Goal: Information Seeking & Learning: Learn about a topic

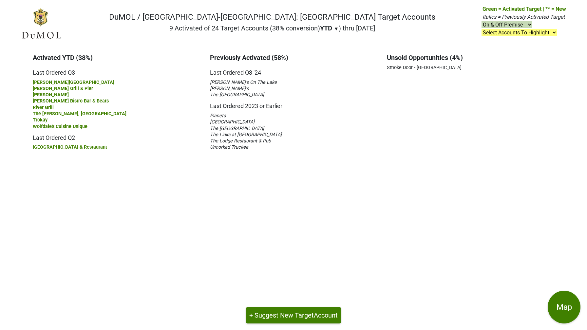
click at [174, 205] on main "Activated YTD (38%) Last Ordered Q3 Christy Hill Restaurant Gar Woods Grill & P…" at bounding box center [293, 188] width 587 height 283
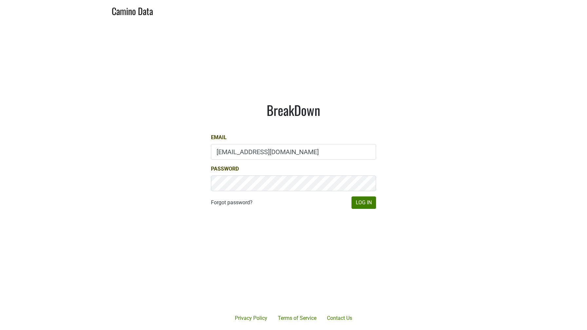
click at [251, 153] on input "marc@dumol.com" at bounding box center [293, 152] width 165 height 16
type input "jake@colgincellars.com"
click at [357, 200] on button "Log In" at bounding box center [363, 202] width 25 height 12
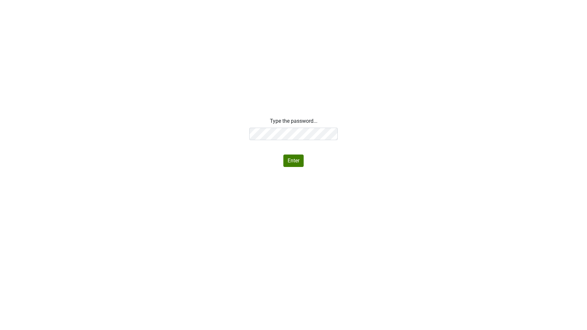
click at [185, 130] on div "Type the password... Enter" at bounding box center [293, 142] width 587 height 50
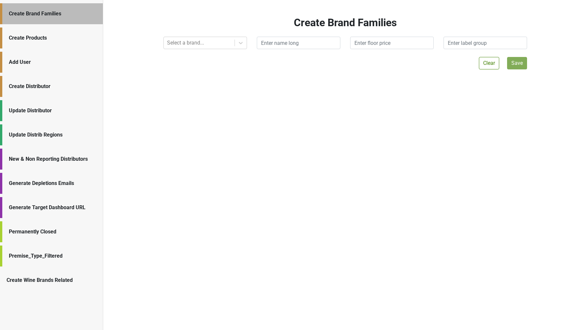
click at [46, 276] on div "Create Wine Brands Related" at bounding box center [52, 280] width 90 height 8
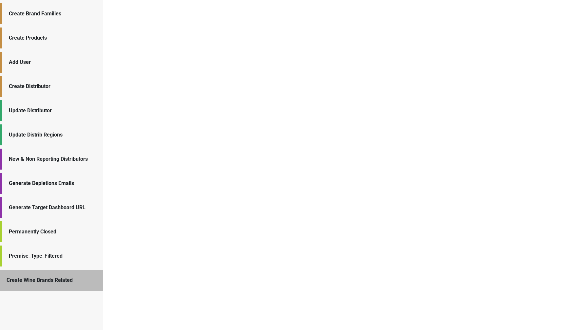
click at [20, 138] on div "Update Distrib Regions" at bounding box center [52, 135] width 87 height 8
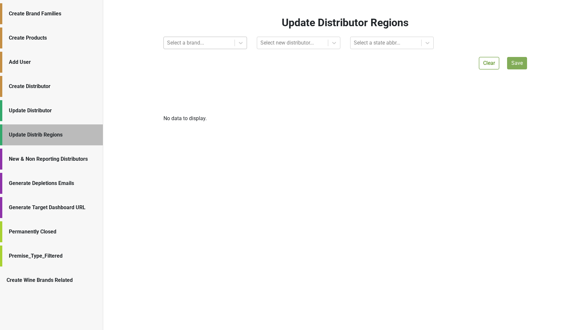
click at [179, 40] on div at bounding box center [199, 42] width 64 height 9
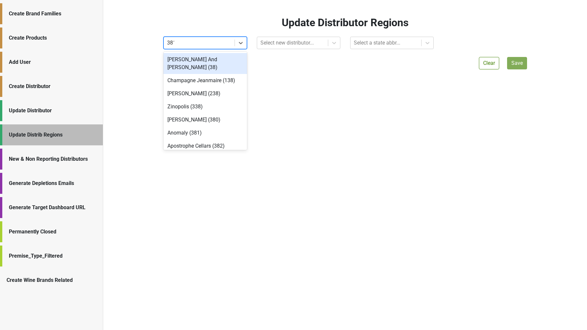
type input "3818"
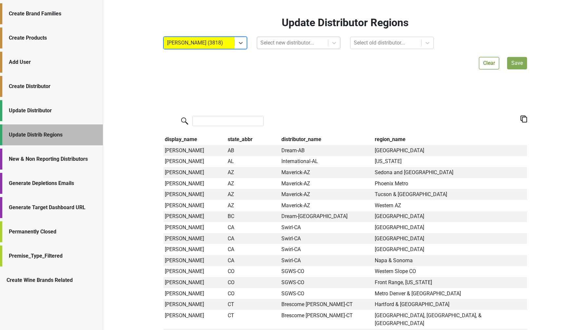
click at [269, 42] on div at bounding box center [292, 42] width 64 height 9
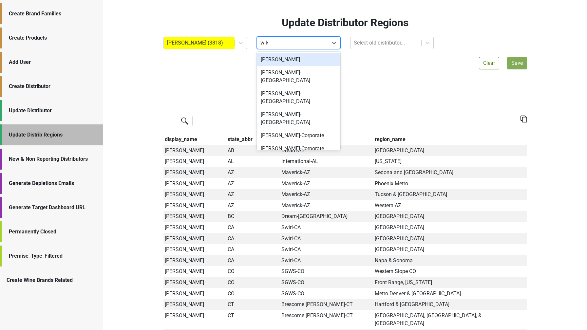
type input "wilson"
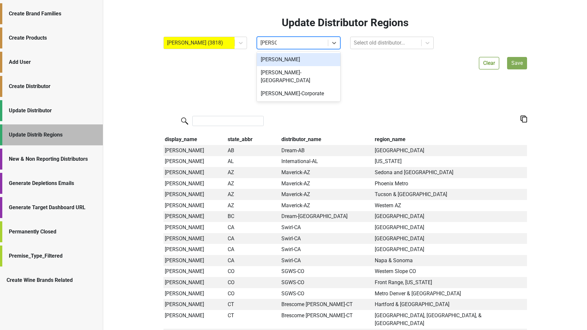
click at [282, 54] on div "Wilson Daniels" at bounding box center [298, 59] width 83 height 13
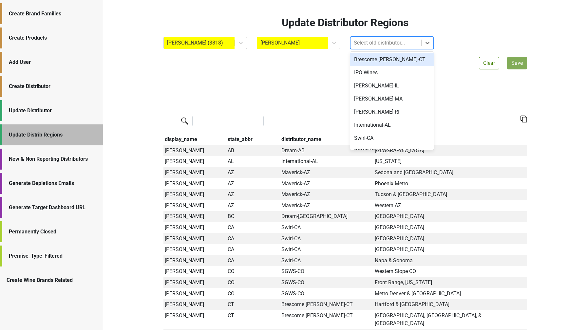
click at [359, 46] on div at bounding box center [385, 42] width 64 height 9
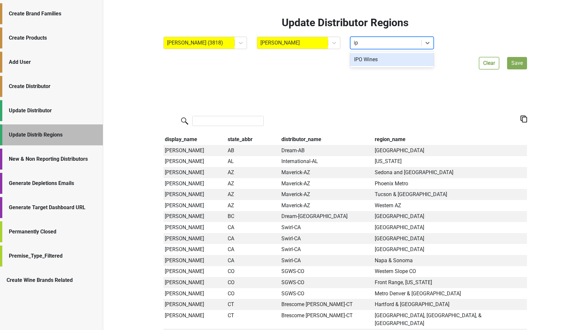
type input "ipo"
click at [379, 58] on div "IPO Wines" at bounding box center [391, 59] width 83 height 13
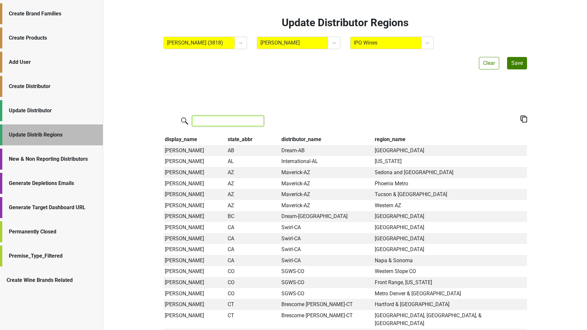
click at [212, 121] on input "search" at bounding box center [227, 121] width 71 height 10
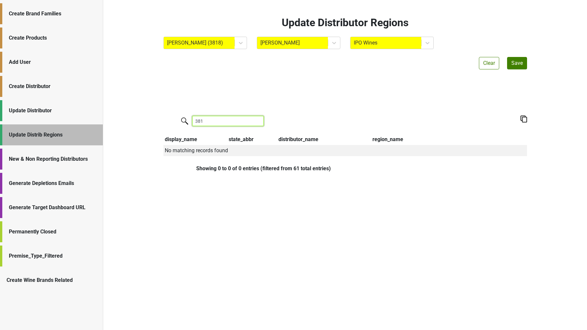
type input "3818"
type input "n"
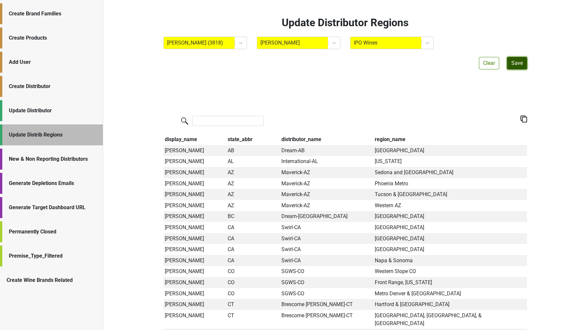
click at [515, 62] on button "Save" at bounding box center [517, 63] width 20 height 12
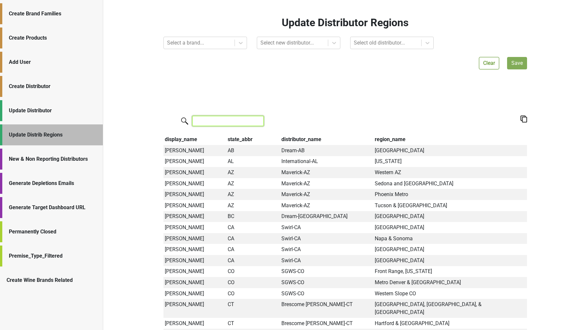
click at [217, 121] on input "search" at bounding box center [227, 121] width 71 height 10
click at [302, 136] on th "distributor_name" at bounding box center [326, 139] width 93 height 11
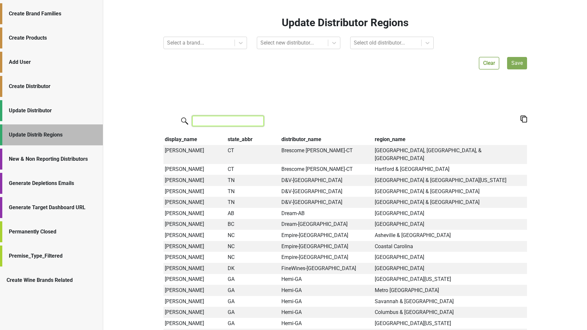
click at [210, 122] on input "search" at bounding box center [227, 121] width 71 height 10
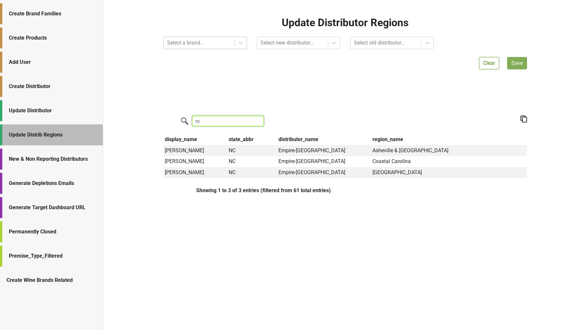
type input "nc"
click at [230, 42] on div at bounding box center [199, 42] width 64 height 9
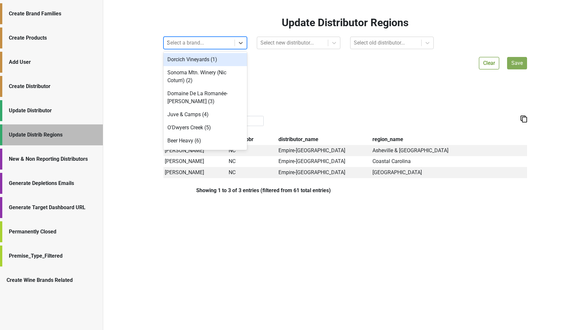
type input "3818"
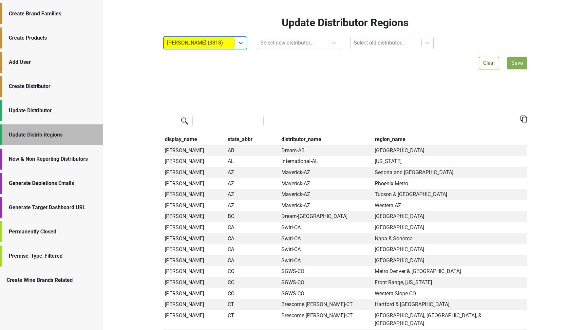
click at [267, 44] on div at bounding box center [292, 42] width 64 height 9
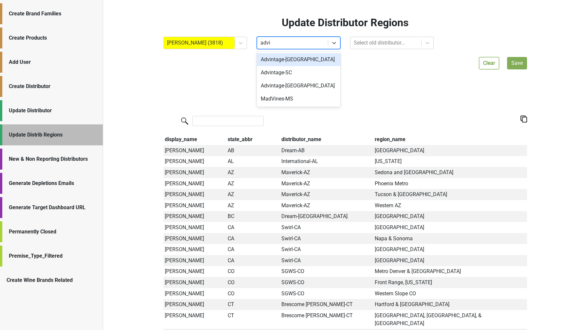
type input "advint"
click at [310, 59] on div "Advintage-[GEOGRAPHIC_DATA]" at bounding box center [298, 59] width 83 height 13
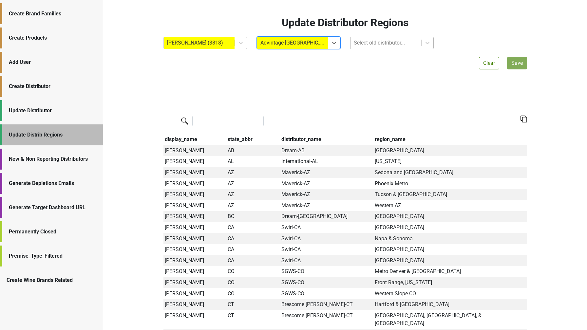
click at [362, 47] on div "Select old distributor..." at bounding box center [385, 43] width 71 height 12
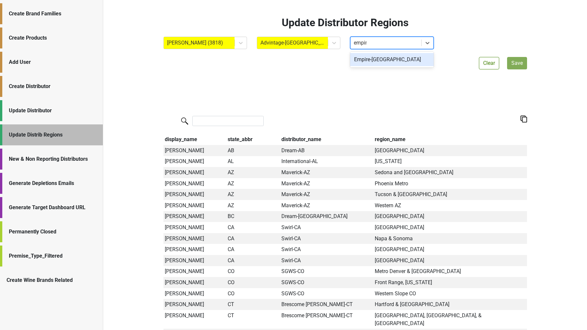
type input "empire"
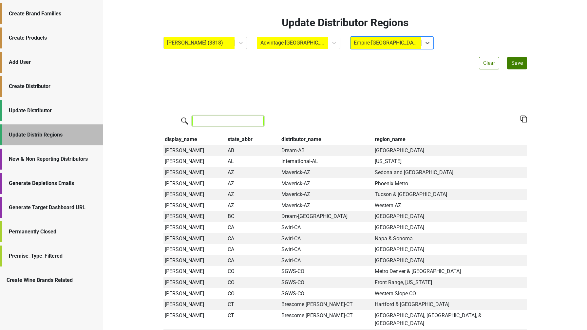
click at [222, 123] on input "search" at bounding box center [227, 121] width 71 height 10
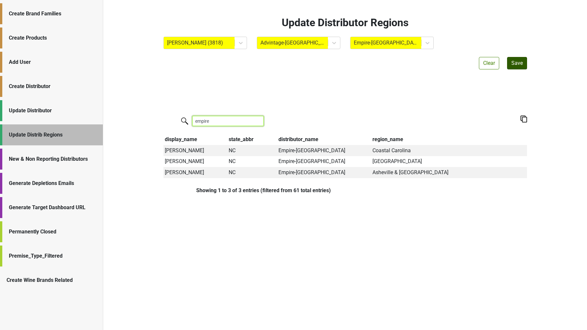
type input "empire"
click at [515, 63] on button "Save" at bounding box center [517, 63] width 20 height 12
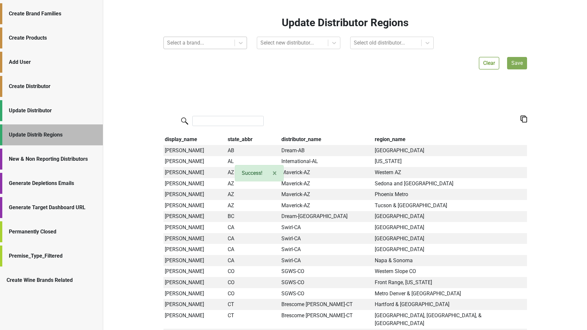
click at [205, 41] on div at bounding box center [199, 42] width 64 height 9
click at [194, 44] on div at bounding box center [199, 42] width 64 height 9
type input "3818"
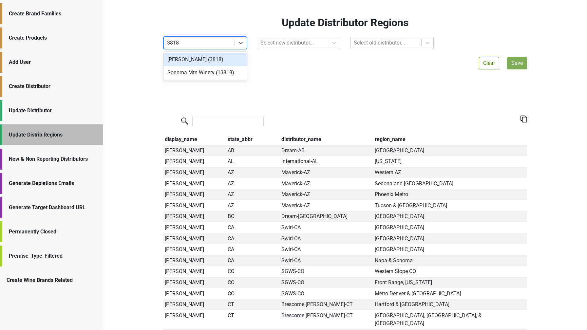
click at [193, 59] on div "Colgin (3818)" at bounding box center [204, 59] width 83 height 13
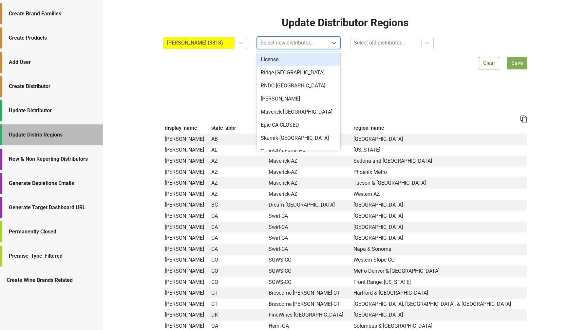
click at [288, 37] on div "Select new distributor..." at bounding box center [292, 43] width 71 height 12
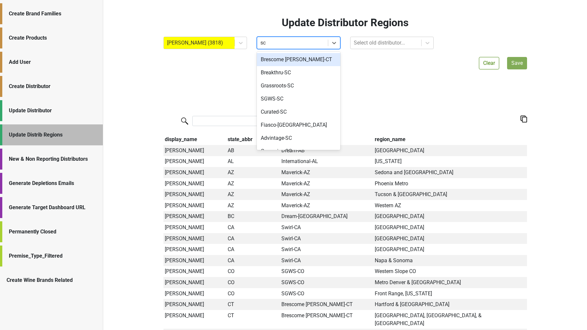
type input "s"
type input "-sc"
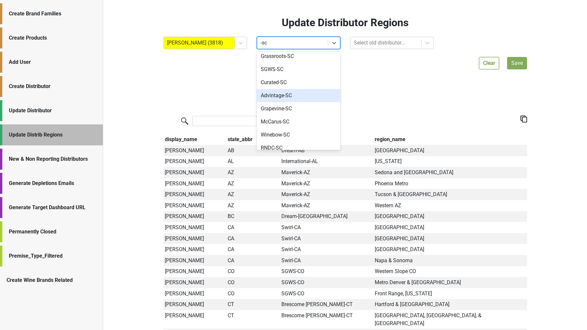
click at [278, 96] on div "Advintage-SC" at bounding box center [298, 95] width 83 height 13
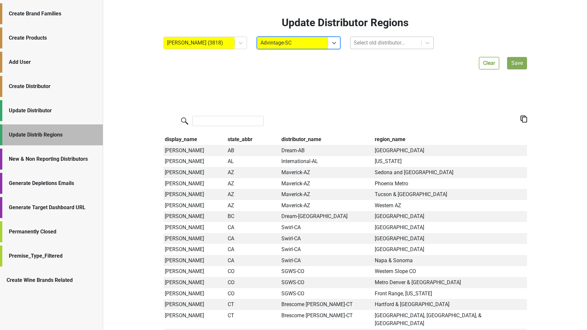
click at [361, 43] on div at bounding box center [385, 42] width 64 height 9
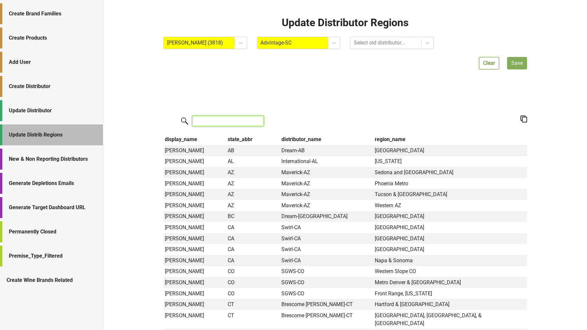
click at [232, 120] on input "search" at bounding box center [227, 121] width 71 height 10
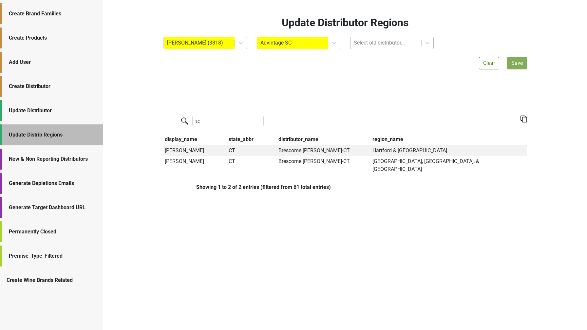
click at [379, 43] on div at bounding box center [385, 42] width 64 height 9
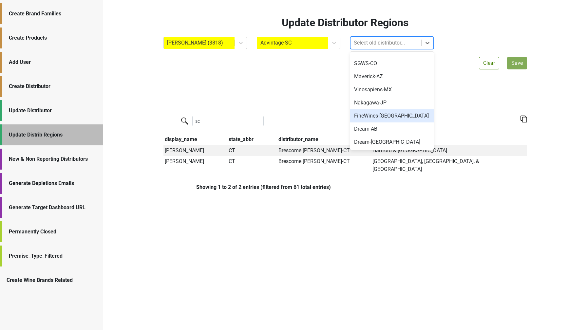
scroll to position [0, 0]
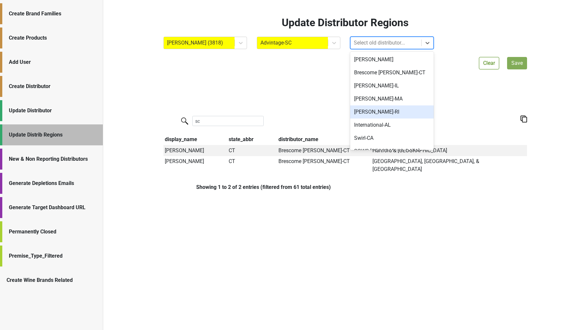
click at [317, 96] on div "Update Distributor Regions Colgin (3818) Advintage-SC option MS Walker-RI focus…" at bounding box center [344, 102] width 373 height 172
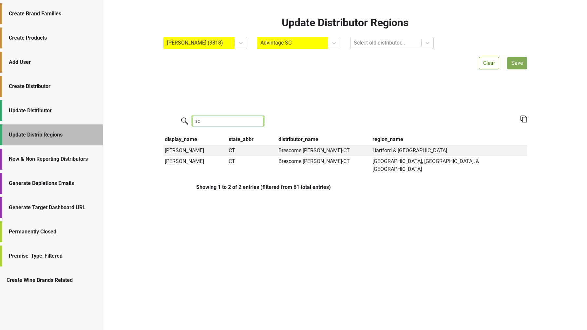
drag, startPoint x: 207, startPoint y: 119, endPoint x: 150, endPoint y: 117, distance: 56.7
click at [150, 117] on div "Update Distributor Regions Colgin (3818) Advintage-SC Select old distributor...…" at bounding box center [344, 165] width 483 height 330
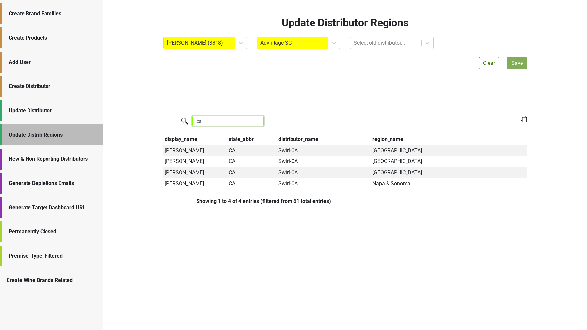
type input "-ca"
click at [272, 45] on div at bounding box center [292, 42] width 64 height 9
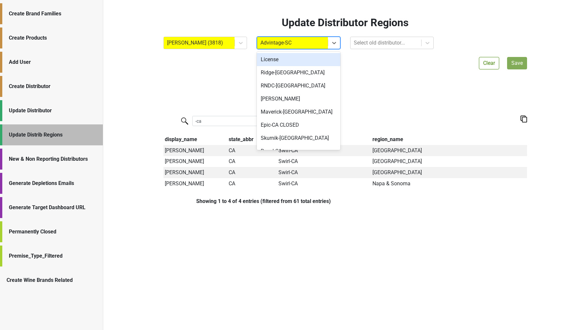
click at [224, 79] on div "Update Distributor Regions Colgin (3818) option License focused, 1 of 609. 609 …" at bounding box center [344, 109] width 373 height 186
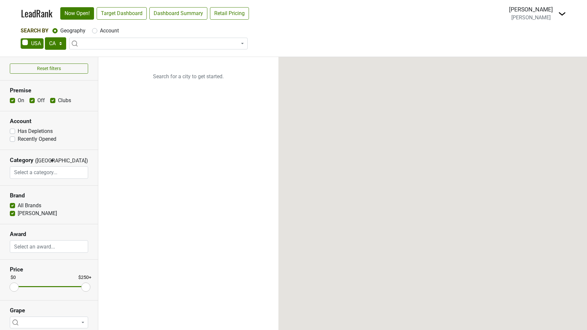
select select "CA"
click at [564, 15] on img at bounding box center [562, 14] width 8 height 8
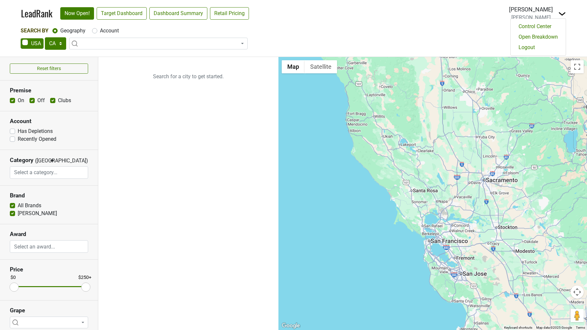
click at [470, 36] on div "Search By Geography Account AK AL AR AZ CA CO CT DC DE FL GA HI IA ID IL IN KS …" at bounding box center [293, 39] width 545 height 24
click at [559, 14] on img at bounding box center [562, 14] width 8 height 8
click at [544, 43] on link "Logout" at bounding box center [537, 47] width 55 height 10
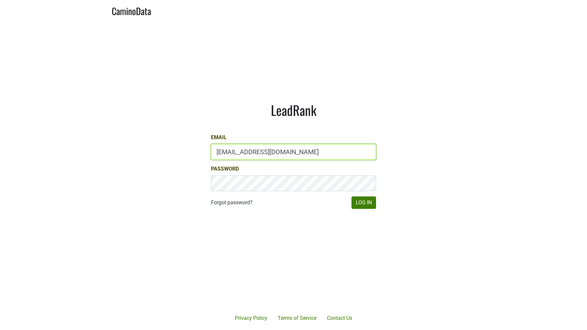
click at [250, 153] on input "dane@ashesdiamonds.com" at bounding box center [293, 152] width 165 height 16
type input "dave@caminodata.com"
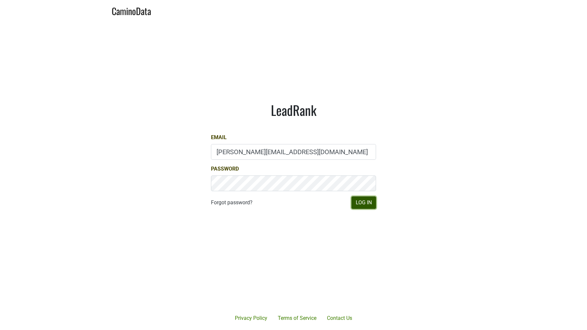
click at [366, 207] on button "Log In" at bounding box center [363, 202] width 25 height 12
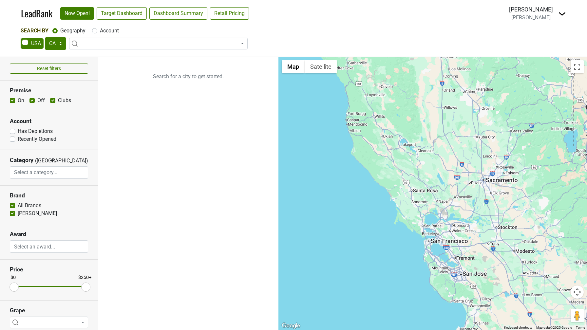
select select "CA"
select select
click at [559, 15] on img at bounding box center [562, 14] width 8 height 8
click at [192, 160] on ul "Search for a city to get started." at bounding box center [188, 193] width 180 height 273
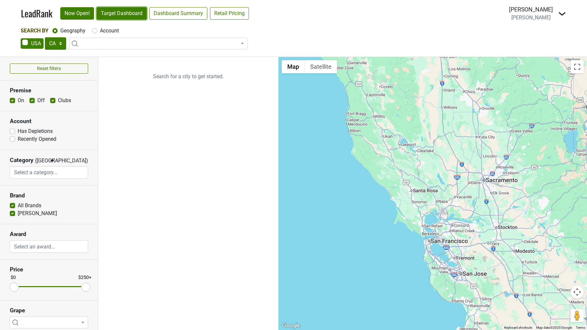
click at [130, 14] on link "Target Dashboard" at bounding box center [122, 13] width 50 height 12
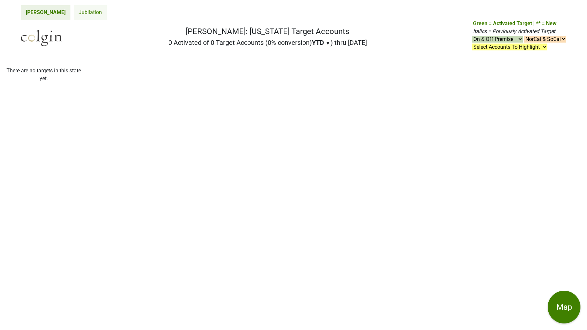
click at [74, 12] on link "Jubilation" at bounding box center [90, 12] width 33 height 14
click at [74, 11] on link "Jubilation" at bounding box center [90, 12] width 33 height 14
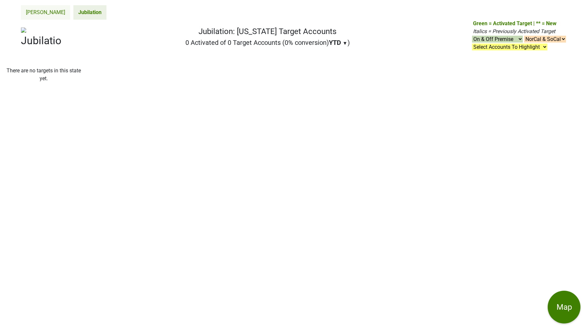
click at [31, 12] on link "[PERSON_NAME]" at bounding box center [45, 12] width 49 height 14
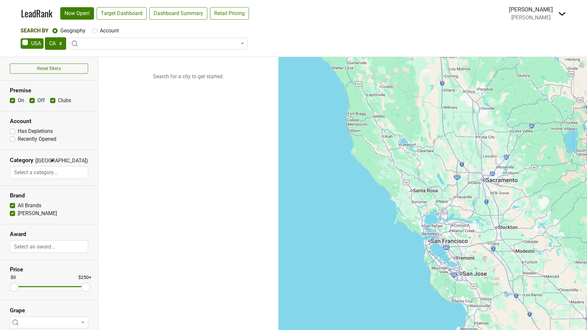
select select "CA"
select select
click at [563, 10] on img at bounding box center [562, 14] width 8 height 8
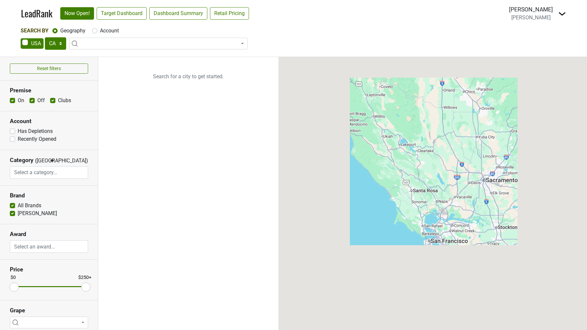
select select "CA"
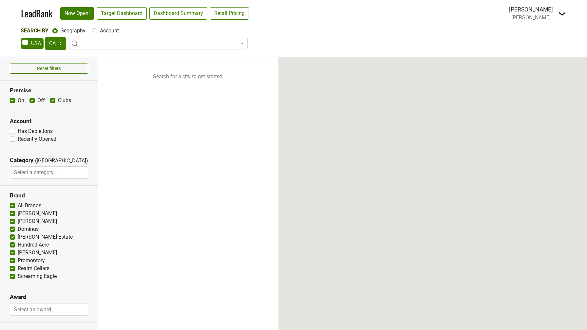
select select "CA"
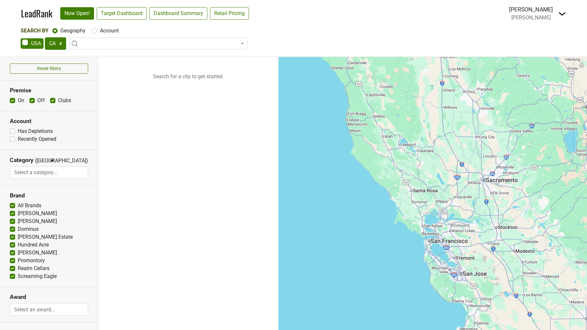
select select "CA"
click at [98, 49] on span at bounding box center [158, 44] width 178 height 12
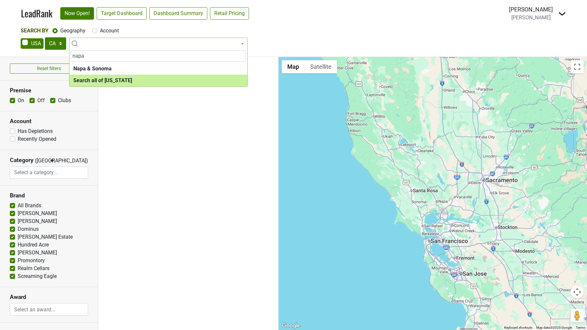
type input "napa"
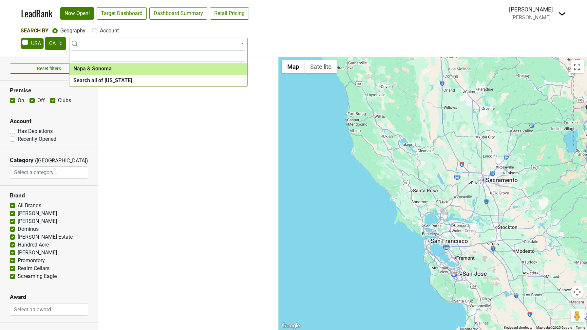
select select "1138"
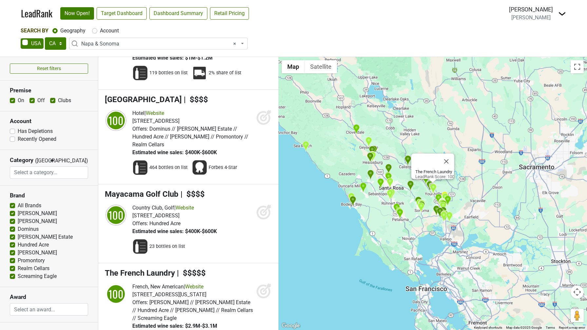
click at [18, 132] on label "Has Depletions" at bounding box center [35, 131] width 35 height 8
click at [12, 132] on input "Has Depletions" at bounding box center [12, 130] width 5 height 7
checkbox input "true"
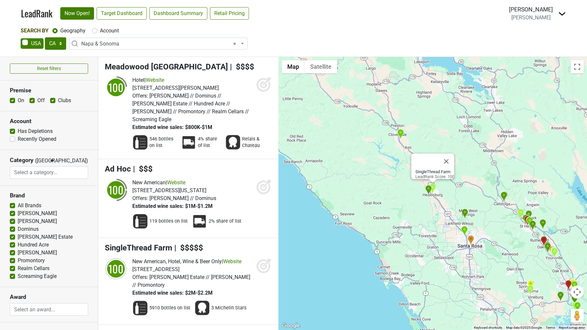
click at [18, 140] on label "Recently Opened" at bounding box center [37, 139] width 39 height 8
click at [13, 140] on input "Recently Opened" at bounding box center [12, 138] width 5 height 7
checkbox input "true"
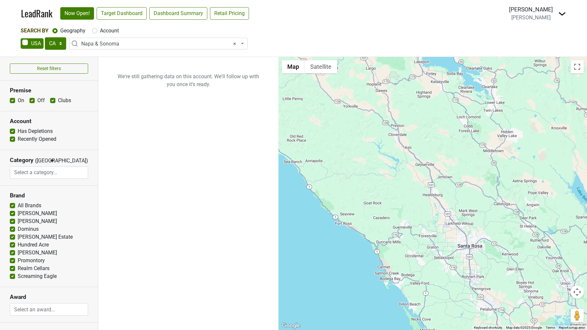
click at [18, 132] on label "Has Depletions" at bounding box center [35, 131] width 35 height 8
click at [13, 132] on input "Has Depletions" at bounding box center [12, 130] width 5 height 7
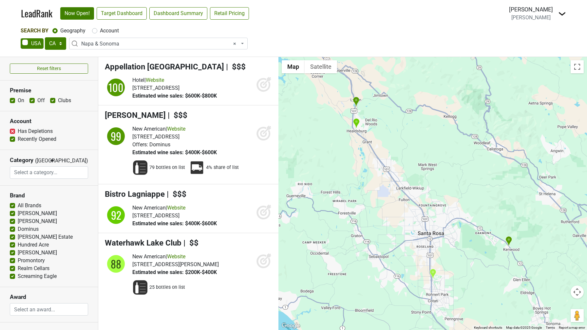
click at [18, 132] on label "Has Depletions" at bounding box center [35, 131] width 35 height 8
click at [13, 132] on input "Has Depletions" at bounding box center [12, 130] width 5 height 7
click at [21, 150] on section "Category (OR) ▼ OR AND Afghani African Amusement Park Arcade Argentinian Armeni…" at bounding box center [49, 168] width 98 height 36
click at [16, 132] on div "Has Depletions" at bounding box center [49, 131] width 78 height 8
click at [18, 132] on label "Has Depletions" at bounding box center [35, 131] width 35 height 8
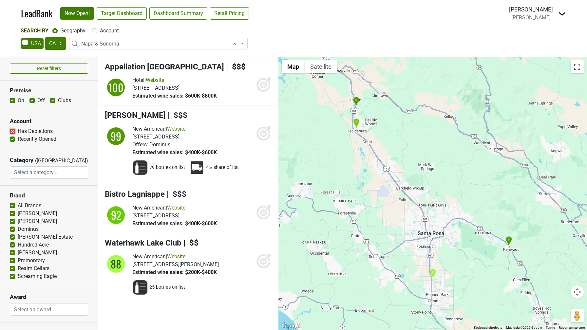
click at [14, 132] on input "Has Depletions" at bounding box center [12, 130] width 5 height 7
checkbox input "true"
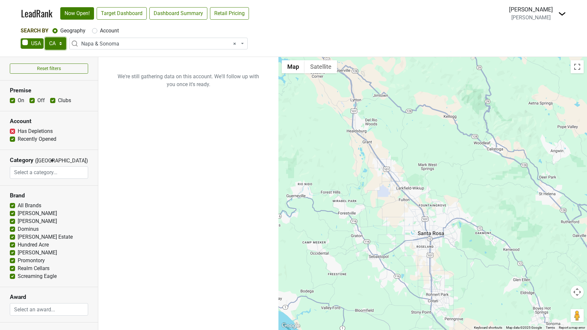
click at [54, 44] on select "AK AL AR AZ CA CO CT DC DE FL [GEOGRAPHIC_DATA] HI IA ID IL IN KS [GEOGRAPHIC_D…" at bounding box center [55, 43] width 21 height 12
select select "NY"
click at [45, 37] on select "AK AL AR AZ CA CO CT DC DE FL [GEOGRAPHIC_DATA] HI IA ID IL IN KS [GEOGRAPHIC_D…" at bounding box center [55, 43] width 21 height 12
select select
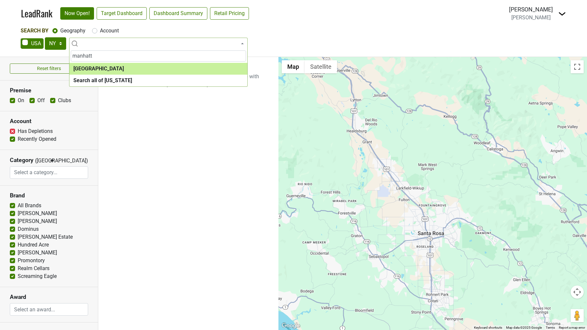
type input "manhatt"
select select "1260"
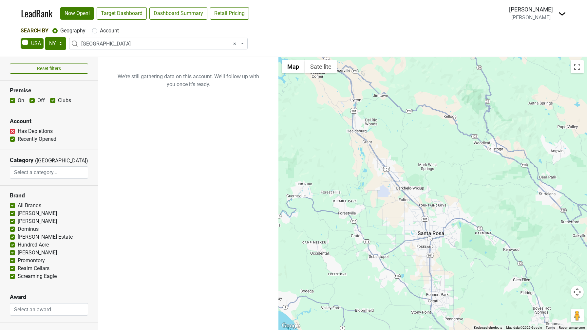
click at [18, 141] on label "Recently Opened" at bounding box center [37, 139] width 39 height 8
click at [10, 141] on input "Recently Opened" at bounding box center [12, 138] width 5 height 7
checkbox input "false"
click at [18, 132] on label "Has Depletions" at bounding box center [35, 131] width 35 height 8
click at [12, 132] on input "Has Depletions" at bounding box center [12, 130] width 5 height 7
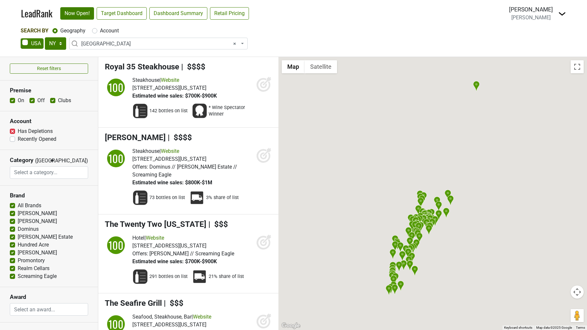
click at [18, 132] on label "Has Depletions" at bounding box center [35, 131] width 35 height 8
click at [12, 132] on input "Has Depletions" at bounding box center [12, 130] width 5 height 7
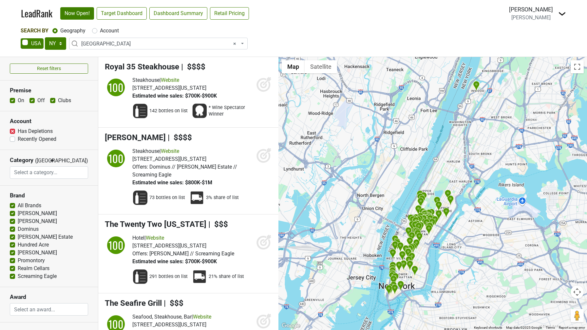
click at [18, 132] on label "Has Depletions" at bounding box center [35, 131] width 35 height 8
click at [12, 132] on input "Has Depletions" at bounding box center [12, 130] width 5 height 7
checkbox input "true"
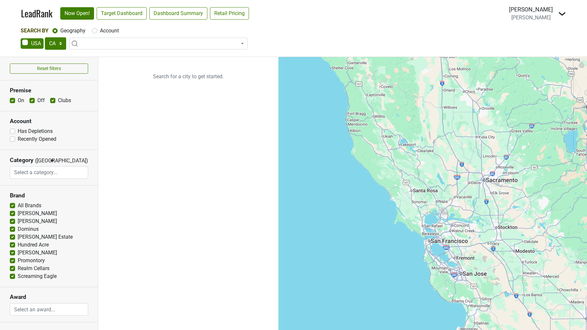
select select "CA"
select select
select select "NY"
click at [45, 37] on select "AK AL AR AZ CA CO CT DC DE FL GA HI IA ID IL IN KS KY LA MA MD ME MI MN MO MS M…" at bounding box center [55, 43] width 21 height 12
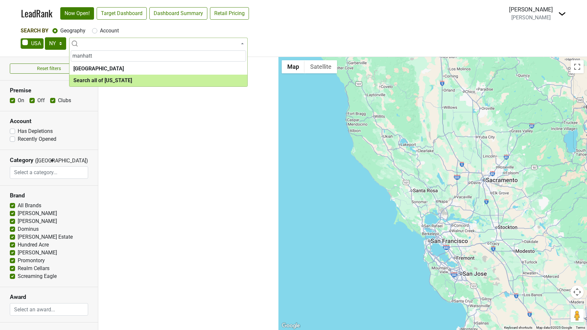
type input "manhatt"
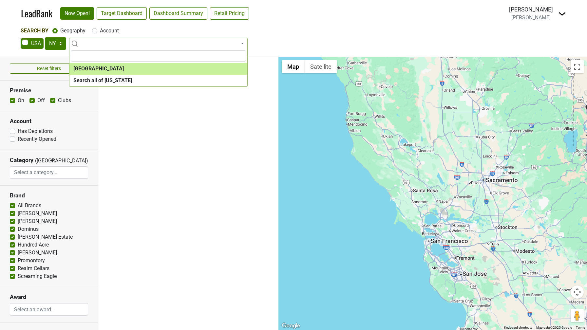
select select "1260"
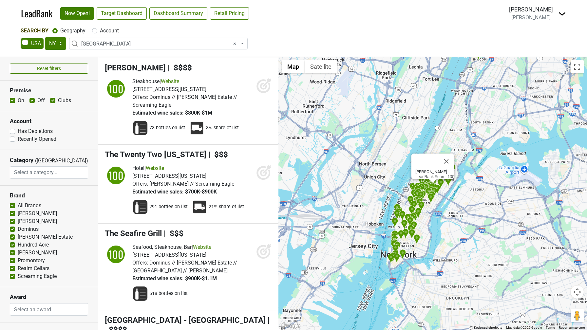
scroll to position [72, 0]
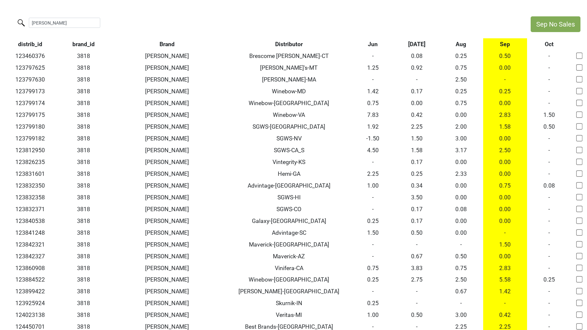
click at [291, 44] on th "Distributor" at bounding box center [288, 44] width 123 height 12
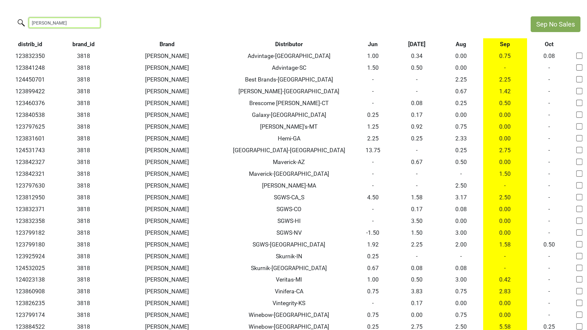
drag, startPoint x: 62, startPoint y: 23, endPoint x: 76, endPoint y: 26, distance: 15.0
click at [76, 26] on input "[PERSON_NAME]" at bounding box center [64, 23] width 71 height 10
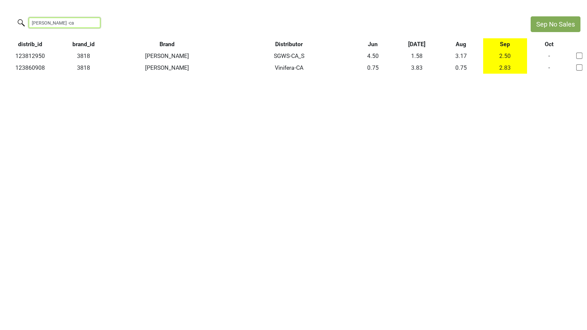
drag, startPoint x: 58, startPoint y: 21, endPoint x: -5, endPoint y: 15, distance: 63.1
click at [0, 15] on html "Sep No Sales [PERSON_NAME] -ca distrib_id brand_id Brand Distributor Jun [DATE]…" at bounding box center [293, 45] width 587 height 90
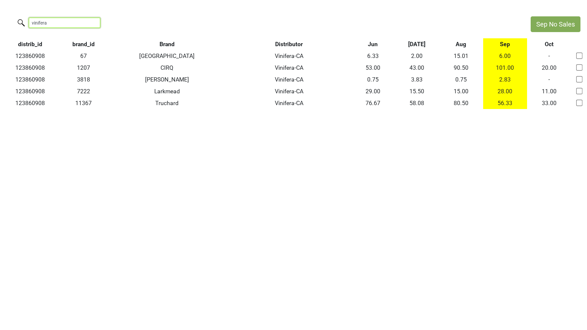
drag, startPoint x: 56, startPoint y: 22, endPoint x: -5, endPoint y: 21, distance: 60.6
click at [0, 21] on html "Sep No Sales vinifera distrib_id brand_id Brand Distributor Jun [DATE] Aug Sep …" at bounding box center [293, 62] width 587 height 125
type input "t"
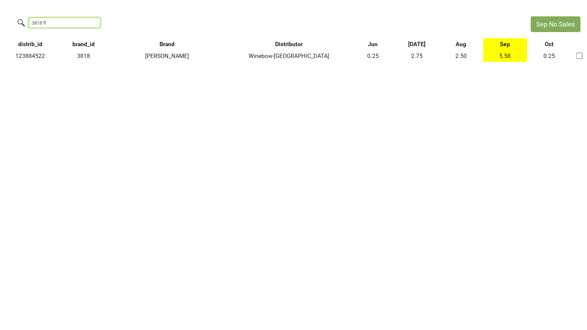
type input "3818 fl"
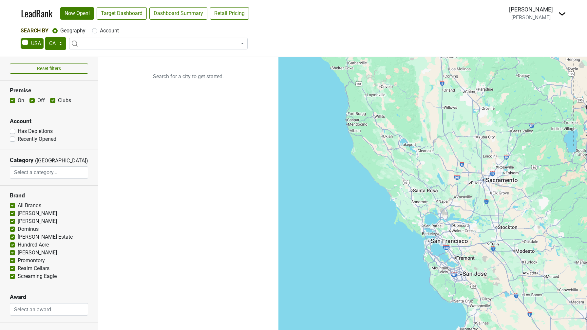
select select "CA"
select select
click at [41, 40] on span at bounding box center [32, 43] width 23 height 10
click at [21, 39] on input "checkbox" at bounding box center [21, 38] width 0 height 0
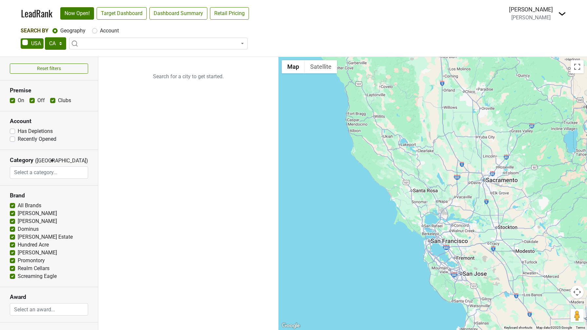
checkbox input "true"
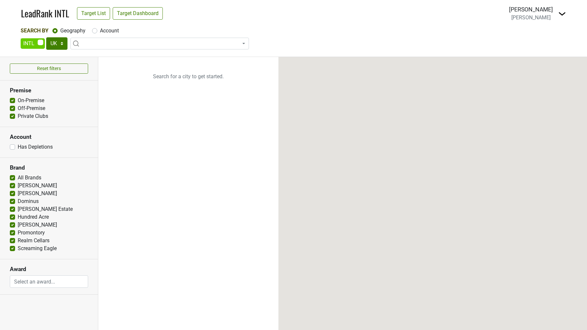
select select
click at [28, 44] on span at bounding box center [33, 43] width 24 height 10
click at [21, 39] on input "checkbox" at bounding box center [21, 38] width 0 height 0
checkbox input "false"
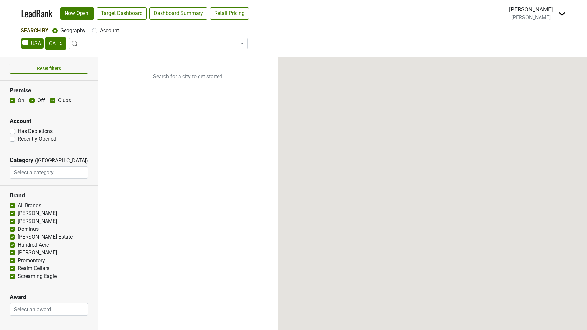
select select "CA"
select select
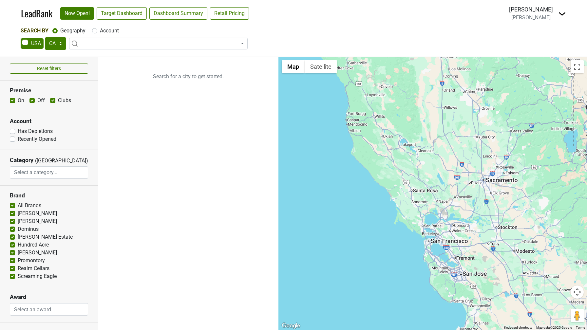
select select "NY"
click at [45, 37] on select "AK AL AR AZ CA CO CT DC DE FL [GEOGRAPHIC_DATA] HI IA ID IL IN KS [GEOGRAPHIC_D…" at bounding box center [55, 43] width 21 height 12
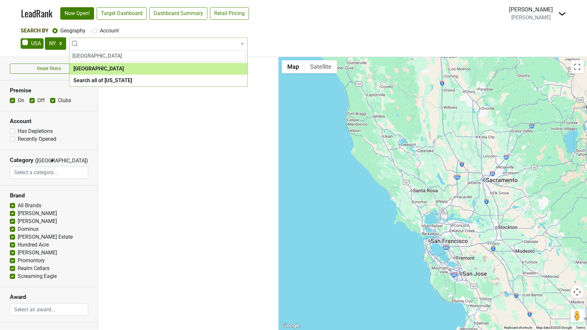
type input "manhattan"
select select "1260"
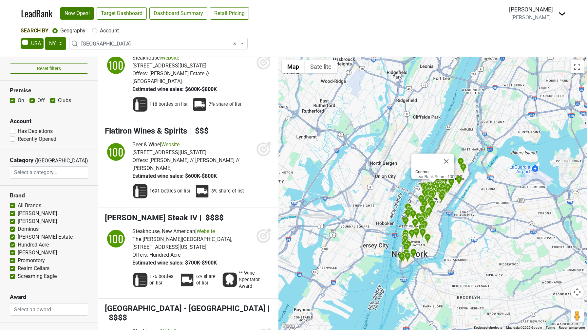
scroll to position [2332, 0]
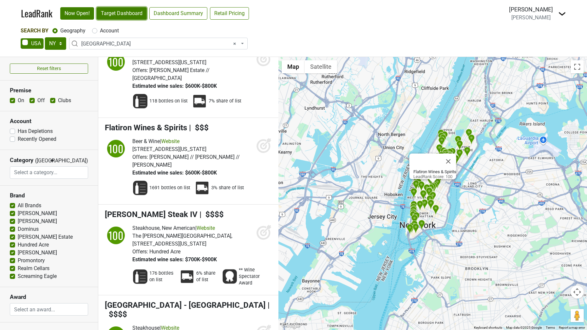
click at [127, 13] on link "Target Dashboard" at bounding box center [122, 13] width 50 height 12
click at [52, 47] on select "AK AL AR AZ CA CO CT DC DE FL GA HI IA ID IL IN KS KY LA MA MD ME MI MN MO MS M…" at bounding box center [55, 43] width 21 height 12
select select "CA"
click at [45, 37] on select "AK AL AR AZ CA CO CT DC DE FL GA HI IA ID IL IN KS KY LA MA MD ME MI MN MO MS M…" at bounding box center [55, 43] width 21 height 12
select select
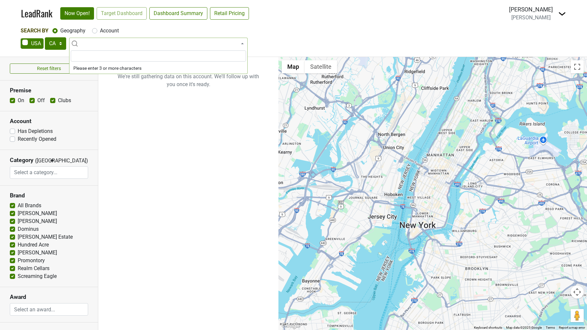
scroll to position [0, 0]
click at [121, 16] on link "Target Dashboard" at bounding box center [122, 13] width 50 height 12
click at [115, 42] on span at bounding box center [158, 44] width 178 height 12
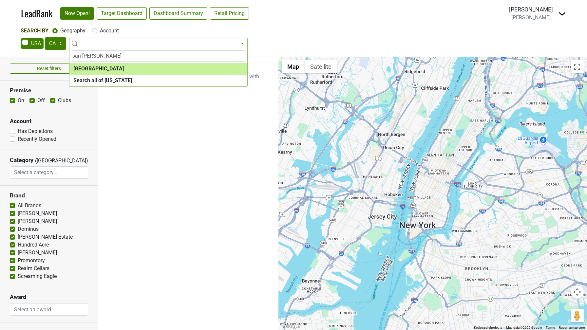
type input "san fran"
select select "1259"
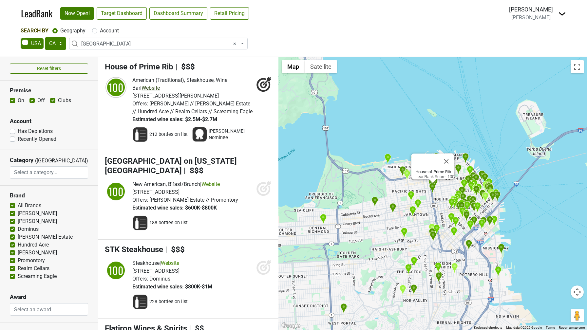
click at [148, 88] on link "Website" at bounding box center [150, 88] width 18 height 6
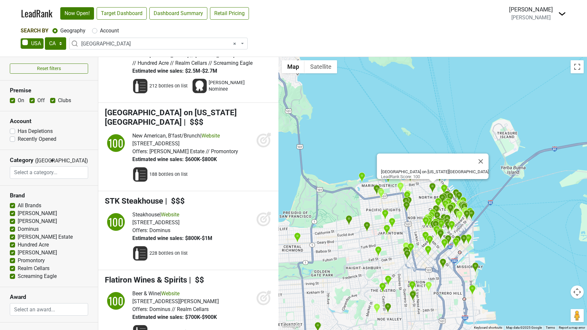
scroll to position [49, 0]
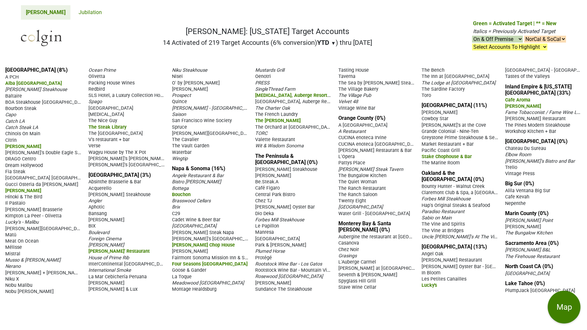
click at [184, 161] on span "Wingtip" at bounding box center [180, 159] width 16 height 6
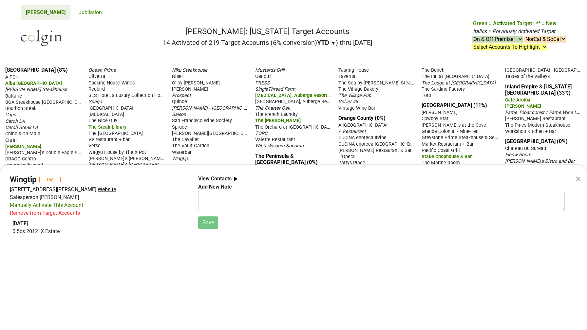
click at [116, 186] on span "Website" at bounding box center [107, 189] width 18 height 6
click at [58, 213] on div "Remove from Target Accounts" at bounding box center [45, 213] width 70 height 8
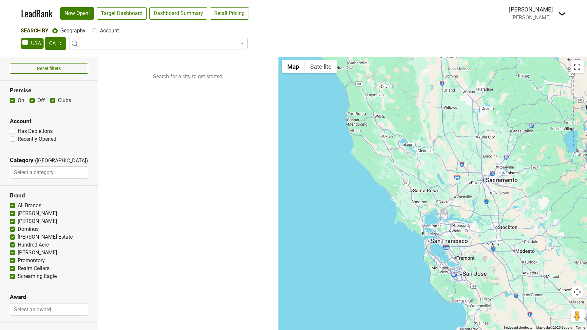
select select "CA"
select select
click at [97, 43] on span at bounding box center [158, 44] width 178 height 12
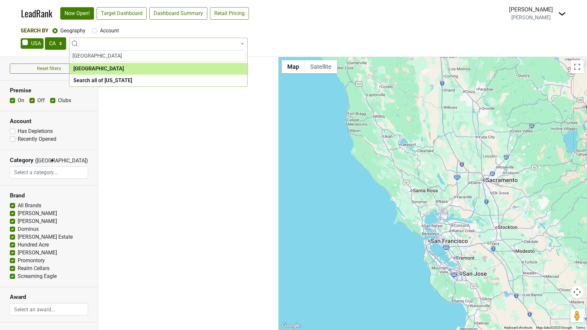
type input "[GEOGRAPHIC_DATA]"
select select "1259"
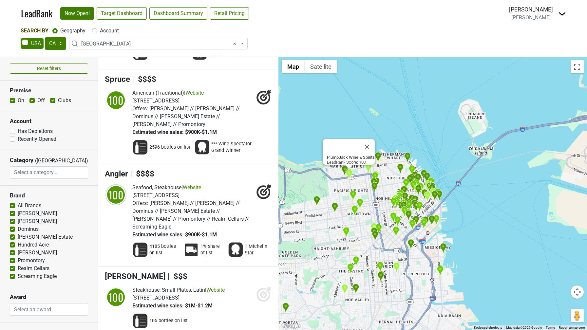
scroll to position [445, 0]
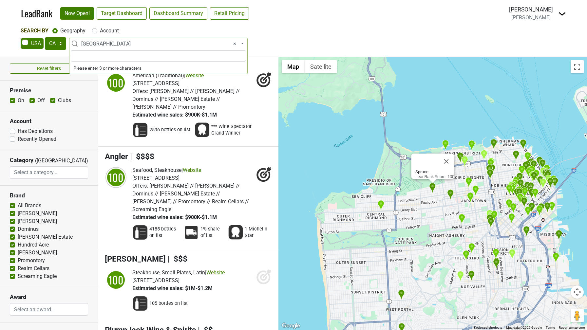
click at [86, 46] on span "× San Francisco" at bounding box center [160, 44] width 158 height 8
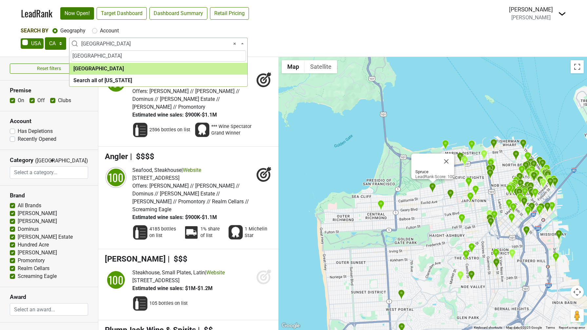
type input "los angeles"
select select "1132"
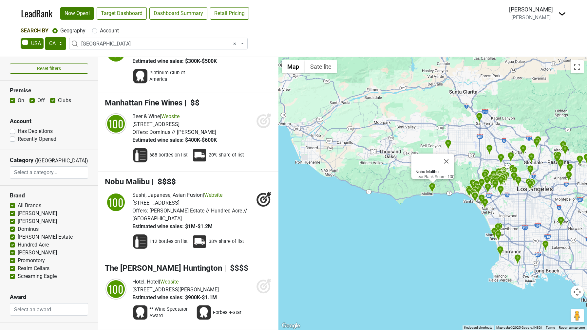
scroll to position [940, 0]
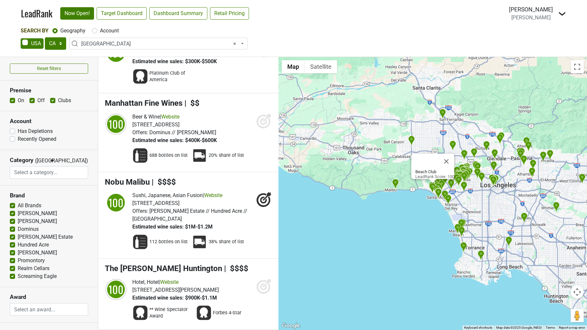
click at [100, 31] on label "Account" at bounding box center [109, 31] width 19 height 8
click at [95, 31] on input "Account" at bounding box center [94, 30] width 5 height 7
radio input "true"
select select
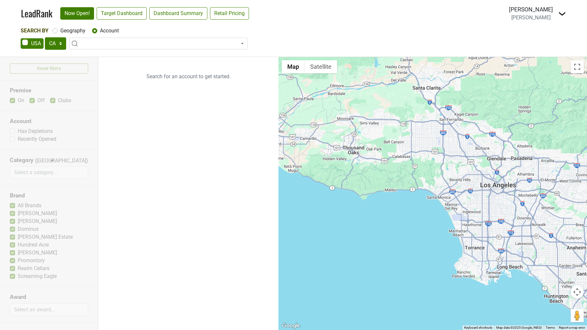
click at [60, 31] on label "Geography" at bounding box center [72, 31] width 25 height 8
click at [53, 31] on input "Geography" at bounding box center [54, 30] width 5 height 7
radio input "true"
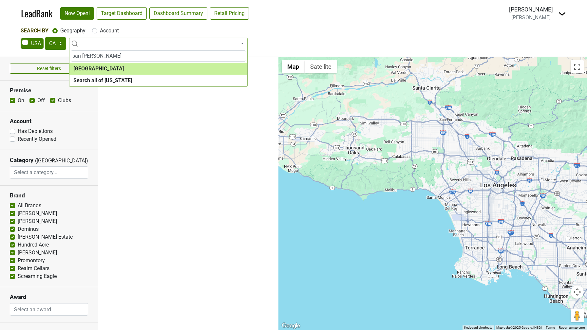
type input "san fran"
select select "1259"
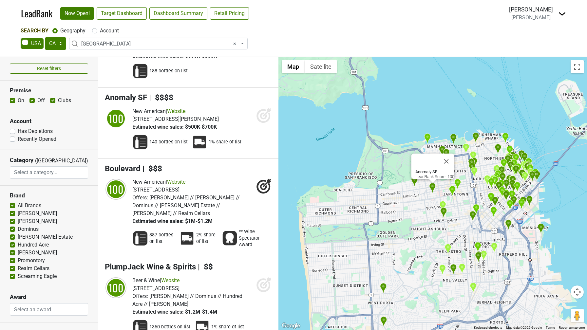
scroll to position [238, 0]
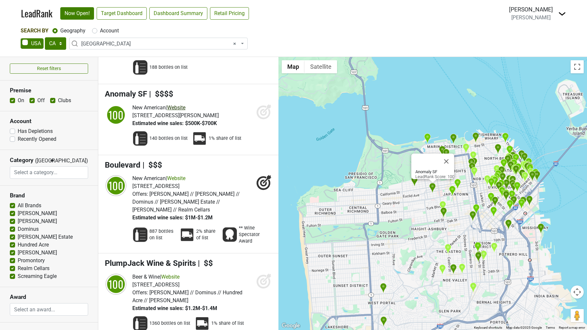
click at [179, 104] on link "Website" at bounding box center [176, 107] width 18 height 6
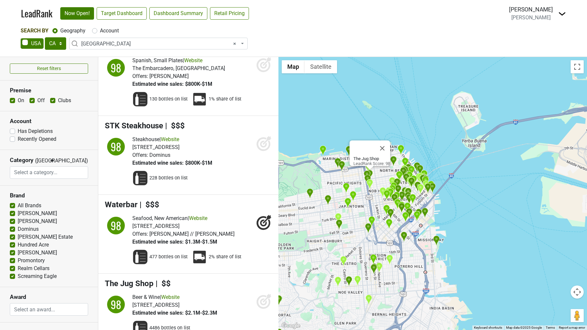
scroll to position [2073, 0]
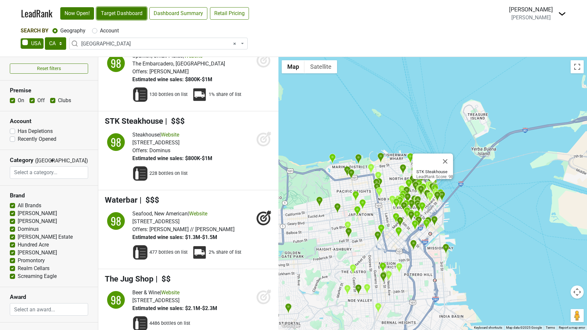
click at [124, 14] on link "Target Dashboard" at bounding box center [122, 13] width 50 height 12
click at [54, 49] on select "AK AL AR AZ CA CO CT DC DE FL GA HI IA ID IL IN KS KY LA MA MD ME MI MN MO MS M…" at bounding box center [55, 43] width 21 height 12
select select "NY"
click at [45, 37] on select "AK AL AR AZ CA CO CT DC DE FL GA HI IA ID IL IN KS KY LA MA MD ME MI MN MO MS M…" at bounding box center [55, 43] width 21 height 12
select select
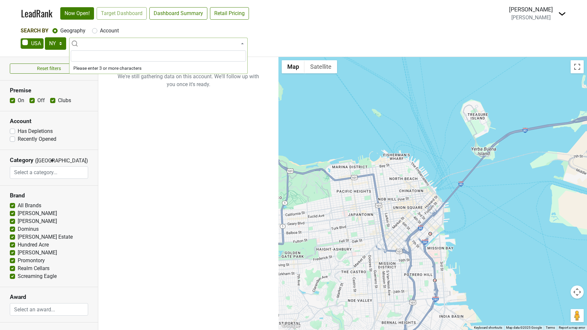
scroll to position [0, 0]
click at [113, 16] on link "Target Dashboard" at bounding box center [122, 13] width 50 height 12
click at [54, 45] on select "AK AL AR AZ CA CO CT DC DE FL GA HI IA ID IL IN KS KY LA MA MD ME MI MN MO MS M…" at bounding box center [55, 43] width 21 height 12
select select "[GEOGRAPHIC_DATA]"
click at [45, 37] on select "AK AL AR AZ CA CO CT DC DE FL GA HI IA ID IL IN KS KY LA MA MD ME MI MN MO MS M…" at bounding box center [55, 43] width 21 height 12
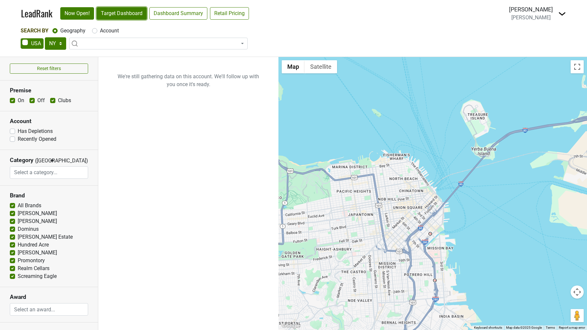
click at [110, 18] on link "Target Dashboard" at bounding box center [122, 13] width 50 height 12
click at [87, 47] on span at bounding box center [158, 44] width 178 height 12
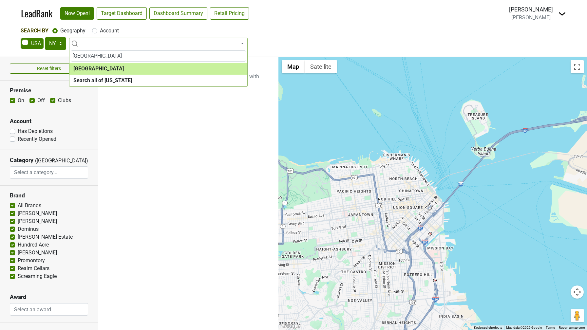
type input "houston"
select select "1108"
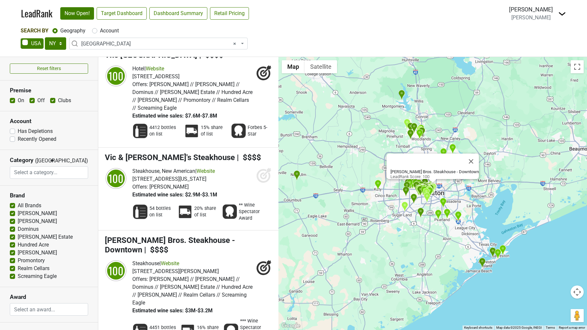
scroll to position [1283, 0]
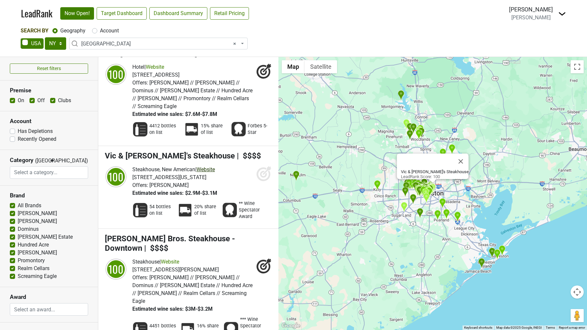
click at [211, 166] on link "Website" at bounding box center [205, 169] width 18 height 6
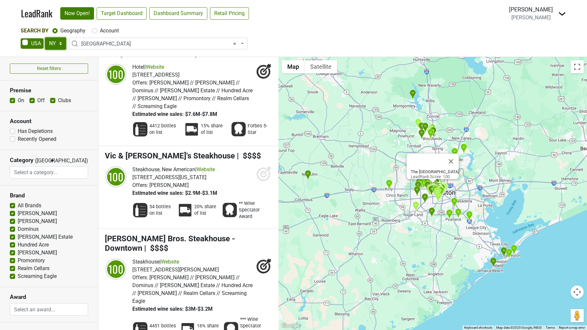
click at [54, 44] on select "AK AL AR AZ CA CO CT DC DE FL GA HI IA ID IL IN KS KY LA MA MD ME MI MN MO MS M…" at bounding box center [55, 43] width 21 height 12
select select "FL"
click at [45, 37] on select "AK AL AR AZ CA CO CT DC DE FL GA HI IA ID IL IN KS KY LA MA MD ME MI MN MO MS M…" at bounding box center [55, 43] width 21 height 12
select select
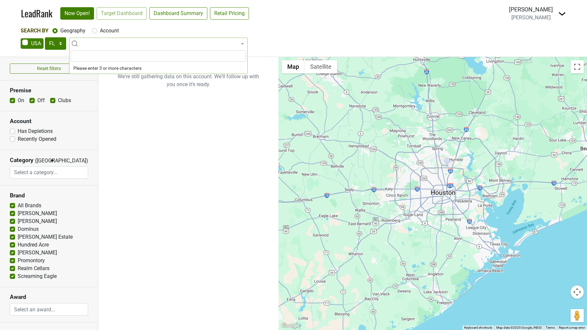
click at [92, 44] on span at bounding box center [158, 44] width 178 height 12
click at [92, 46] on span at bounding box center [158, 44] width 178 height 12
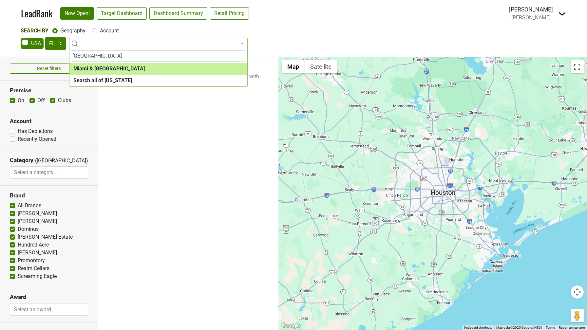
type input "miami"
select select "1195"
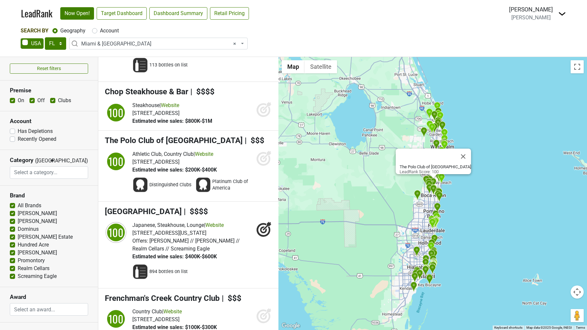
scroll to position [164, 0]
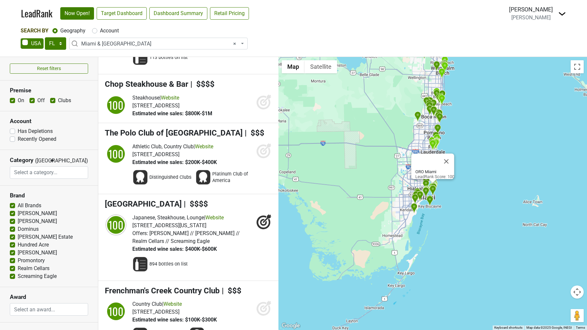
click at [95, 33] on div "Account" at bounding box center [105, 31] width 27 height 8
click at [94, 28] on input "Account" at bounding box center [94, 30] width 5 height 7
radio input "true"
select select
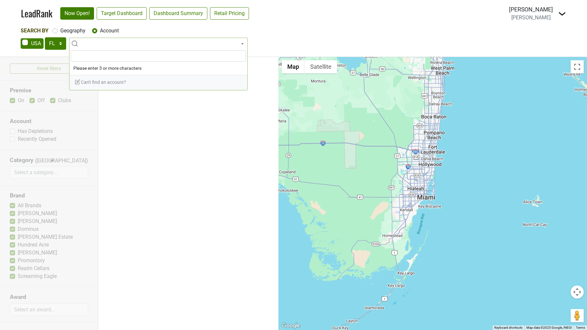
scroll to position [0, 0]
click at [60, 32] on label "Geography" at bounding box center [72, 31] width 25 height 8
click at [54, 32] on input "Geography" at bounding box center [54, 30] width 5 height 7
radio input "true"
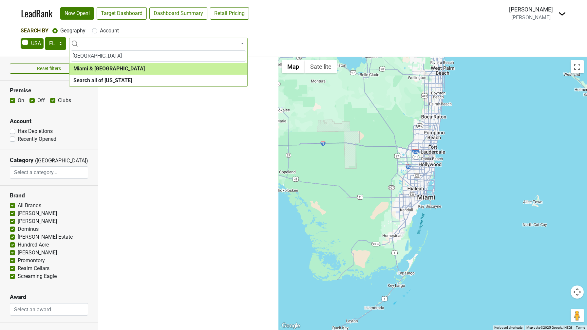
type input "miami"
select select "1195"
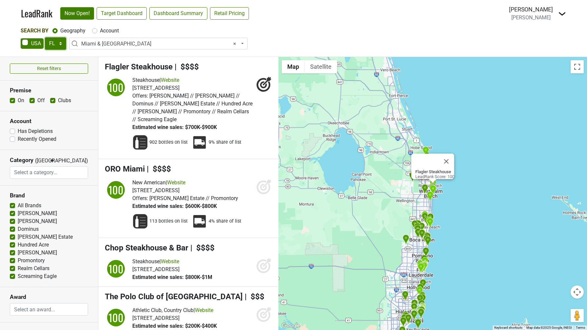
click at [51, 44] on select "AK AL AR AZ CA CO CT DC DE FL GA HI IA ID IL IN KS KY LA MA MD ME MI MN MO MS M…" at bounding box center [55, 43] width 21 height 12
select select "NY"
click at [45, 37] on select "AK AL AR AZ CA CO CT DC DE FL GA HI IA ID IL IN KS KY LA MA MD ME MI MN MO MS M…" at bounding box center [55, 43] width 21 height 12
select select
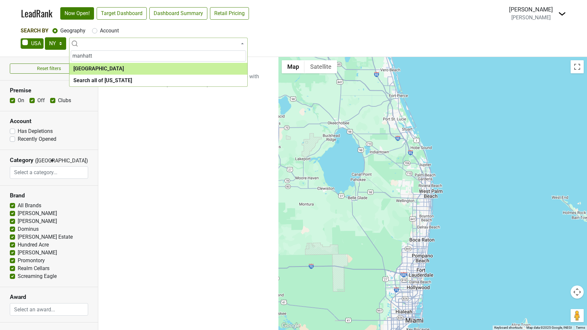
type input "manhatt"
select select "1260"
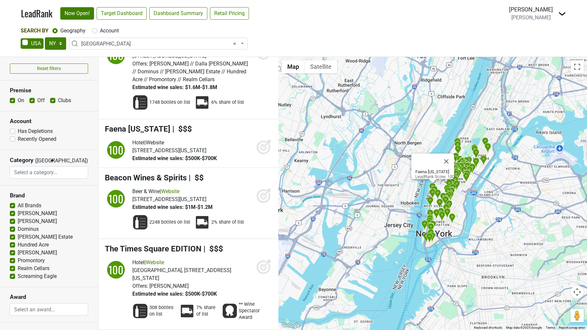
scroll to position [2246, 0]
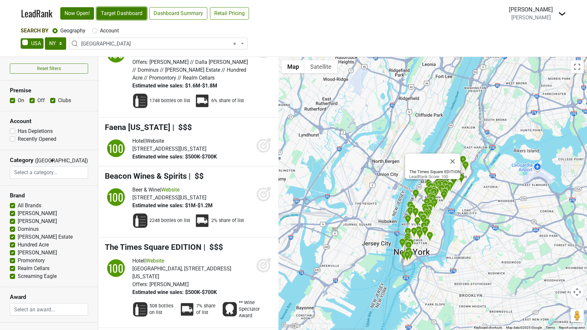
click at [124, 14] on link "Target Dashboard" at bounding box center [122, 13] width 50 height 12
click at [55, 41] on select "AK AL AR AZ CA CO CT DC DE FL GA HI IA ID IL IN KS KY LA MA MD ME MI MN MO MS M…" at bounding box center [55, 43] width 21 height 12
select select "FL"
click at [45, 37] on select "AK AL AR AZ CA CO CT DC DE FL GA HI IA ID IL IN KS KY LA MA MD ME MI MN MO MS M…" at bounding box center [55, 43] width 21 height 12
select select
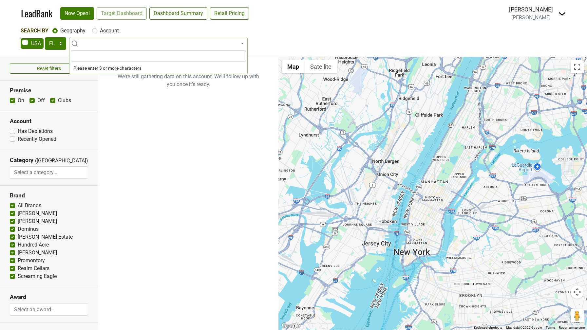
scroll to position [0, 0]
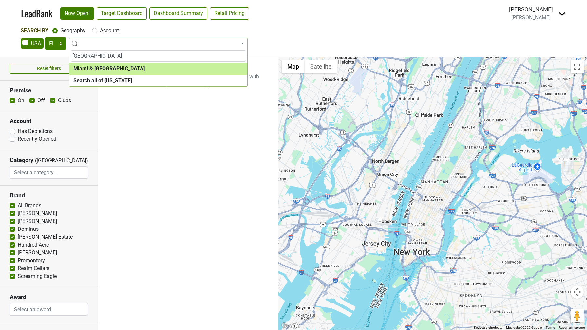
type input "miami"
select select "1195"
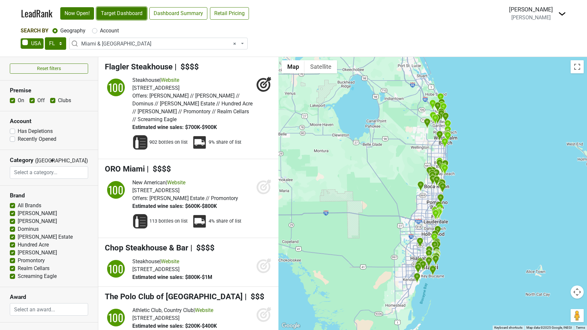
click at [136, 16] on link "Target Dashboard" at bounding box center [122, 13] width 50 height 12
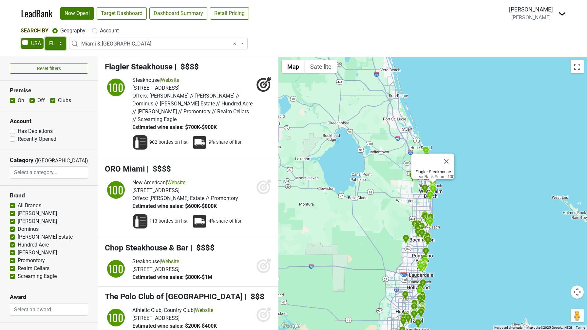
click at [52, 43] on select "AK AL AR AZ CA CO CT DC DE FL GA HI IA ID IL IN KS KY LA MA MD ME MI MN MO MS M…" at bounding box center [55, 43] width 21 height 12
select select "TX"
click at [45, 37] on select "AK AL AR AZ CA CO CT DC DE FL GA HI IA ID IL IN KS KY LA MA MD ME MI MN MO MS M…" at bounding box center [55, 43] width 21 height 12
select select
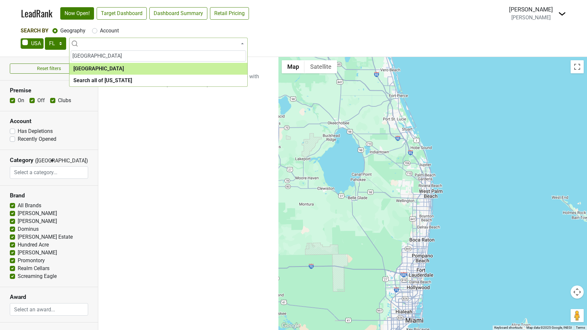
type input "houston"
select select "1108"
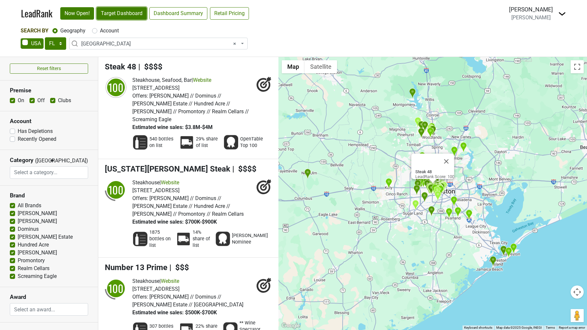
click at [123, 18] on link "Target Dashboard" at bounding box center [122, 13] width 50 height 12
click at [191, 11] on link "Dashboard Summary" at bounding box center [178, 13] width 58 height 12
click at [59, 42] on select "AK AL AR AZ CA CO CT DC DE FL GA HI IA ID IL IN KS KY LA MA MD ME MI MN MO MS M…" at bounding box center [55, 43] width 21 height 12
click at [128, 13] on link "Target Dashboard" at bounding box center [122, 13] width 50 height 12
click at [102, 10] on link "Target Dashboard" at bounding box center [122, 13] width 50 height 12
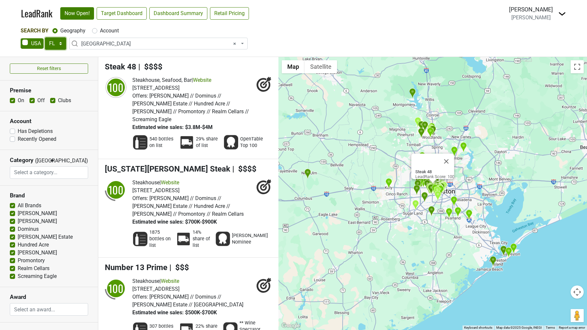
click at [52, 46] on select "AK AL AR AZ CA CO CT DC DE FL GA HI IA ID IL IN KS KY LA MA MD ME MI MN MO MS M…" at bounding box center [55, 43] width 21 height 12
select select "UT"
click at [45, 37] on select "AK AL AR AZ CA CO CT DC DE FL GA HI IA ID IL IN KS KY LA MA MD ME MI MN MO MS M…" at bounding box center [55, 43] width 21 height 12
select select
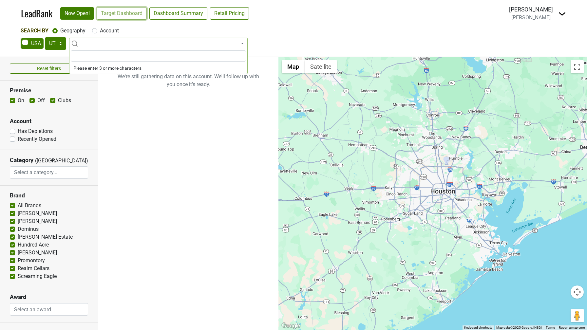
click at [116, 15] on link "Target Dashboard" at bounding box center [122, 13] width 50 height 12
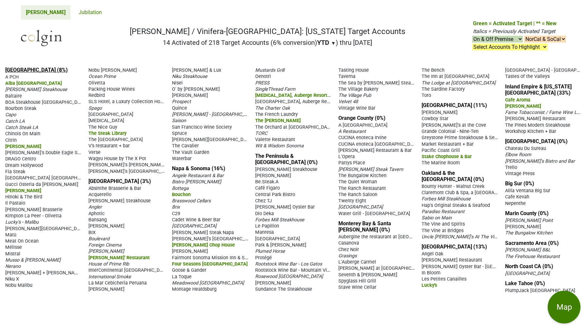
click at [22, 71] on link "[GEOGRAPHIC_DATA] (8%)" at bounding box center [36, 70] width 63 height 6
click at [332, 44] on span "▼" at bounding box center [333, 43] width 5 height 6
click at [324, 71] on div "LTM" at bounding box center [329, 70] width 25 height 14
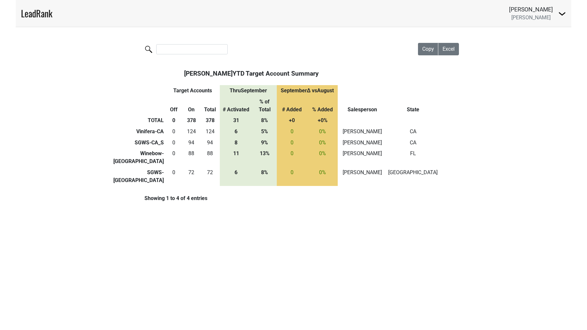
click at [561, 16] on img at bounding box center [562, 14] width 8 height 8
click at [533, 45] on link "Open Breakdown" at bounding box center [534, 47] width 62 height 10
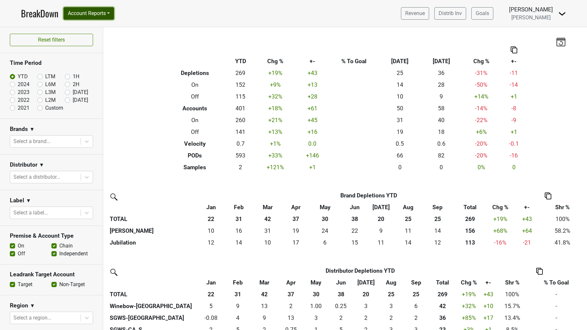
click at [112, 13] on button "Account Reports" at bounding box center [88, 13] width 50 height 12
click at [98, 30] on link "SuperRanker" at bounding box center [93, 28] width 58 height 10
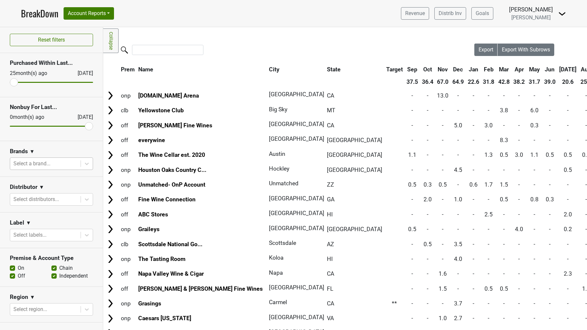
click at [60, 169] on div "Select a brand..." at bounding box center [45, 164] width 70 height 12
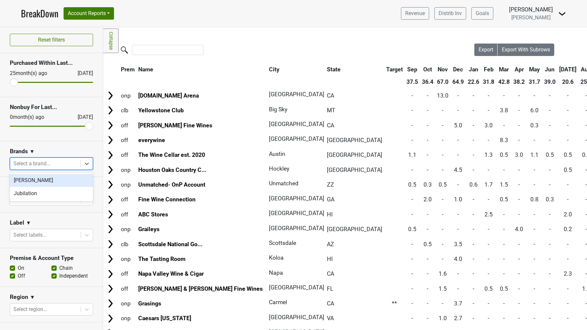
click at [57, 180] on div "[PERSON_NAME]" at bounding box center [51, 180] width 83 height 13
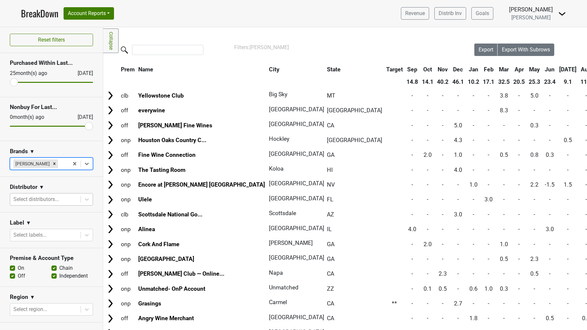
click at [44, 201] on div at bounding box center [45, 199] width 64 height 9
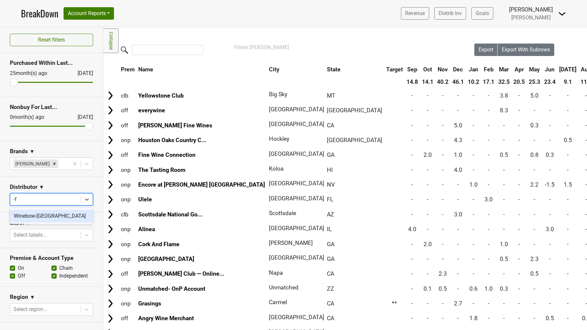
type input "-fl"
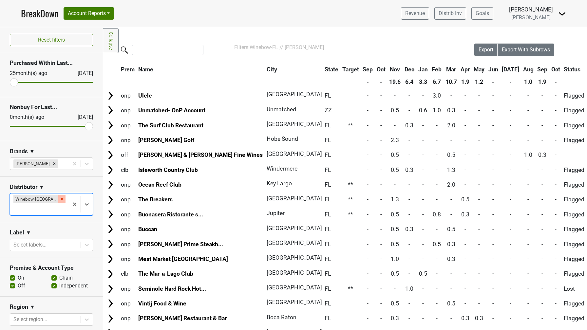
click at [61, 199] on icon "Remove Winebow-FL" at bounding box center [62, 199] width 2 height 2
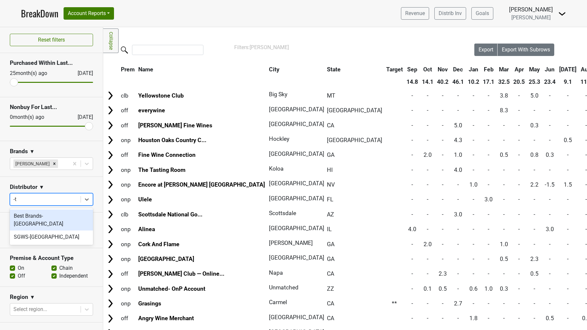
type input "-tx"
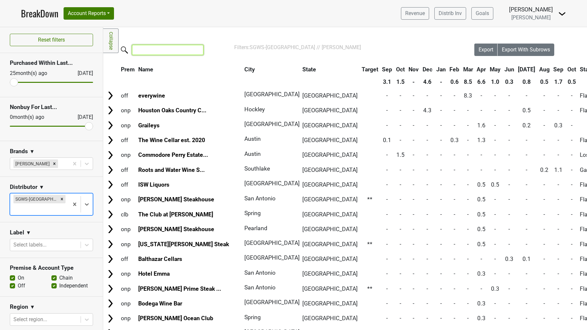
click at [148, 51] on input "search" at bounding box center [167, 50] width 71 height 10
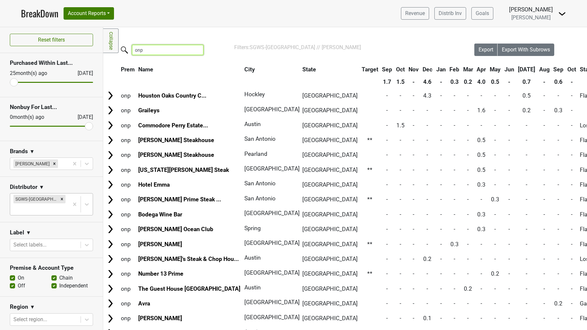
type input "onp"
click at [559, 14] on img at bounding box center [562, 14] width 8 height 8
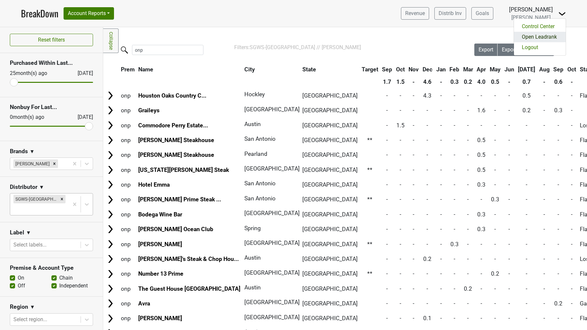
click at [534, 37] on link "Open Leadrank" at bounding box center [540, 37] width 52 height 10
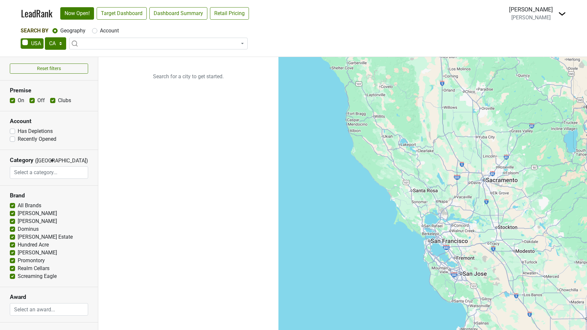
select select "CA"
select select
click at [558, 15] on img at bounding box center [562, 14] width 8 height 8
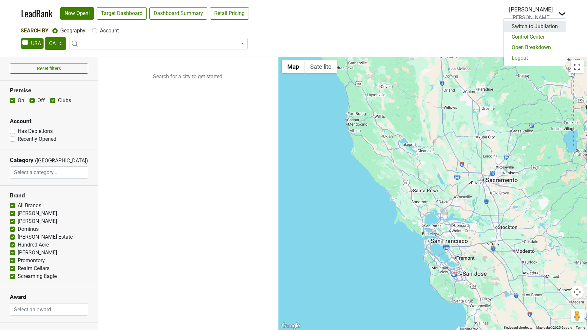
click at [537, 22] on link "Switch to Jubilation" at bounding box center [534, 26] width 62 height 10
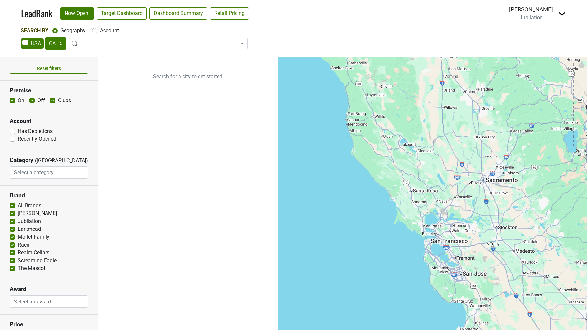
select select "CA"
select select
click at [113, 48] on span at bounding box center [158, 44] width 178 height 12
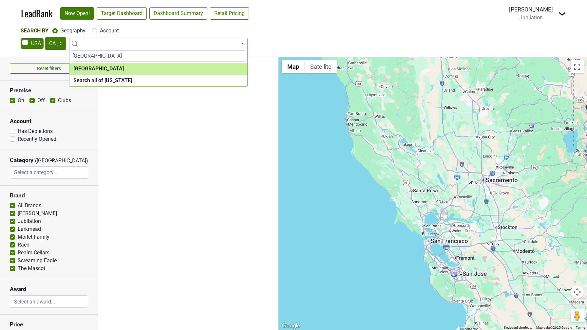
type input "[GEOGRAPHIC_DATA]"
select select "1259"
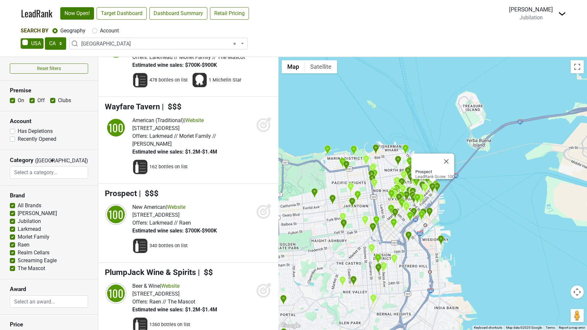
scroll to position [129, 0]
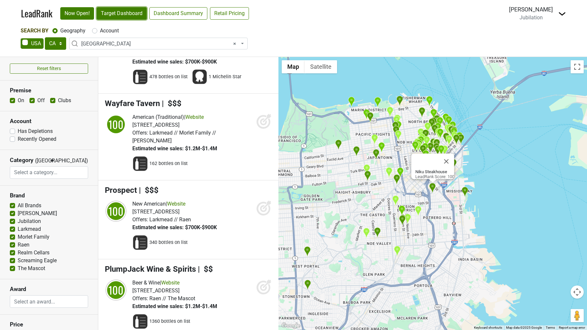
click at [127, 14] on link "Target Dashboard" at bounding box center [122, 13] width 50 height 12
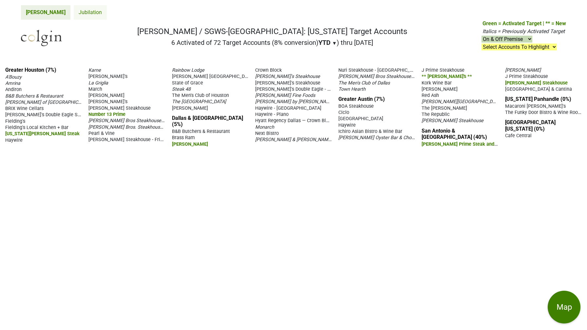
click at [74, 13] on link "Jubilation" at bounding box center [90, 12] width 33 height 14
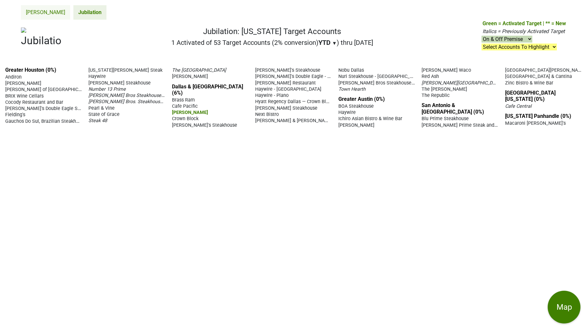
click at [31, 13] on link "[PERSON_NAME]" at bounding box center [45, 12] width 49 height 14
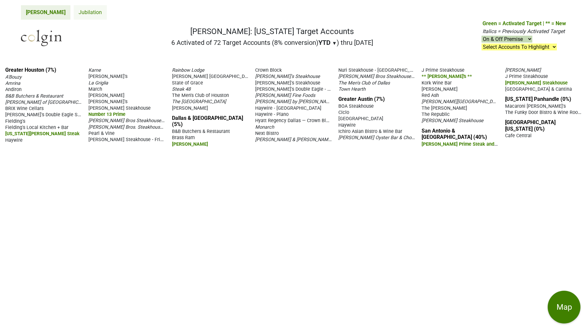
click at [74, 13] on link "Jubilation" at bounding box center [90, 12] width 33 height 14
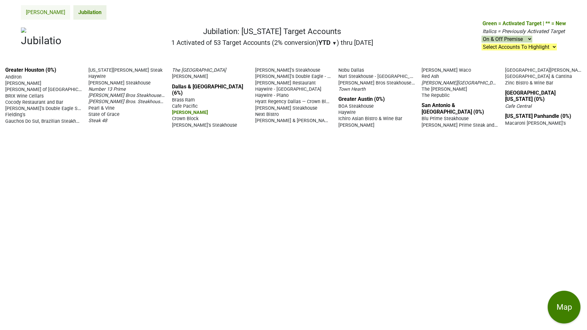
click at [37, 14] on link "[PERSON_NAME]" at bounding box center [45, 12] width 49 height 14
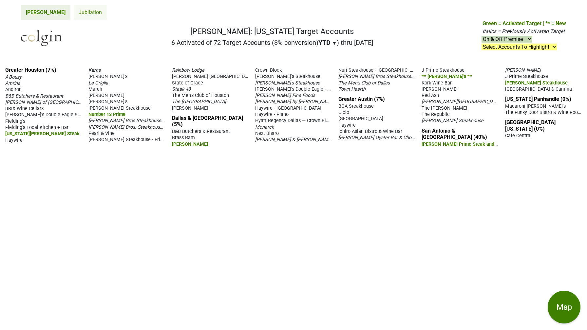
click at [74, 13] on link "Jubilation" at bounding box center [90, 12] width 33 height 14
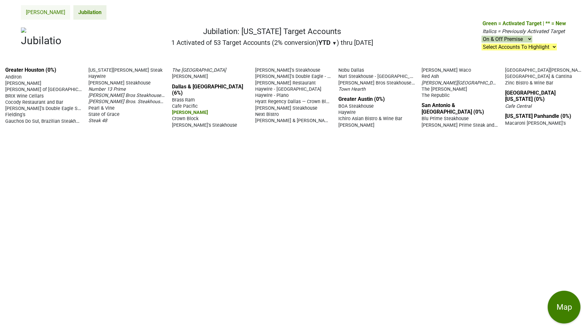
click at [32, 13] on link "[PERSON_NAME]" at bounding box center [45, 12] width 49 height 14
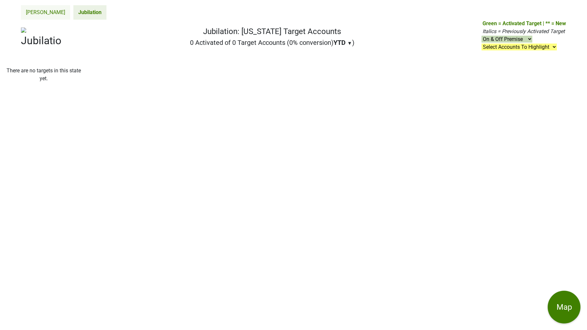
click at [35, 12] on link "[PERSON_NAME]" at bounding box center [45, 12] width 49 height 14
click at [74, 16] on link "Jubilation" at bounding box center [90, 12] width 33 height 14
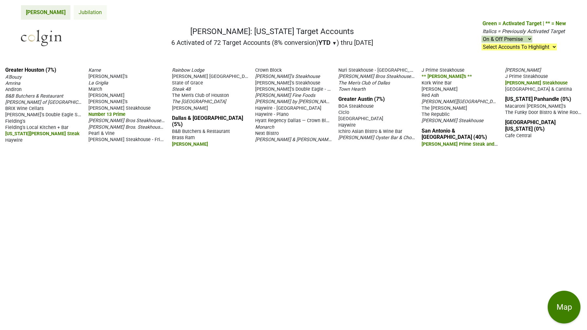
click at [74, 13] on link "Jubilation" at bounding box center [90, 12] width 33 height 14
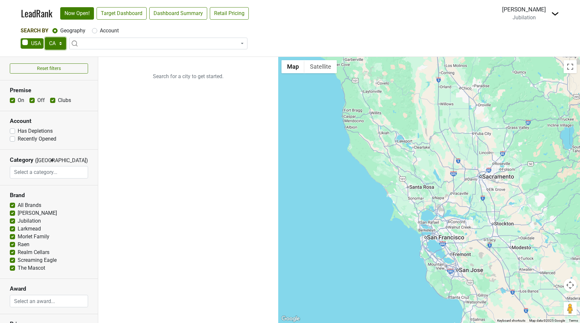
click at [56, 45] on select "AK AL AR AZ CA CO CT DC DE FL [GEOGRAPHIC_DATA] HI IA ID IL IN KS [GEOGRAPHIC_D…" at bounding box center [55, 43] width 21 height 12
select select "TX"
click at [45, 37] on select "AK AL AR AZ CA CO CT DC DE FL GA HI IA ID IL IN KS KY LA MA MD ME MI MN MO MS M…" at bounding box center [55, 43] width 21 height 12
click at [93, 54] on input "search" at bounding box center [158, 55] width 175 height 11
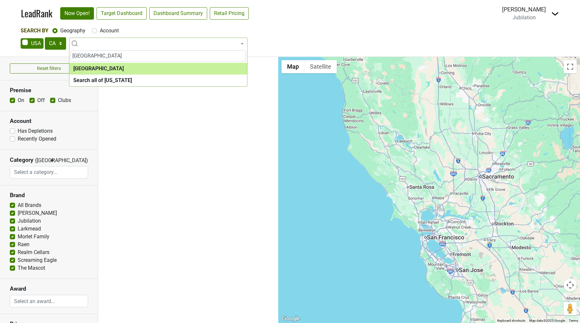
type input "houston"
select select "1108"
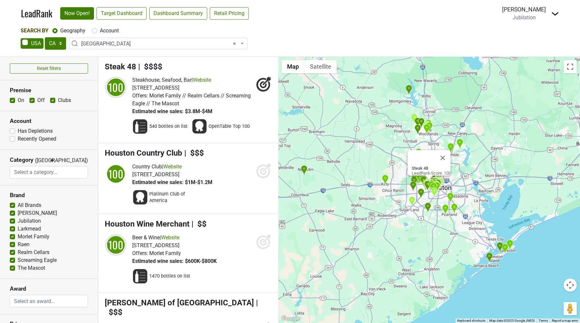
click at [100, 32] on label "Account" at bounding box center [109, 31] width 19 height 8
click at [92, 32] on input "Account" at bounding box center [94, 30] width 5 height 7
radio input "true"
select select
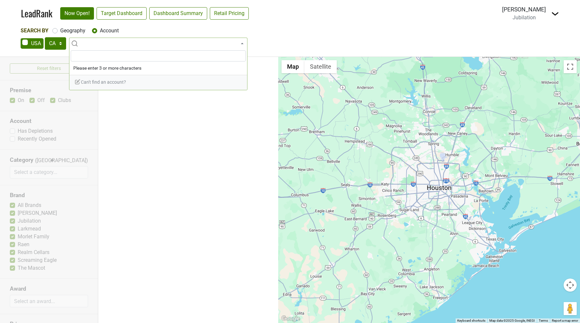
click at [60, 30] on label "Geography" at bounding box center [72, 31] width 25 height 8
click at [53, 30] on input "Geography" at bounding box center [54, 30] width 5 height 7
radio input "true"
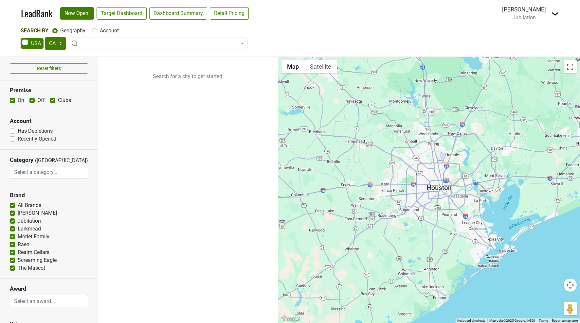
click at [142, 150] on ul "Search for a city to get started." at bounding box center [188, 190] width 180 height 266
click at [555, 17] on img at bounding box center [555, 14] width 8 height 8
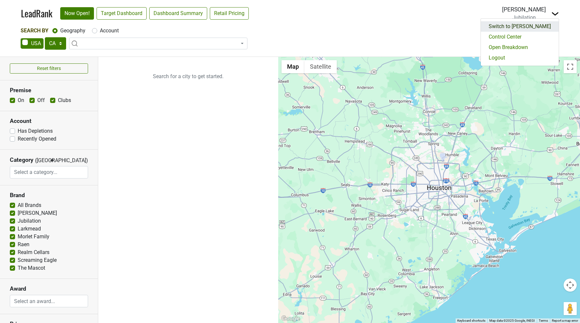
click at [533, 28] on link "Switch to Colgin" at bounding box center [520, 26] width 78 height 10
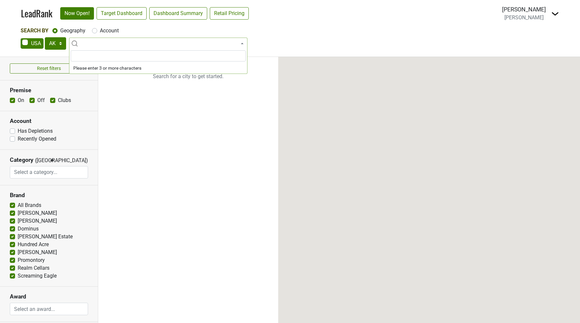
select select "TX"
select select
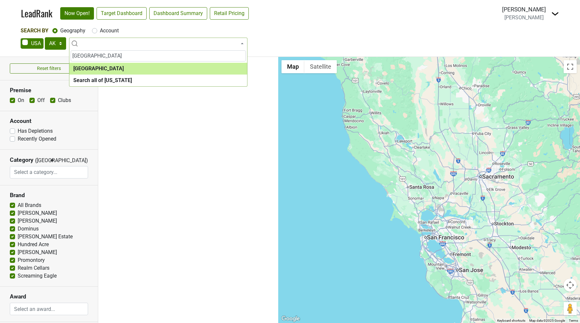
type input "houston"
select select "1108"
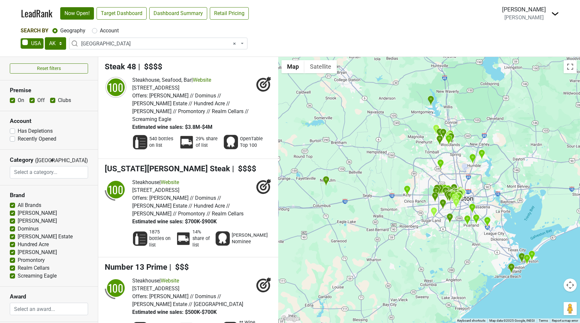
click at [100, 31] on label "Account" at bounding box center [109, 31] width 19 height 8
click at [93, 31] on input "Account" at bounding box center [94, 30] width 5 height 7
radio input "true"
select select
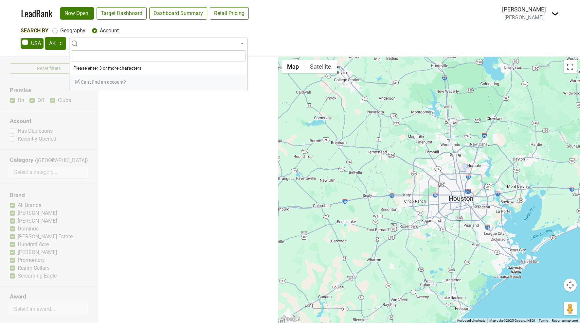
click at [60, 32] on label "Geography" at bounding box center [72, 31] width 25 height 8
click at [56, 32] on input "Geography" at bounding box center [54, 30] width 5 height 7
radio input "true"
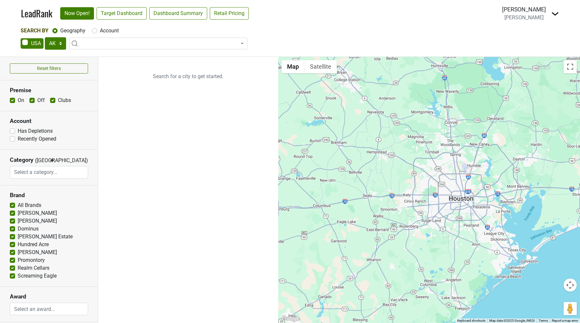
click at [314, 9] on nav "LeadRank Now Open! Target Dashboard Dashboard Summary Retail Pricing Loading...…" at bounding box center [290, 13] width 549 height 27
click at [553, 13] on img at bounding box center [555, 14] width 8 height 8
click at [520, 56] on link "Logout" at bounding box center [528, 58] width 62 height 10
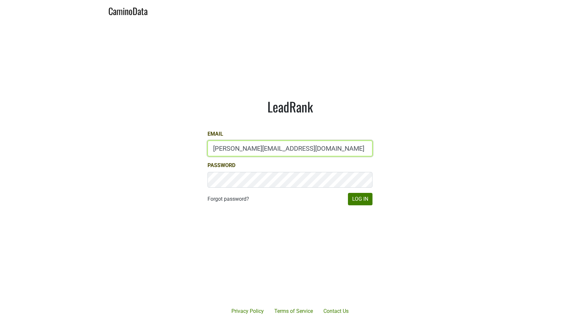
click at [225, 150] on input "[PERSON_NAME][EMAIL_ADDRESS][DOMAIN_NAME]" at bounding box center [290, 149] width 165 height 16
type input "[PERSON_NAME][EMAIL_ADDRESS][DOMAIN_NAME]"
click at [354, 199] on button "Log In" at bounding box center [360, 199] width 25 height 12
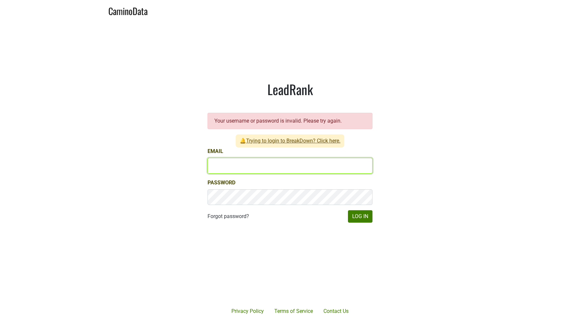
type input "[PERSON_NAME][EMAIL_ADDRESS][DOMAIN_NAME]"
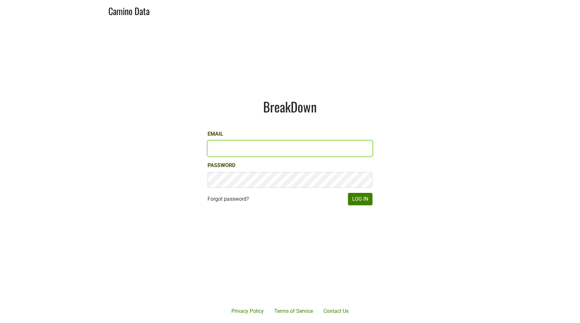
type input "[PERSON_NAME][EMAIL_ADDRESS][DOMAIN_NAME]"
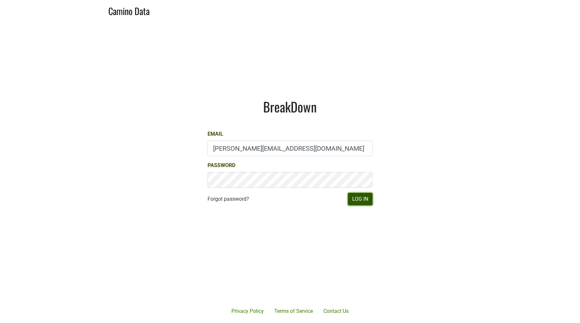
click at [357, 198] on button "Log In" at bounding box center [360, 199] width 25 height 12
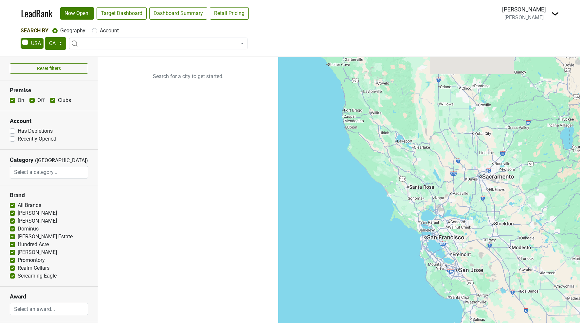
select select "CA"
select select
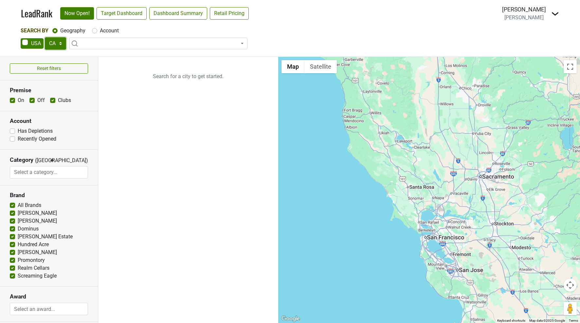
click at [48, 40] on select "AK AL AR AZ CA CO CT DC DE FL GA HI IA ID IL IN KS KY LA MA MD ME MI MN MO MS M…" at bounding box center [55, 43] width 21 height 12
select select "TX"
click at [45, 37] on select "AK AL AR AZ CA CO CT DC DE FL GA HI IA ID IL IN KS KY LA MA MD ME MI MN MO MS M…" at bounding box center [55, 43] width 21 height 12
click at [132, 30] on div "Search By Geography Account" at bounding box center [290, 31] width 539 height 8
click at [60, 47] on select "AK AL AR AZ CA CO CT DC DE FL GA HI IA ID IL IN KS KY LA MA MD ME MI MN MO MS M…" at bounding box center [55, 43] width 21 height 12
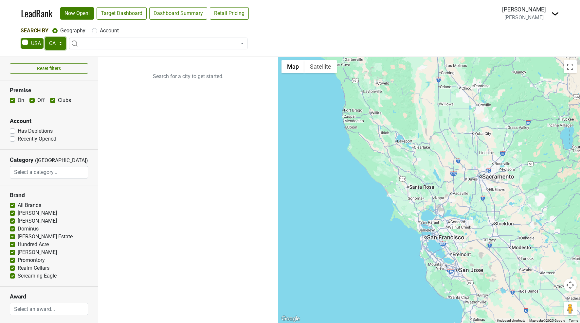
click at [45, 37] on select "AK AL AR AZ CA CO CT DC DE FL GA HI IA ID IL IN KS KY LA MA MD ME MI MN MO MS M…" at bounding box center [55, 43] width 21 height 12
click at [365, 28] on div "Search By Geography Account" at bounding box center [290, 31] width 539 height 8
drag, startPoint x: 153, startPoint y: 77, endPoint x: 233, endPoint y: 76, distance: 80.2
click at [233, 76] on p "Search for a city to get started." at bounding box center [188, 76] width 180 height 39
click at [164, 93] on p "Search for a city to get started." at bounding box center [188, 76] width 180 height 39
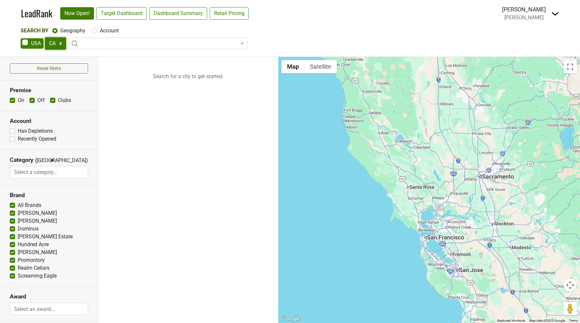
click at [57, 43] on select "AK AL AR AZ CA CO CT DC DE FL GA HI IA ID IL IN KS KY LA MA MD ME MI MN MO MS M…" at bounding box center [55, 43] width 21 height 12
click at [45, 37] on select "AK AL AR AZ CA CO CT DC DE FL GA HI IA ID IL IN KS KY LA MA MD ME MI MN MO MS M…" at bounding box center [55, 43] width 21 height 12
click at [92, 45] on span at bounding box center [158, 44] width 178 height 12
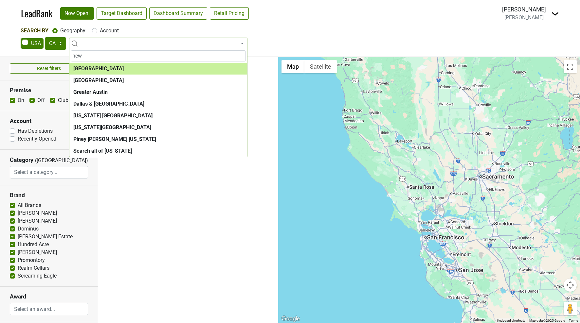
type input "new"
select select "1108"
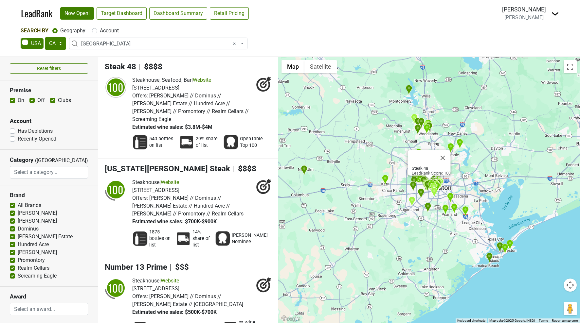
drag, startPoint x: 214, startPoint y: 113, endPoint x: 154, endPoint y: 98, distance: 61.7
click at [154, 98] on div "Offers: Colgin // Dominus // Harlan Estate // Hundred Acre // Peter Michael // …" at bounding box center [192, 107] width 120 height 31
click at [128, 66] on span "Steak 48" at bounding box center [120, 66] width 31 height 9
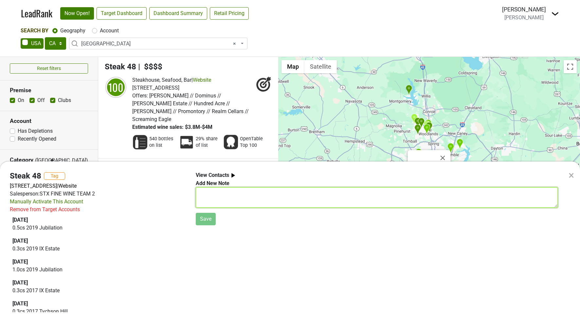
click at [212, 190] on textarea at bounding box center [377, 198] width 362 height 20
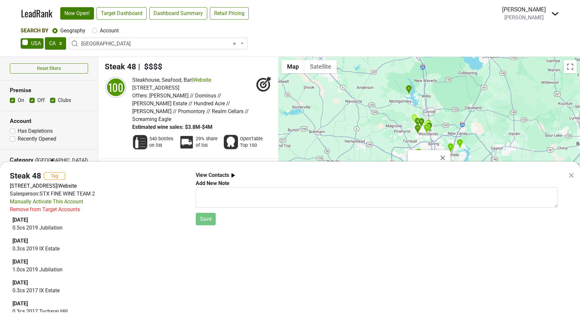
click at [211, 173] on b "View Contacts" at bounding box center [212, 175] width 33 height 6
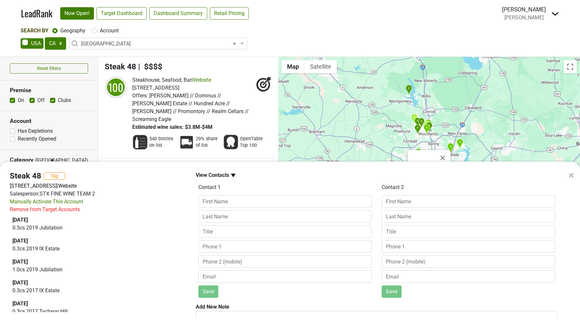
click at [210, 175] on b "View Contacts" at bounding box center [212, 175] width 33 height 6
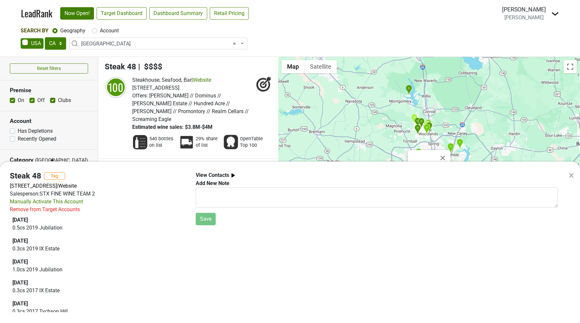
click at [112, 121] on div "× Steak 48 Tag 4444 Westheimer Rd, Ste A-100, Houston, TX 77027 | Website Sales…" at bounding box center [290, 161] width 580 height 323
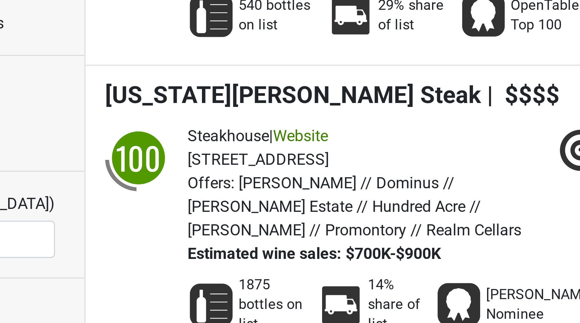
scroll to position [45, 0]
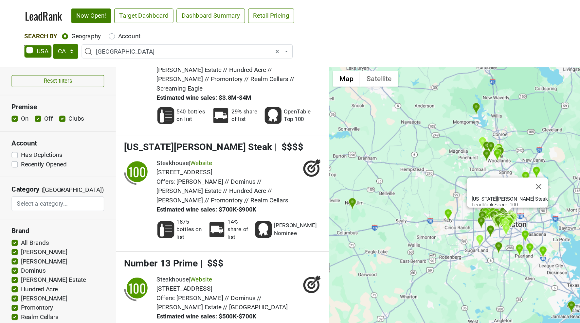
click at [414, 194] on img "BraeBurn Country Club" at bounding box center [414, 195] width 7 height 11
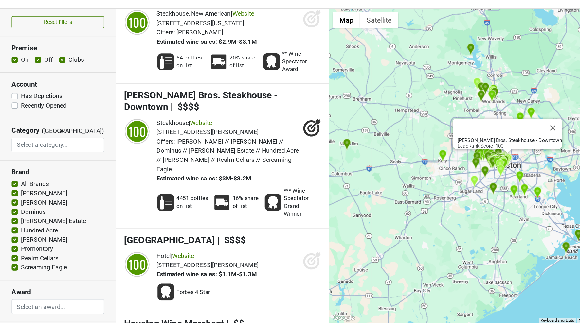
scroll to position [1395, 0]
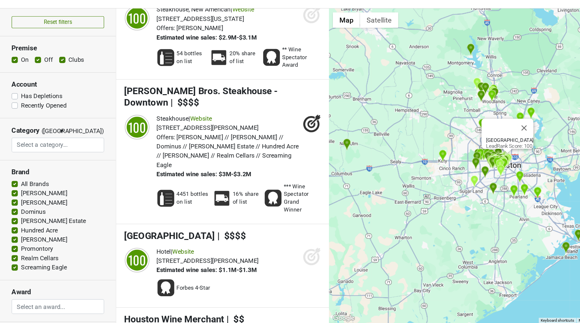
click at [260, 259] on icon at bounding box center [264, 267] width 16 height 16
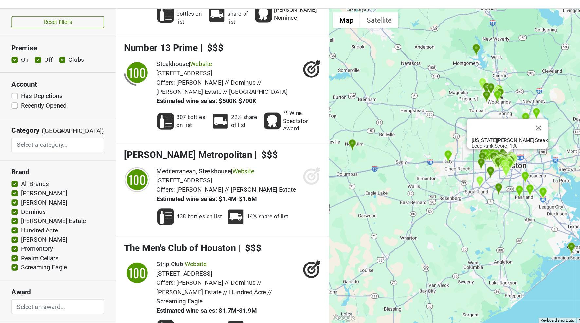
scroll to position [179, 0]
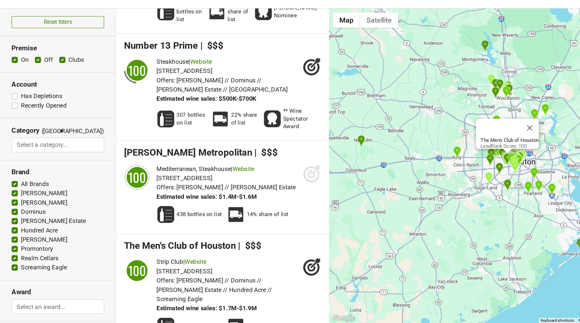
click at [153, 284] on span "Colgin // Dominus // Harlan Estate // Hundred Acre // Screaming Eagle" at bounding box center [181, 295] width 98 height 22
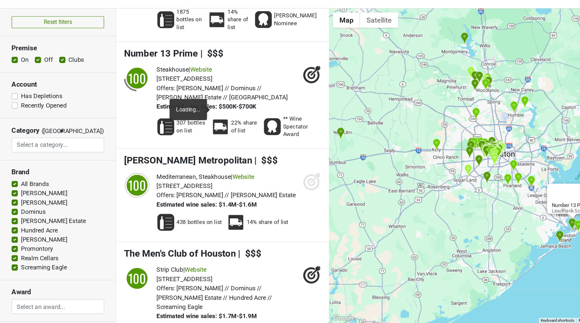
scroll to position [175, 0]
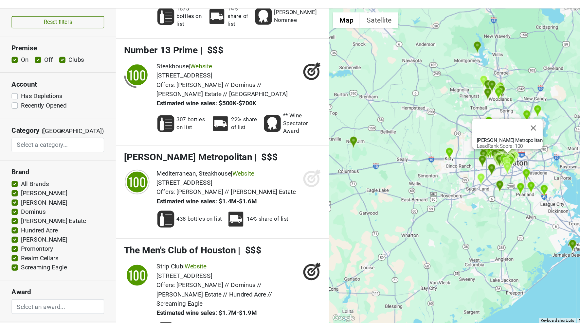
click at [262, 193] on icon at bounding box center [264, 201] width 16 height 16
click at [265, 193] on icon at bounding box center [266, 197] width 9 height 9
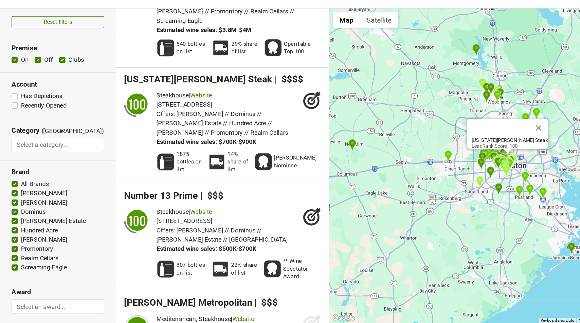
scroll to position [0, 0]
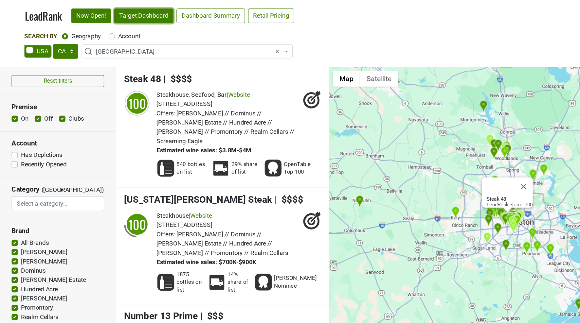
click at [130, 15] on link "Target Dashboard" at bounding box center [122, 13] width 50 height 12
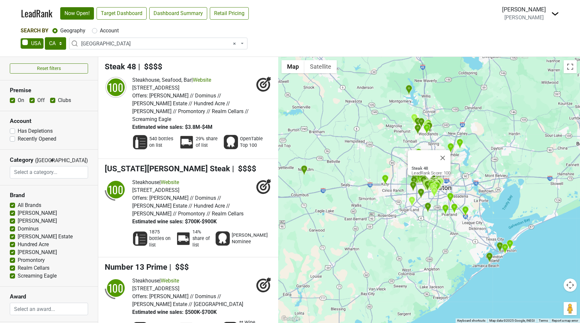
click at [561, 17] on nav "LeadRank Now Open! Target Dashboard Dashboard Summary Retail Pricing Loading...…" at bounding box center [290, 13] width 549 height 27
click at [554, 14] on img at bounding box center [555, 14] width 8 height 8
click at [525, 56] on link "Logout" at bounding box center [528, 58] width 62 height 10
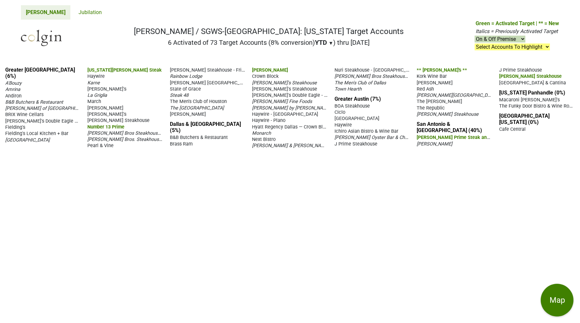
click at [156, 172] on div "Greater [GEOGRAPHIC_DATA] (6%) A'Bouzy [GEOGRAPHIC_DATA] [GEOGRAPHIC_DATA] B&B …" at bounding box center [290, 193] width 580 height 262
click at [111, 124] on span "Number 13 Prime" at bounding box center [105, 127] width 37 height 6
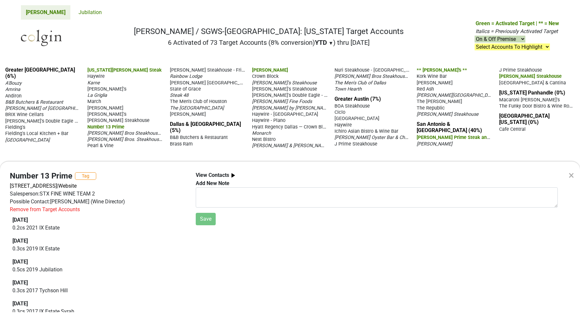
click at [206, 151] on div "× Number 13 Prime Tag [STREET_ADDRESS] | Website Salesperson: STX FINE WINE TEA…" at bounding box center [290, 161] width 580 height 323
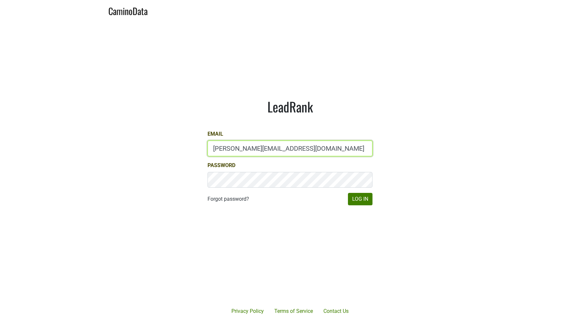
click at [222, 149] on input "[PERSON_NAME][EMAIL_ADDRESS][DOMAIN_NAME]" at bounding box center [290, 149] width 165 height 16
type input "[PERSON_NAME][EMAIL_ADDRESS][DOMAIN_NAME]"
click at [366, 199] on button "Log In" at bounding box center [360, 199] width 25 height 12
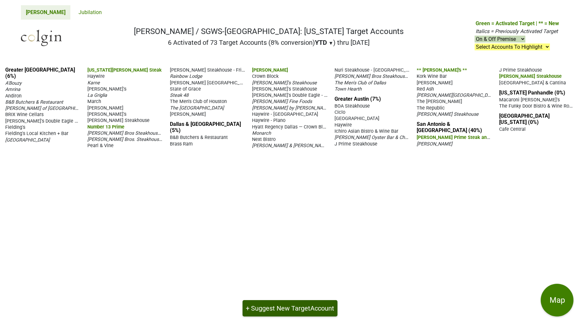
click at [276, 312] on button "+ Suggest New Target Account" at bounding box center [290, 308] width 95 height 16
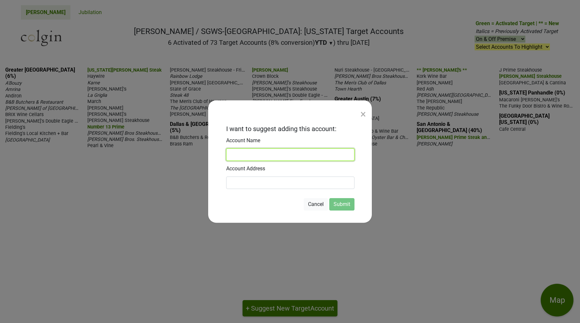
click at [281, 156] on input at bounding box center [290, 155] width 128 height 12
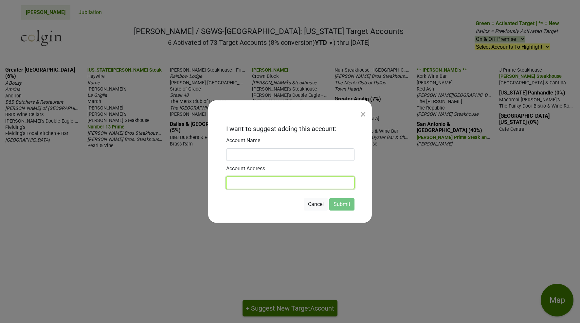
click at [285, 184] on input at bounding box center [290, 183] width 128 height 12
click at [363, 114] on div "×" at bounding box center [363, 114] width 6 height 16
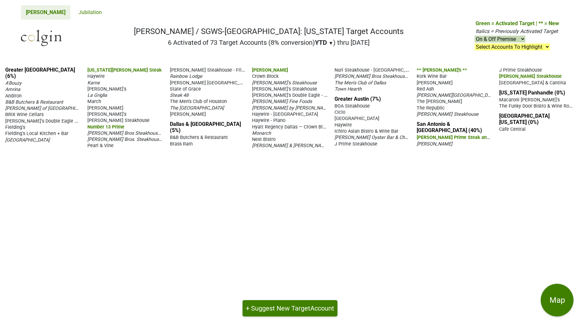
click at [107, 124] on span "Number 13 Prime" at bounding box center [105, 127] width 37 height 6
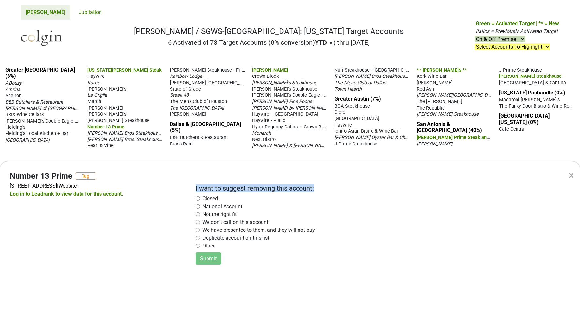
drag, startPoint x: 194, startPoint y: 190, endPoint x: 319, endPoint y: 186, distance: 125.8
click at [319, 186] on div "I want to suggest removing this account: Closed National Account Not the right …" at bounding box center [377, 219] width 372 height 94
click at [197, 222] on input "radio" at bounding box center [198, 222] width 4 height 4
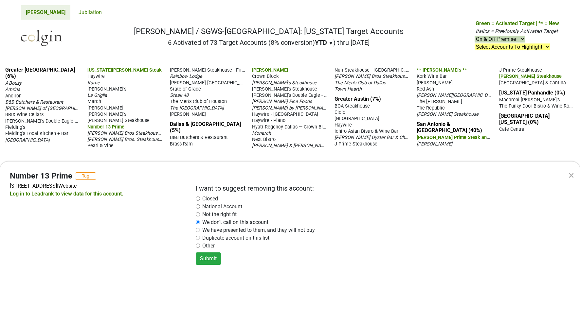
click at [213, 149] on div "× Number 13 Prime Tag [STREET_ADDRESS] | Website Log in to Leadrank to view dat…" at bounding box center [290, 161] width 580 height 323
radio input "false"
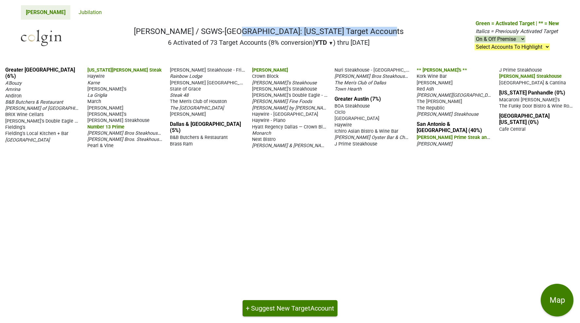
drag, startPoint x: 193, startPoint y: 34, endPoint x: 356, endPoint y: 31, distance: 162.7
click at [356, 31] on h1 "[PERSON_NAME] / SGWS-[GEOGRAPHIC_DATA]: [US_STATE] Target Accounts" at bounding box center [269, 31] width 270 height 9
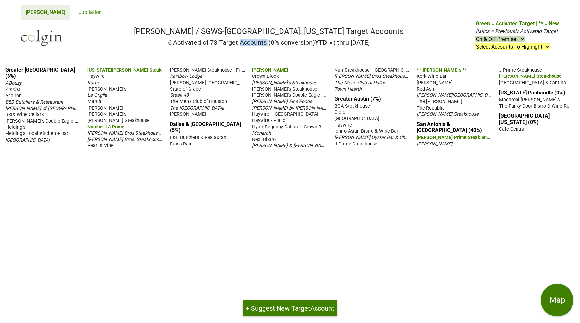
drag, startPoint x: 161, startPoint y: 43, endPoint x: 211, endPoint y: 45, distance: 50.1
click at [211, 45] on nav "[PERSON_NAME] / SGWS-[GEOGRAPHIC_DATA]: [US_STATE] Target Accounts 6 Activated …" at bounding box center [290, 41] width 549 height 42
drag, startPoint x: 351, startPoint y: 43, endPoint x: 374, endPoint y: 42, distance: 23.6
click at [374, 42] on nav "[PERSON_NAME] / SGWS-[GEOGRAPHIC_DATA]: [US_STATE] Target Accounts 6 Activated …" at bounding box center [290, 41] width 549 height 42
click at [238, 52] on nav "[PERSON_NAME] / SGWS-[GEOGRAPHIC_DATA]: [US_STATE] Target Accounts 6 Activated …" at bounding box center [290, 41] width 549 height 42
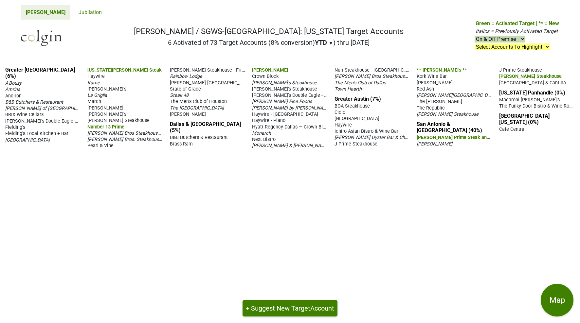
drag, startPoint x: 268, startPoint y: 43, endPoint x: 274, endPoint y: 43, distance: 5.9
click at [274, 43] on h2 "6 Activated of 73 Target Accounts (8% conversion) YTD ▼ YTD LTM ) thru [DATE]" at bounding box center [269, 43] width 270 height 8
drag, startPoint x: 163, startPoint y: 43, endPoint x: 211, endPoint y: 45, distance: 48.1
click at [211, 45] on nav "[PERSON_NAME] / SGWS-[GEOGRAPHIC_DATA]: [US_STATE] Target Accounts 6 Activated …" at bounding box center [290, 41] width 549 height 42
click at [230, 8] on nav "[PERSON_NAME] Jubilation" at bounding box center [290, 10] width 549 height 20
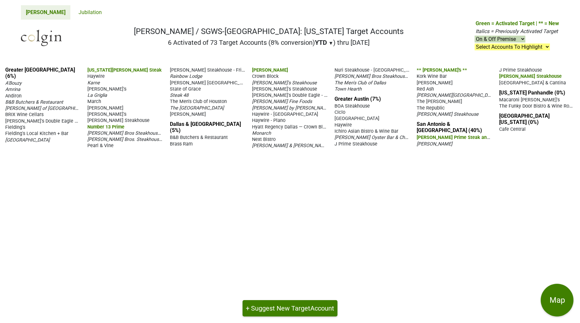
click at [329, 44] on span "▼" at bounding box center [331, 43] width 5 height 6
click at [325, 68] on div "LTM" at bounding box center [327, 70] width 25 height 14
click at [330, 42] on span "▼" at bounding box center [331, 43] width 5 height 6
click at [326, 55] on div "YTD" at bounding box center [327, 55] width 25 height 14
click at [329, 40] on span "▼" at bounding box center [331, 43] width 5 height 6
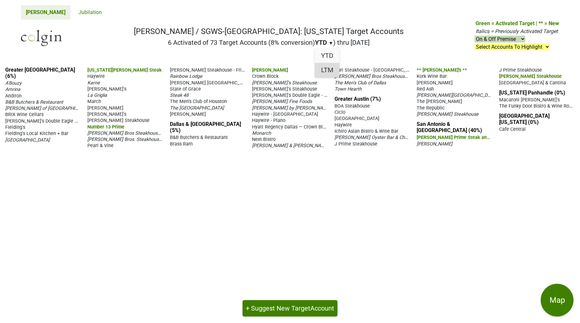
click at [324, 67] on div "LTM" at bounding box center [327, 70] width 25 height 14
click at [330, 44] on span "▼" at bounding box center [331, 43] width 5 height 6
click at [324, 52] on div "YTD" at bounding box center [327, 55] width 25 height 14
click at [329, 45] on span "▼" at bounding box center [331, 43] width 5 height 6
click at [328, 65] on div "LTM" at bounding box center [327, 70] width 25 height 14
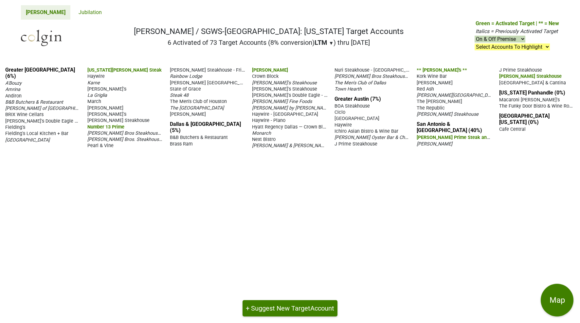
click at [329, 44] on span "▼" at bounding box center [331, 43] width 5 height 6
click at [385, 45] on nav "[PERSON_NAME] / SGWS-[GEOGRAPHIC_DATA]: [US_STATE] Target Accounts 6 Activated …" at bounding box center [290, 41] width 549 height 42
drag, startPoint x: 474, startPoint y: 23, endPoint x: 552, endPoint y: 24, distance: 78.6
click at [552, 24] on nav "[PERSON_NAME] / SGWS-[GEOGRAPHIC_DATA]: [US_STATE] Target Accounts 6 Activated …" at bounding box center [290, 41] width 549 height 42
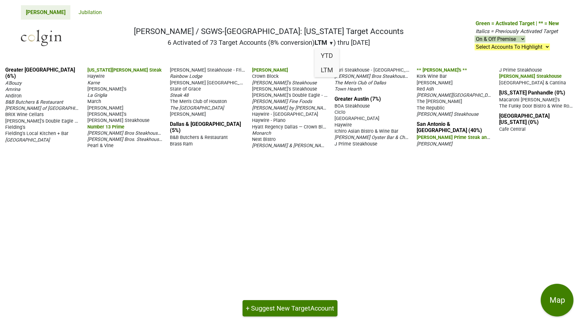
click at [434, 59] on nav "[PERSON_NAME] / SGWS-[GEOGRAPHIC_DATA]: [US_STATE] Target Accounts 6 Activated …" at bounding box center [290, 41] width 549 height 42
click at [330, 68] on div "LTM" at bounding box center [327, 70] width 25 height 14
click at [484, 31] on span "Italics = Previously Activated Target" at bounding box center [517, 31] width 82 height 6
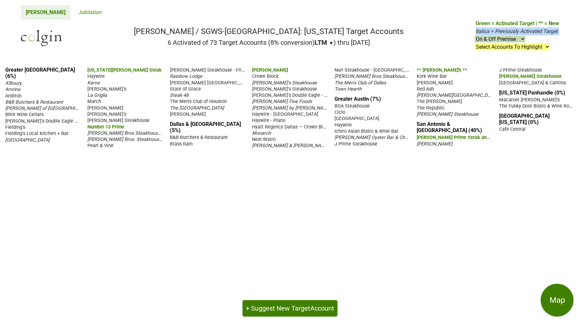
drag, startPoint x: 411, startPoint y: 72, endPoint x: 457, endPoint y: 68, distance: 46.0
click at [459, 69] on div "Greater [GEOGRAPHIC_DATA] (6%) A'Bouzy [GEOGRAPHIC_DATA] [GEOGRAPHIC_DATA] B&B …" at bounding box center [290, 193] width 580 height 262
click at [452, 59] on nav "[PERSON_NAME] / SGWS-[GEOGRAPHIC_DATA]: [US_STATE] Target Accounts 6 Activated …" at bounding box center [290, 41] width 549 height 42
drag, startPoint x: 415, startPoint y: 68, endPoint x: 488, endPoint y: 70, distance: 72.7
click at [488, 70] on div "Greater [GEOGRAPHIC_DATA] (6%) A'Bouzy [GEOGRAPHIC_DATA] [GEOGRAPHIC_DATA] B&B …" at bounding box center [290, 193] width 580 height 262
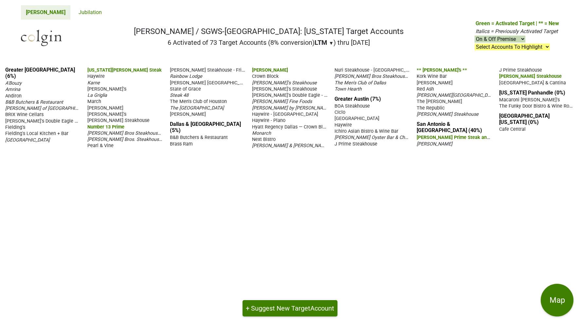
click at [437, 54] on nav "[PERSON_NAME] / SGWS-[GEOGRAPHIC_DATA]: [US_STATE] Target Accounts 6 Activated …" at bounding box center [290, 41] width 549 height 42
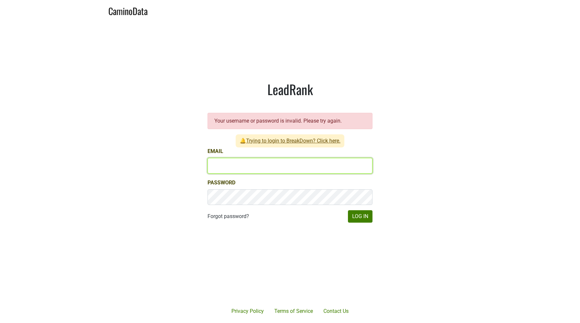
type input "[PERSON_NAME][EMAIL_ADDRESS][DOMAIN_NAME]"
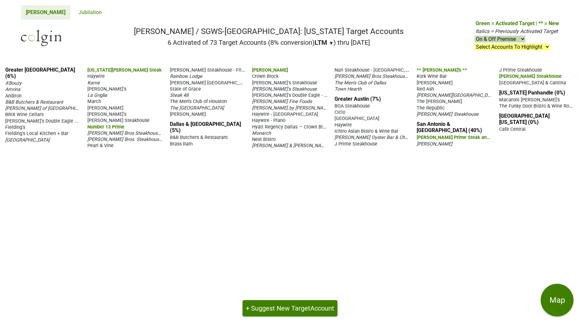
click at [423, 134] on span "[PERSON_NAME] Oyster Bar & Chophouse" at bounding box center [378, 137] width 88 height 6
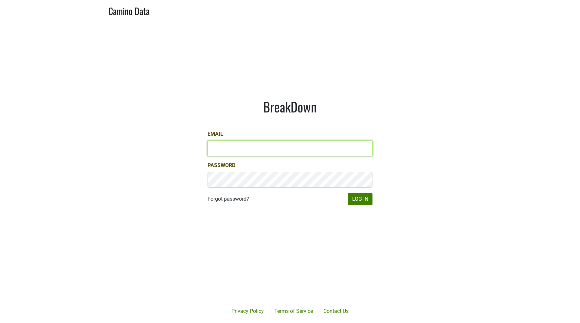
type input "[PERSON_NAME][EMAIL_ADDRESS][DOMAIN_NAME]"
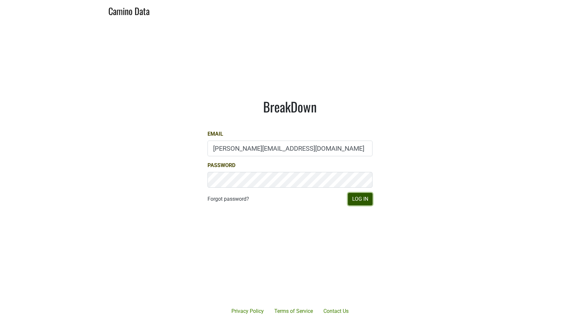
click at [358, 196] on button "Log In" at bounding box center [360, 199] width 25 height 12
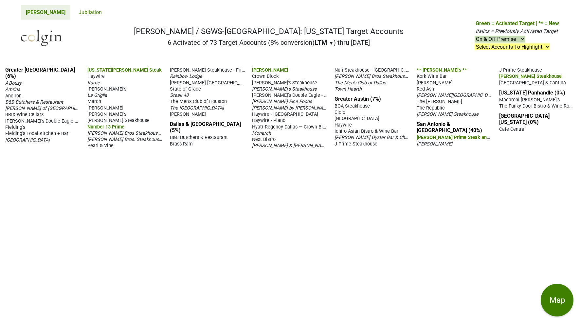
click at [423, 134] on span "J Carver's Oyster Bar & Chophouse" at bounding box center [378, 137] width 88 height 6
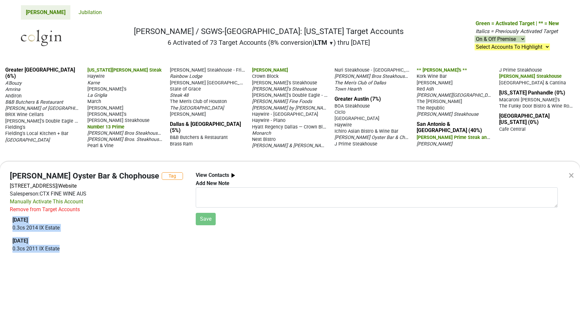
drag, startPoint x: 65, startPoint y: 250, endPoint x: 11, endPoint y: 223, distance: 60.9
click at [11, 223] on div "J Carver's Oyster Bar & Chophouse Tag 509 Rio Grande St, Austin, TX 78701 | Web…" at bounding box center [98, 216] width 186 height 89
click at [73, 158] on div "× J Carver's Oyster Bar & Chophouse Tag 509 Rio Grande St, Austin, TX 78701 | W…" at bounding box center [290, 161] width 580 height 323
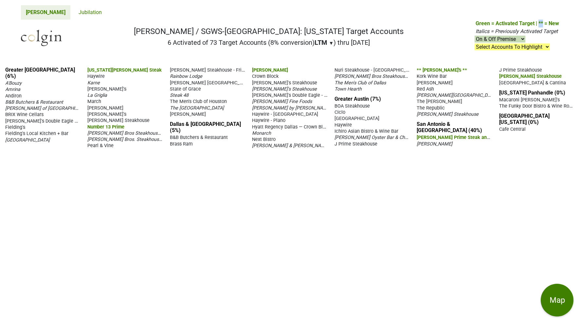
drag, startPoint x: 539, startPoint y: 23, endPoint x: 542, endPoint y: 23, distance: 3.6
click at [542, 23] on span "Green = Activated Target | ** = New" at bounding box center [517, 23] width 83 height 6
click at [433, 73] on span "** Jeffrey's **" at bounding box center [442, 70] width 50 height 6
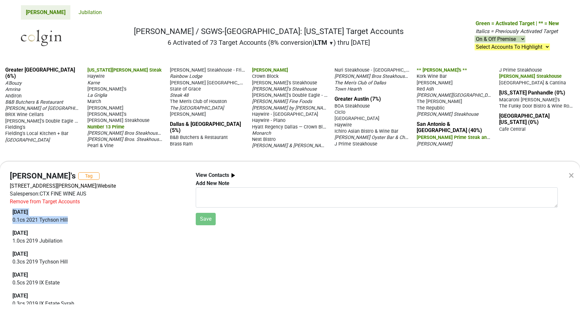
drag, startPoint x: 73, startPoint y: 222, endPoint x: 8, endPoint y: 214, distance: 65.6
click at [8, 214] on div "Jeffrey's Tag 1204 W Lynn St, Austin, TX 78703 | Website Salesperson: CTX FINE …" at bounding box center [98, 240] width 186 height 136
click at [152, 55] on div "× Jeffrey's Tag 1204 W Lynn St, Austin, TX 78703 | Website Salesperson: CTX FIN…" at bounding box center [290, 161] width 580 height 323
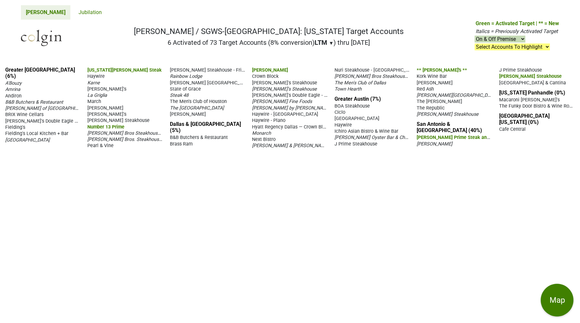
click at [487, 46] on select "Select Accounts To Highlight **Activated After 9/1/25** Prev. Active, YTD Non-B…" at bounding box center [512, 47] width 75 height 7
click at [475, 44] on select "Select Accounts To Highlight **Activated After 9/1/25** Prev. Active, YTD Non-B…" at bounding box center [512, 47] width 75 height 7
click at [501, 48] on select "Select Accounts To Highlight **Activated After 9/1/25** Prev. Active, YTD Non-B…" at bounding box center [512, 47] width 75 height 7
select select ".hotels"
click at [475, 44] on select "Select Accounts To Highlight **Activated After 9/1/25** Prev. Active, YTD Non-B…" at bounding box center [512, 47] width 75 height 7
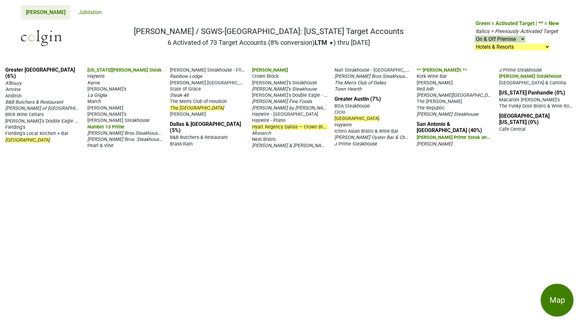
click at [488, 49] on select "Select Accounts To Highlight **Activated After 9/1/25** Prev. Active, YTD Non-B…" at bounding box center [512, 47] width 75 height 7
click at [485, 49] on select "Select Accounts To Highlight **Activated After 9/1/25** Prev. Active, YTD Non-B…" at bounding box center [512, 47] width 75 height 7
select select
click at [475, 44] on select "Select Accounts To Highlight **Activated After 9/1/25** Prev. Active, YTD Non-B…" at bounding box center [512, 47] width 75 height 7
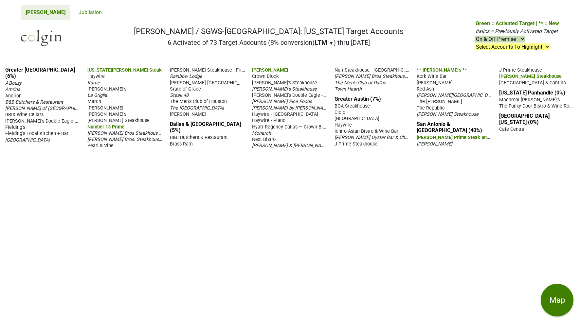
click at [267, 55] on nav "Colgin / SGWS-TX: Texas Target Accounts 6 Activated of 73 Target Accounts (8% c…" at bounding box center [290, 41] width 549 height 42
drag, startPoint x: 207, startPoint y: 43, endPoint x: 212, endPoint y: 43, distance: 5.6
click at [212, 43] on h2 "6 Activated of 73 Target Accounts (8% conversion) LTM ▼ YTD LTM ) thru 10/3/25" at bounding box center [269, 43] width 270 height 8
click at [209, 45] on h2 "6 Activated of 73 Target Accounts (8% conversion) LTM ▼ YTD LTM ) thru 10/3/25" at bounding box center [269, 43] width 270 height 8
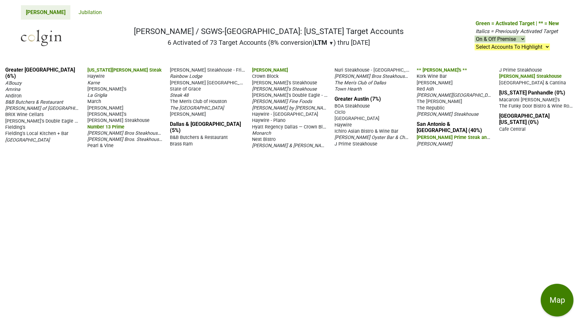
drag, startPoint x: 267, startPoint y: 43, endPoint x: 273, endPoint y: 43, distance: 6.5
click at [273, 43] on h2 "6 Activated of 73 Target Accounts (8% conversion) LTM ▼ YTD LTM ) thru 10/3/25" at bounding box center [269, 43] width 270 height 8
drag, startPoint x: 56, startPoint y: 70, endPoint x: 4, endPoint y: 71, distance: 52.1
click at [4, 71] on div "Greater Houston (6%) A'Bouzy Amrina Andiron B&B Butchers & Restaurant Brennan's…" at bounding box center [290, 193] width 580 height 262
drag, startPoint x: 383, startPoint y: 106, endPoint x: 334, endPoint y: 106, distance: 48.8
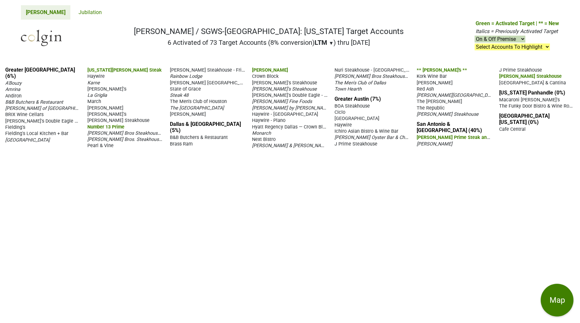
click at [334, 106] on div "Greater Houston (6%) A'Bouzy Amrina Andiron B&B Butchers & Restaurant Brennan's…" at bounding box center [290, 193] width 580 height 262
click at [190, 151] on div "Greater Houston (6%) A'Bouzy Amrina Andiron B&B Butchers & Restaurant Brennan's…" at bounding box center [290, 193] width 580 height 262
click at [190, 123] on link "Dallas & Fort Worth (5%)" at bounding box center [205, 127] width 71 height 12
click at [200, 123] on link "Dallas & Fort Worth (5%)" at bounding box center [205, 127] width 71 height 12
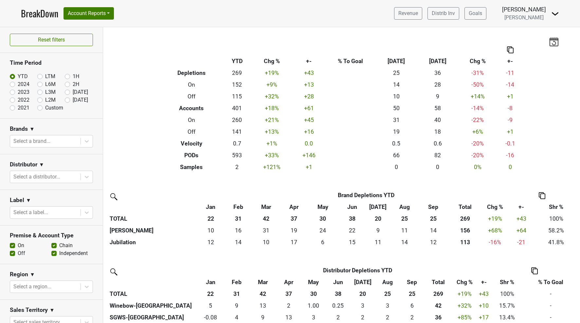
click at [556, 13] on img at bounding box center [555, 14] width 8 height 8
click at [483, 35] on div "Filters Breakdown Type YTD Chg % +- % To Goal Sep ‘25 Sep ‘24 Chg % +- Depletio…" at bounding box center [341, 175] width 477 height 296
click at [176, 33] on div "Filters Breakdown Type YTD Chg % +- % To Goal Sep ‘25 Sep ‘24 Chg % +- Depletio…" at bounding box center [341, 175] width 477 height 296
click at [114, 14] on button "Account Reports" at bounding box center [88, 13] width 50 height 12
click at [101, 29] on link "SuperRanker" at bounding box center [93, 28] width 58 height 10
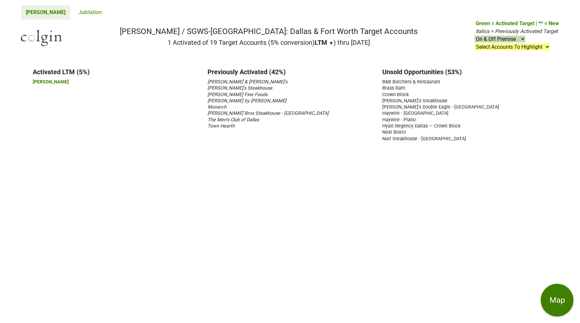
drag, startPoint x: 162, startPoint y: 44, endPoint x: 308, endPoint y: 43, distance: 146.0
click at [308, 43] on nav "[PERSON_NAME] / SGWS-[GEOGRAPHIC_DATA]: Dallas & Fort Worth Target Accounts 1 A…" at bounding box center [290, 41] width 549 height 42
drag, startPoint x: 84, startPoint y: 83, endPoint x: 27, endPoint y: 68, distance: 59.1
click at [27, 68] on div "Activated LTM (5%) [PERSON_NAME][GEOGRAPHIC_DATA] Previously Activated (42%) Ni…" at bounding box center [290, 105] width 590 height 87
drag, startPoint x: 204, startPoint y: 70, endPoint x: 255, endPoint y: 128, distance: 77.2
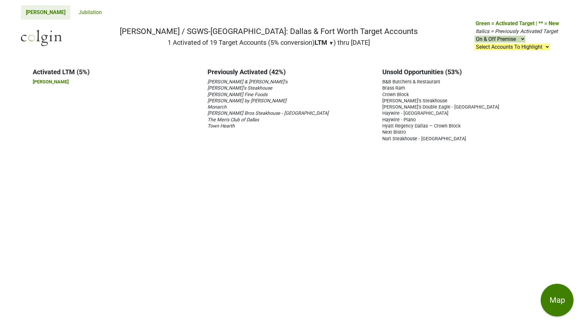
click at [255, 128] on div "Previously Activated (42%) Nick & [PERSON_NAME]'s [GEOGRAPHIC_DATA] [PERSON_NAM…" at bounding box center [290, 105] width 175 height 74
click at [288, 137] on div "Previously Activated (42%) Nick & [PERSON_NAME]'s [GEOGRAPHIC_DATA] [PERSON_NAM…" at bounding box center [290, 105] width 175 height 74
drag, startPoint x: 378, startPoint y: 69, endPoint x: 448, endPoint y: 137, distance: 97.7
click at [448, 137] on div "Unsold Opportunities (53%) B&B Butchers & Restaurant Brass Ram [GEOGRAPHIC_DATA]" at bounding box center [464, 105] width 175 height 74
click at [461, 146] on div "Activated LTM (5%) Carbone Dallas Previously Activated (42%) Nick & Sam's Dakot…" at bounding box center [290, 105] width 590 height 87
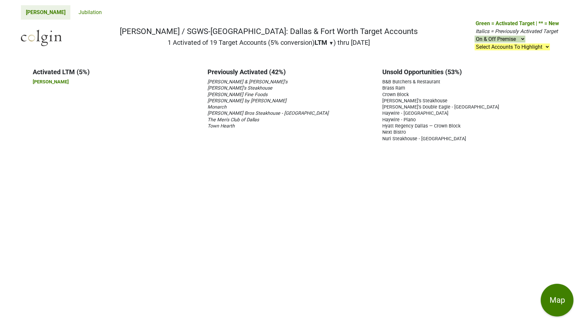
click at [482, 41] on select "On & Off Premise On Premise Off Premise Country Clubs Only" at bounding box center [500, 39] width 51 height 7
click at [486, 41] on select "On & Off Premise On Premise Off Premise Country Clubs Only" at bounding box center [500, 39] width 51 height 7
select select "on"
click at [475, 36] on select "On & Off Premise On Premise Off Premise Country Clubs Only" at bounding box center [500, 39] width 51 height 7
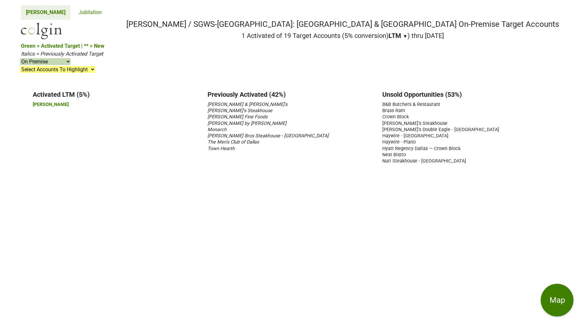
select select "on"
drag, startPoint x: 218, startPoint y: 32, endPoint x: 389, endPoint y: 28, distance: 170.9
click at [389, 28] on nav "[PERSON_NAME] / SGWS-[GEOGRAPHIC_DATA]: [GEOGRAPHIC_DATA] & [GEOGRAPHIC_DATA] O…" at bounding box center [290, 52] width 549 height 64
click at [417, 38] on nav "[PERSON_NAME] / SGWS-[GEOGRAPHIC_DATA]: [GEOGRAPHIC_DATA] & [GEOGRAPHIC_DATA] O…" at bounding box center [290, 52] width 549 height 64
click at [71, 58] on select "On & Off Premise On Premise Off Premise Country Clubs Only" at bounding box center [45, 61] width 51 height 7
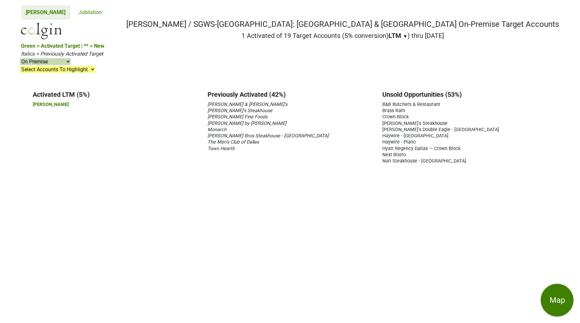
click at [71, 58] on select "On & Off Premise On Premise Off Premise Country Clubs Only" at bounding box center [45, 61] width 51 height 7
click at [389, 40] on span "LTM" at bounding box center [395, 36] width 13 height 8
click at [389, 53] on div "YTD" at bounding box center [401, 49] width 25 height 14
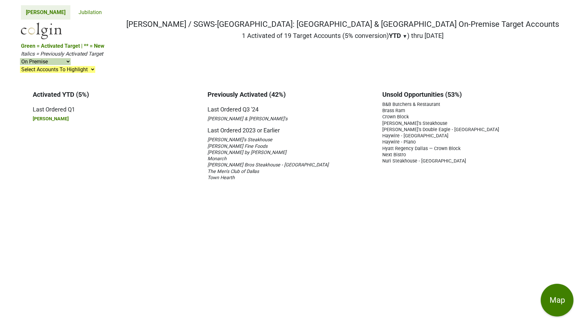
select select "on"
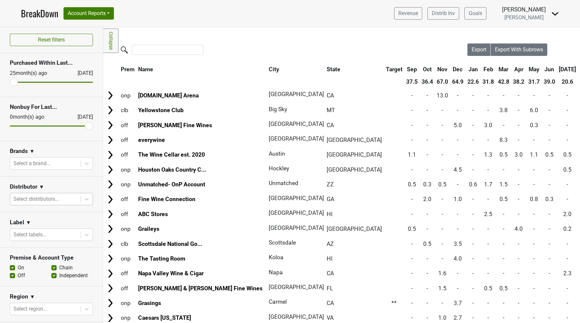
click at [39, 200] on div at bounding box center [45, 199] width 64 height 9
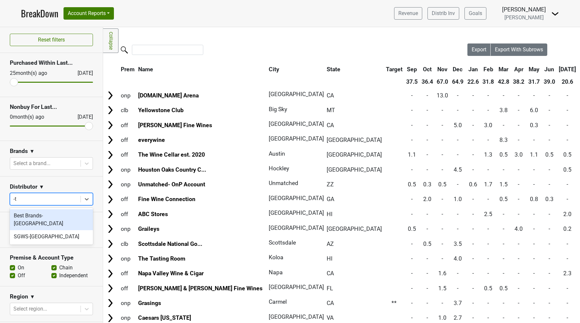
type input "-tx"
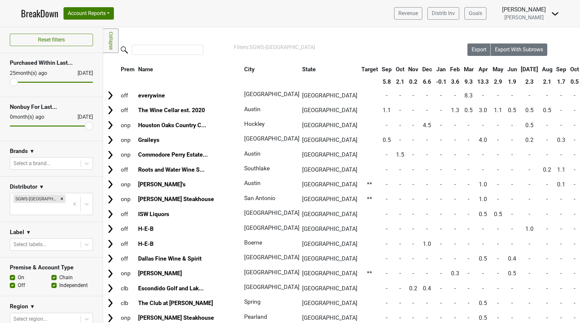
click at [18, 282] on label "Off" at bounding box center [22, 286] width 8 height 8
click at [13, 282] on input "Off" at bounding box center [12, 285] width 5 height 7
checkbox input "false"
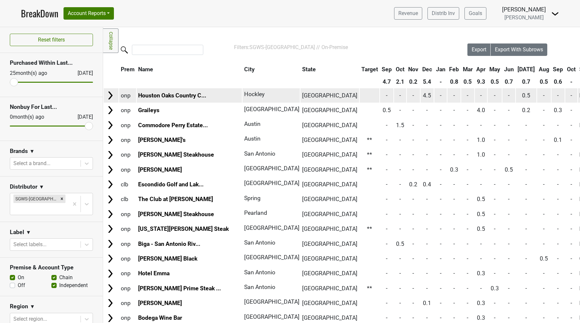
click at [360, 96] on td at bounding box center [370, 95] width 20 height 14
click at [360, 97] on td at bounding box center [370, 95] width 20 height 14
click at [360, 90] on td at bounding box center [370, 95] width 20 height 14
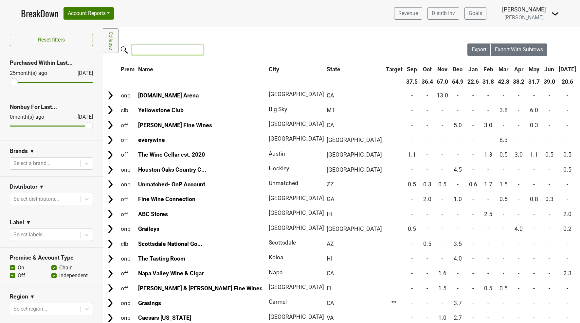
click at [140, 48] on input "search" at bounding box center [167, 50] width 71 height 10
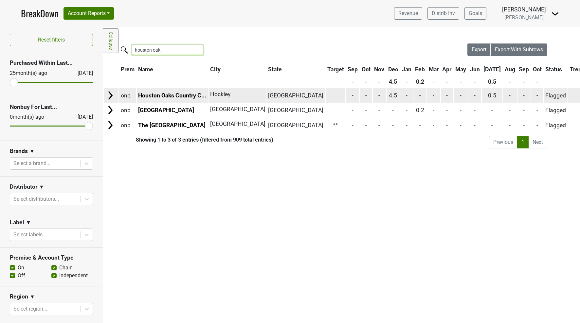
type input "houston oak"
click at [326, 96] on td at bounding box center [336, 95] width 20 height 14
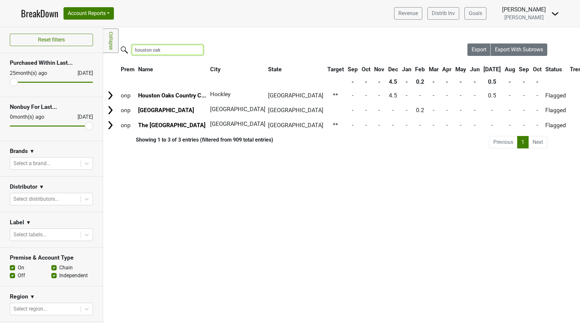
drag, startPoint x: 164, startPoint y: 52, endPoint x: 96, endPoint y: 48, distance: 68.5
click at [96, 48] on div "Reset filters Purchased Within Last... 25 month(s) ago Oct '25 Nonbuy For Last.…" at bounding box center [290, 175] width 580 height 296
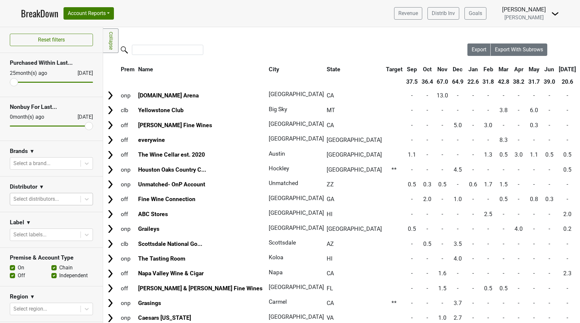
click at [46, 201] on div at bounding box center [45, 199] width 64 height 9
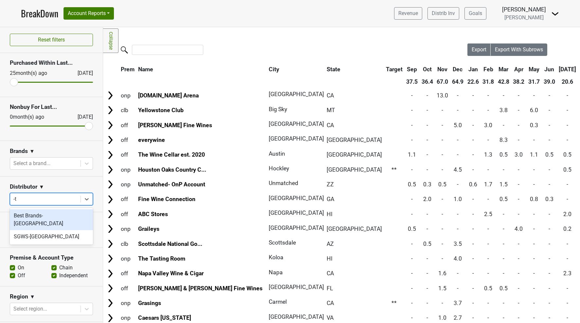
type input "-tx"
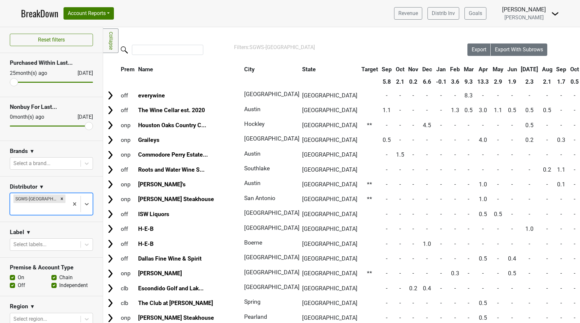
click at [18, 282] on label "Off" at bounding box center [22, 286] width 8 height 8
click at [11, 282] on input "Off" at bounding box center [12, 285] width 5 height 7
checkbox input "false"
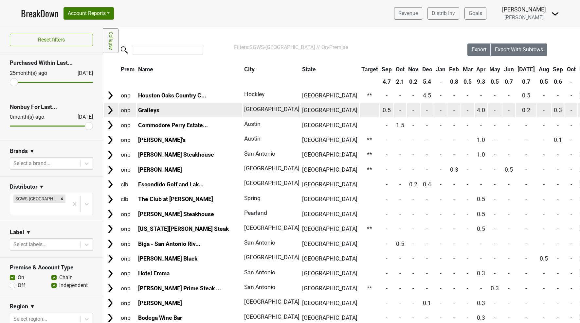
click at [360, 109] on td at bounding box center [370, 110] width 20 height 14
click at [360, 110] on td "**" at bounding box center [370, 110] width 20 height 14
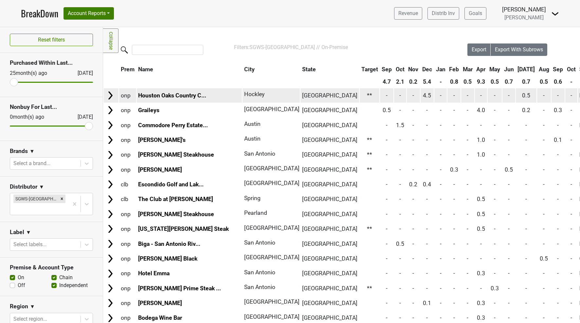
click at [360, 96] on td "**" at bounding box center [370, 95] width 20 height 14
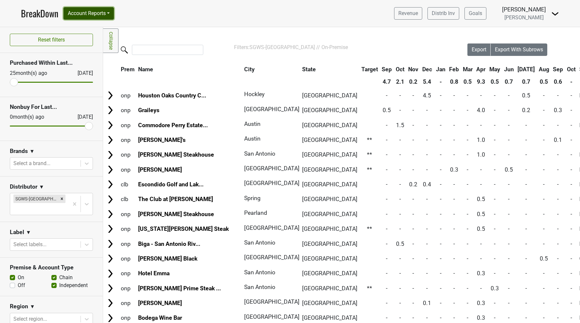
click at [109, 15] on button "Account Reports" at bounding box center [88, 13] width 50 height 12
click at [105, 38] on link "Map" at bounding box center [93, 39] width 58 height 10
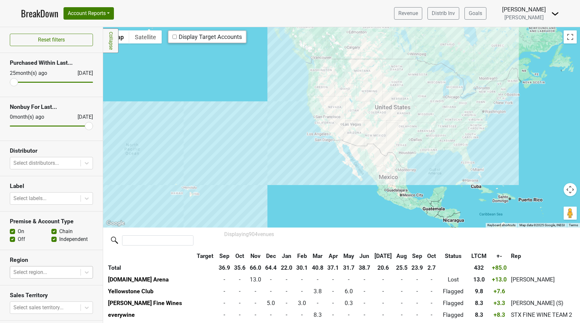
click at [32, 272] on body "BreakDown Account Reports SuperRanker Map Award Progress Chain Compliance CRM N…" at bounding box center [290, 161] width 580 height 323
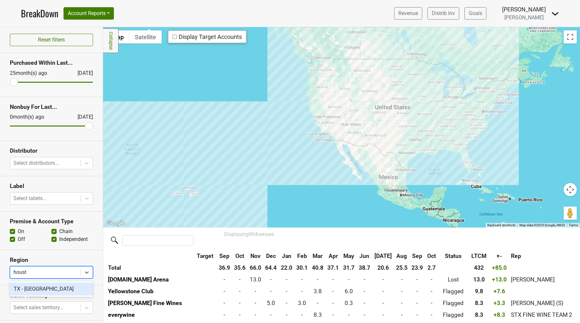
type input "houston"
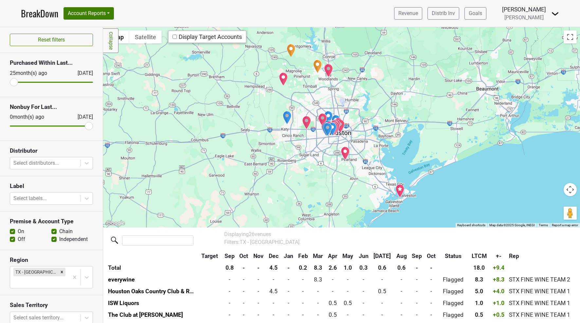
click at [175, 37] on input "checkbox" at bounding box center [174, 37] width 4 height 4
click at [369, 167] on div at bounding box center [341, 127] width 477 height 201
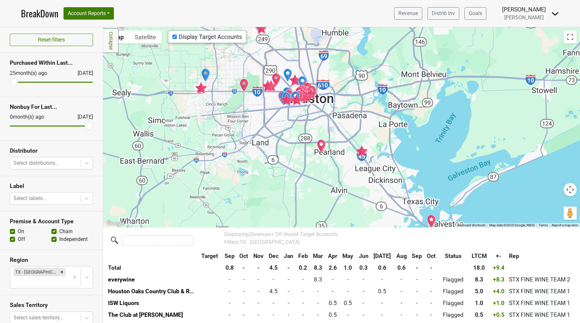
click at [371, 161] on div at bounding box center [341, 127] width 477 height 201
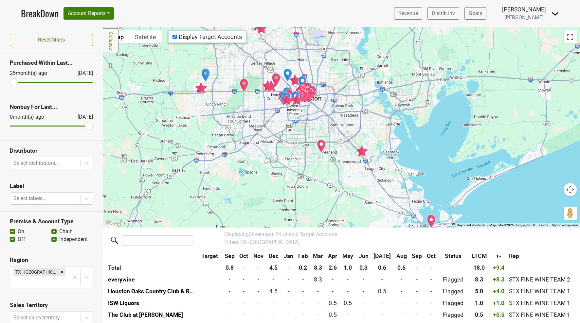
click at [288, 117] on div at bounding box center [341, 127] width 477 height 201
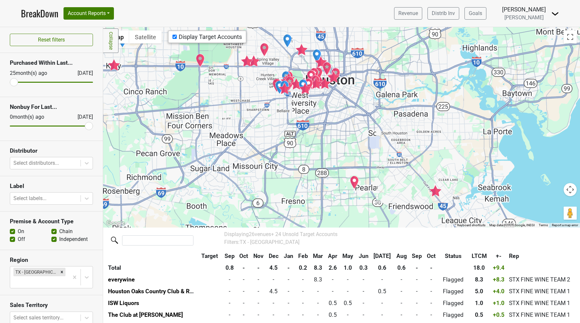
click at [270, 92] on div at bounding box center [341, 127] width 477 height 201
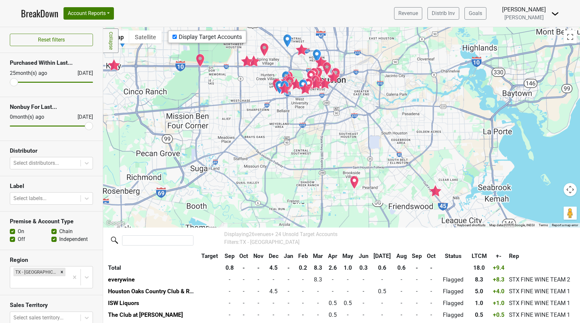
click at [270, 92] on div at bounding box center [341, 127] width 477 height 201
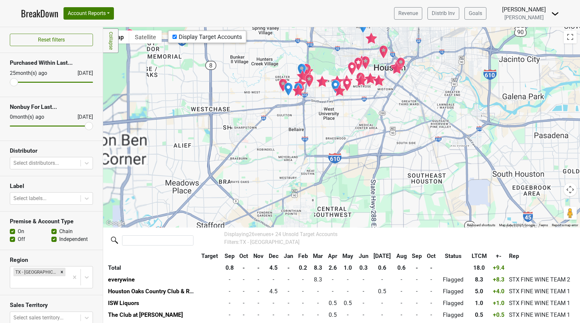
click at [301, 92] on img "The Men's Club of Houston" at bounding box center [298, 90] width 13 height 12
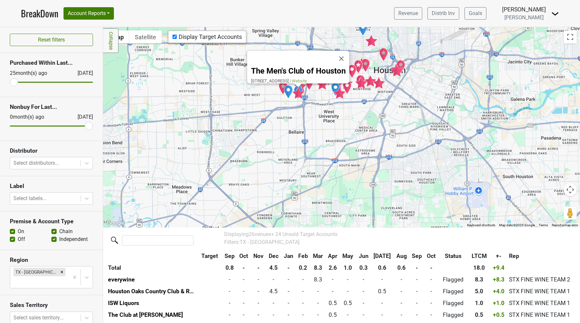
click at [337, 97] on img "Kiran's" at bounding box center [339, 93] width 13 height 12
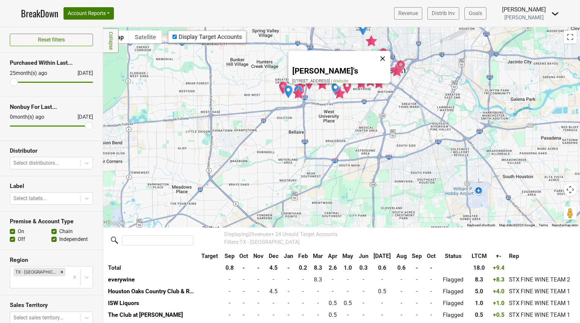
click at [385, 55] on button "Close" at bounding box center [383, 59] width 16 height 16
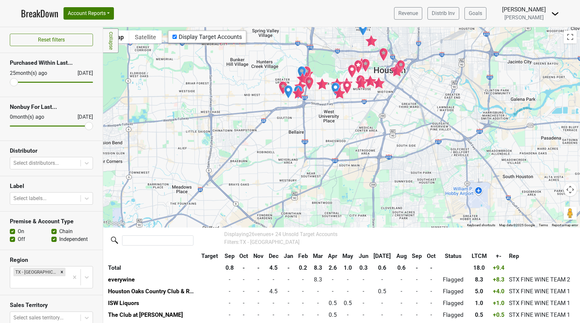
click at [336, 70] on div "To navigate, press the arrow keys." at bounding box center [341, 127] width 477 height 201
click at [336, 70] on div at bounding box center [341, 127] width 477 height 201
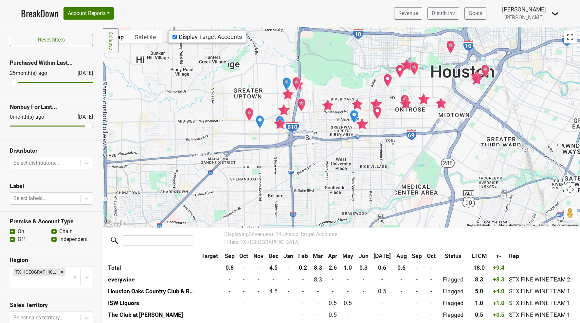
drag, startPoint x: 325, startPoint y: 90, endPoint x: 348, endPoint y: 92, distance: 22.9
click at [348, 92] on div at bounding box center [341, 127] width 477 height 201
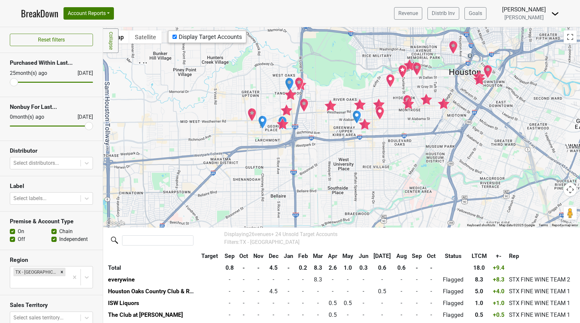
click at [304, 107] on img "Steak 48" at bounding box center [303, 106] width 9 height 14
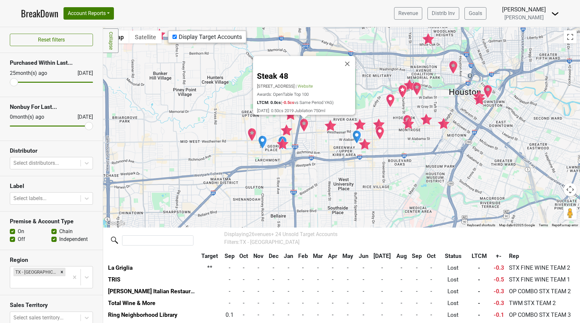
scroll to position [225, 0]
click at [350, 56] on button "Close" at bounding box center [347, 64] width 16 height 16
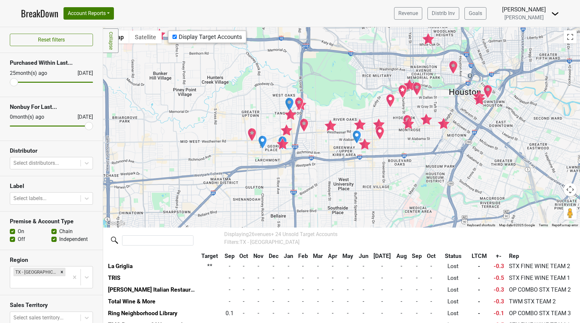
click at [330, 127] on img "Fielding's" at bounding box center [330, 125] width 13 height 12
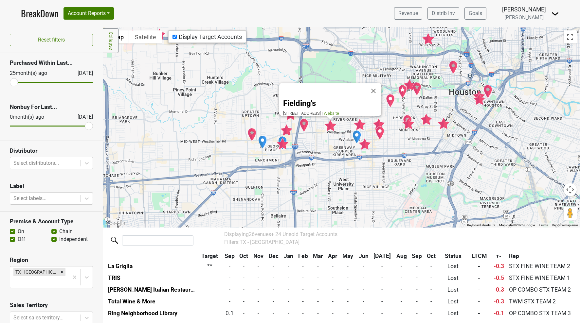
click at [190, 18] on nav "BreakDown Account Reports SuperRanker Map Award Progress Chain Compliance CRM N…" at bounding box center [290, 13] width 549 height 27
click at [375, 83] on button "Close" at bounding box center [374, 91] width 16 height 16
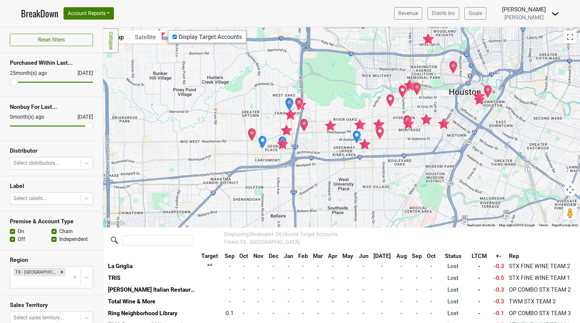
click at [328, 129] on img "Fielding's" at bounding box center [330, 125] width 13 height 12
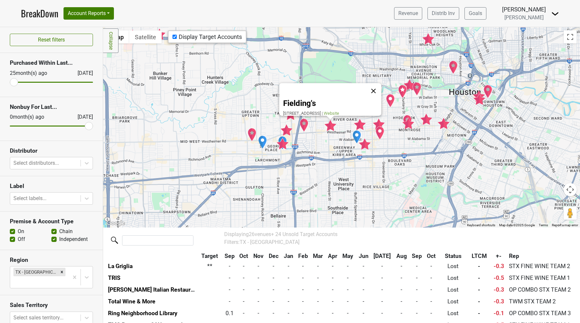
click at [374, 83] on button "Close" at bounding box center [374, 91] width 16 height 16
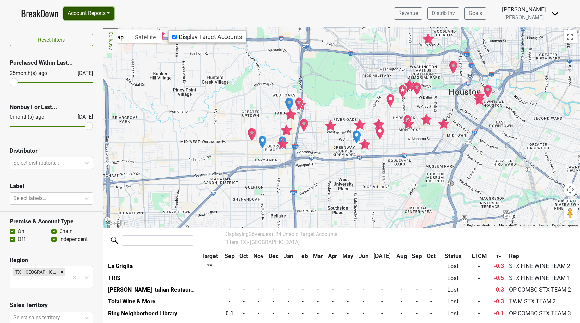
click at [107, 12] on button "Account Reports" at bounding box center [88, 13] width 50 height 12
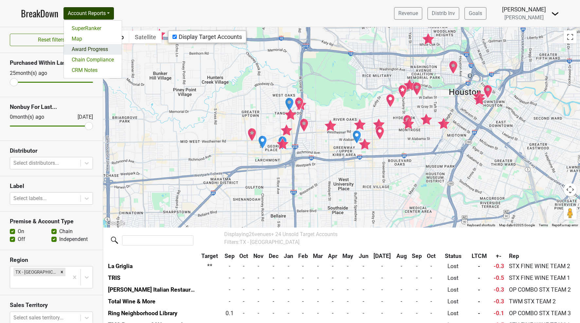
click at [104, 51] on link "Award Progress" at bounding box center [93, 49] width 58 height 10
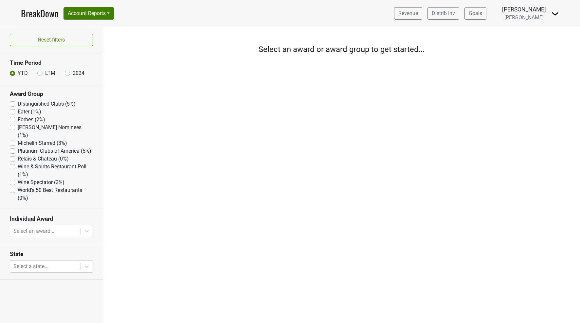
click at [46, 139] on label "Michelin Starred (3%)" at bounding box center [42, 143] width 49 height 8
click at [15, 139] on Starred "Michelin Starred (3%)" at bounding box center [12, 142] width 5 height 7
checkbox Starred "true"
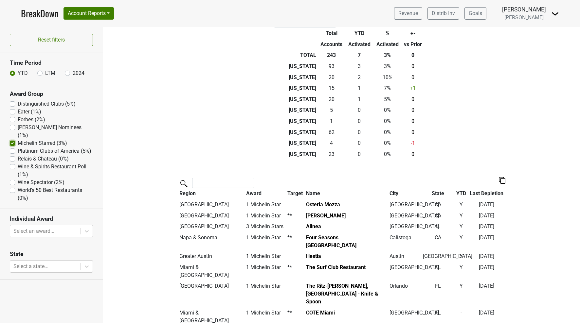
scroll to position [80, 0]
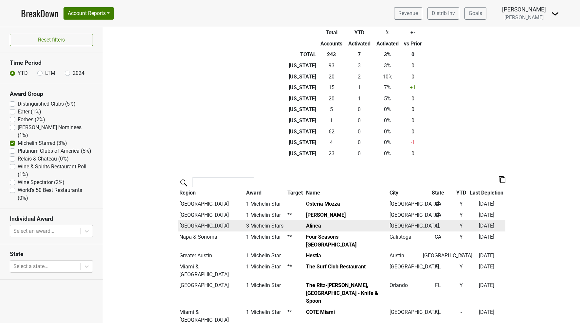
click at [299, 228] on td at bounding box center [295, 226] width 19 height 11
click at [297, 226] on td "**" at bounding box center [295, 226] width 19 height 11
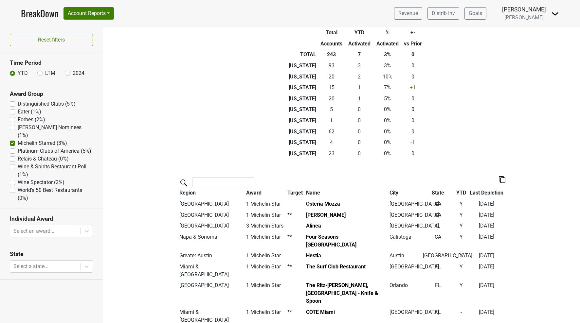
click at [38, 13] on link "BreakDown" at bounding box center [39, 14] width 37 height 14
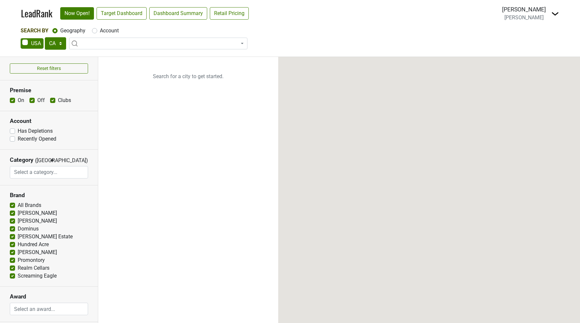
select select "CA"
select select
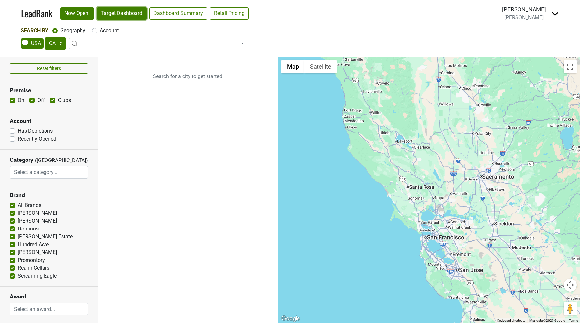
click at [125, 16] on link "Target Dashboard" at bounding box center [122, 13] width 50 height 12
click at [554, 14] on img at bounding box center [555, 14] width 8 height 8
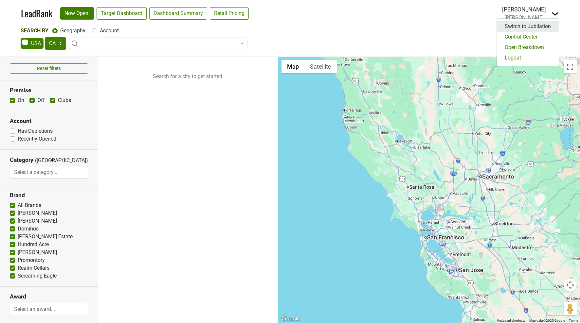
click at [537, 27] on link "Switch to Jubilation" at bounding box center [528, 26] width 62 height 10
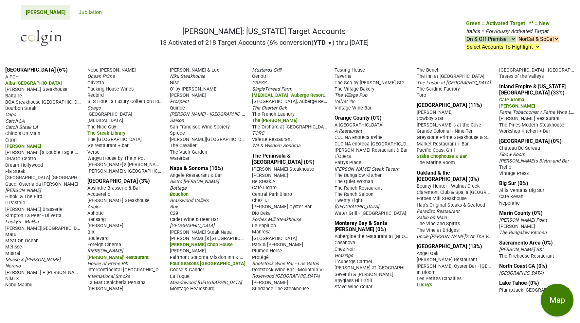
drag, startPoint x: 201, startPoint y: 42, endPoint x: 210, endPoint y: 43, distance: 9.5
click at [210, 43] on h2 "13 Activated of 218 Target Accounts (6% conversion) YTD ▼ YTD LTM ) thru 9/26/25" at bounding box center [263, 43] width 209 height 8
click at [197, 29] on h1 "Colgin: California Target Accounts" at bounding box center [263, 31] width 209 height 9
drag, startPoint x: 225, startPoint y: 170, endPoint x: 169, endPoint y: 169, distance: 55.7
click at [169, 169] on div "Los Angeles (6%) A PCH Alba Los Angeles Alexander's Steakhouse Baltaire BOA Ste…" at bounding box center [290, 193] width 580 height 262
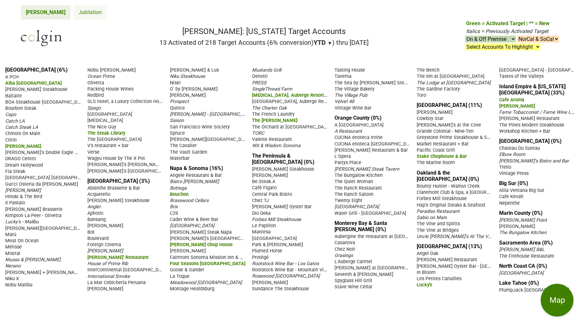
click at [74, 15] on link "Jubilation" at bounding box center [90, 12] width 33 height 14
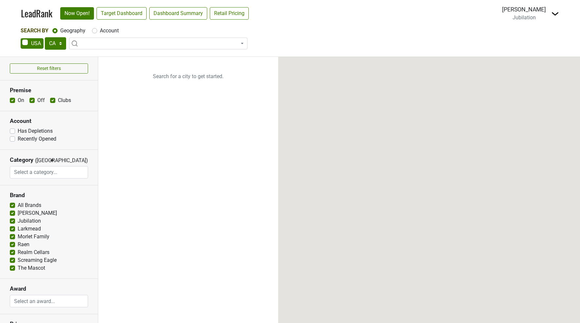
select select "CA"
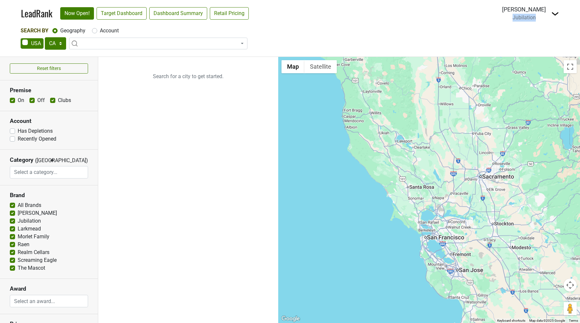
drag, startPoint x: 514, startPoint y: 20, endPoint x: 544, endPoint y: 20, distance: 29.5
click at [544, 20] on div "Jake Watson Jubilation" at bounding box center [524, 13] width 44 height 16
click at [277, 35] on div "Search By Geography Account AK AL AR AZ CA CO CT DC DE FL GA HI IA ID IL IN KS …" at bounding box center [290, 39] width 539 height 24
click at [121, 11] on link "Target Dashboard" at bounding box center [122, 13] width 50 height 12
click at [553, 12] on img at bounding box center [555, 14] width 8 height 8
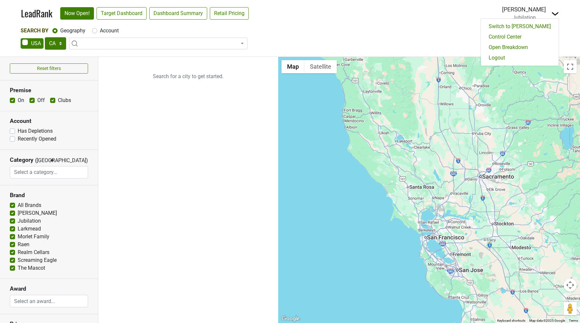
click at [553, 14] on img at bounding box center [555, 14] width 8 height 8
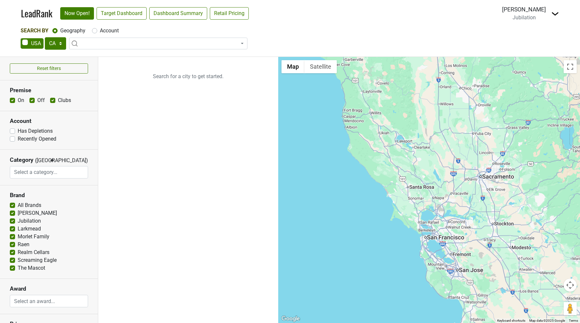
click at [553, 14] on img at bounding box center [555, 14] width 8 height 8
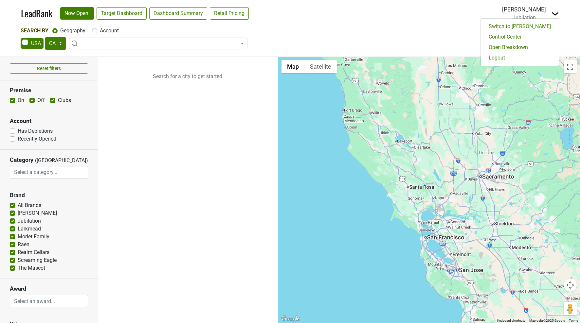
click at [553, 15] on img at bounding box center [555, 14] width 8 height 8
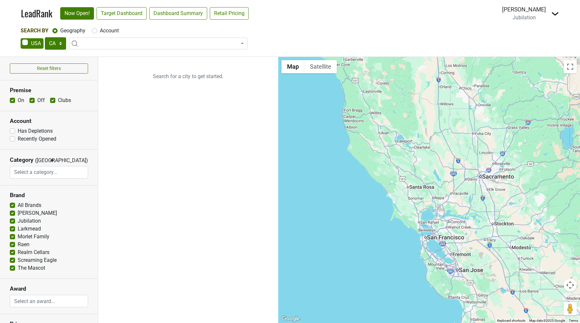
click at [553, 15] on img at bounding box center [555, 14] width 8 height 8
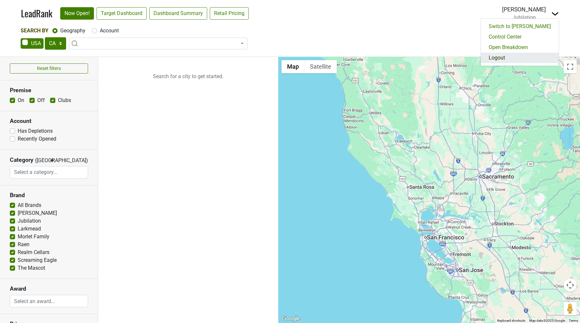
click at [528, 57] on link "Logout" at bounding box center [520, 58] width 78 height 10
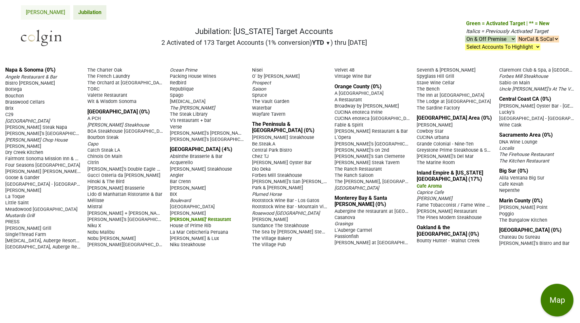
click at [30, 13] on link "Colgin" at bounding box center [45, 12] width 49 height 14
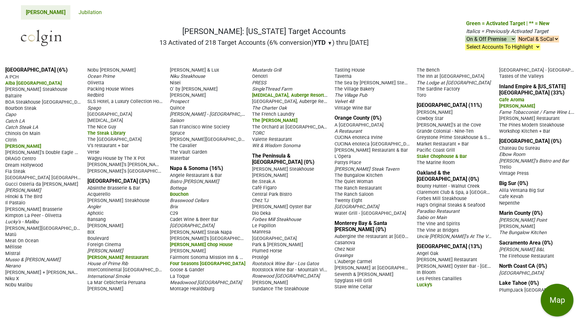
click at [519, 49] on select "Select Accounts To Highlight **Activated After [DATE]** Prev. Active, YTD Non-B…" at bounding box center [502, 47] width 75 height 7
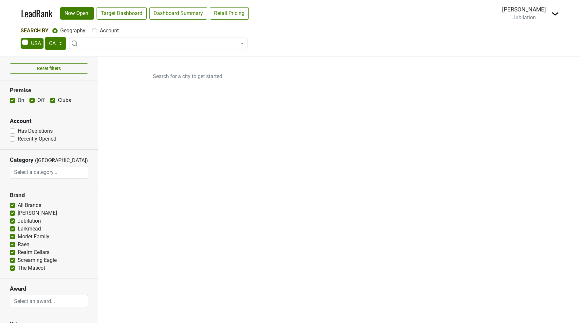
select select "CA"
select select
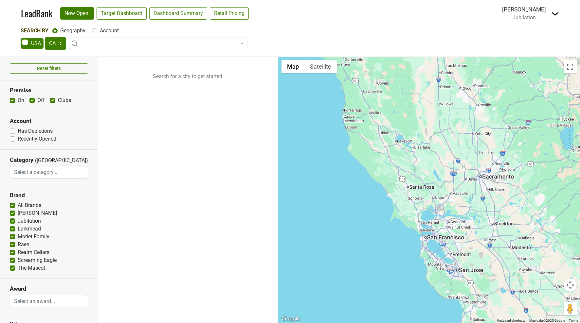
click at [555, 13] on img at bounding box center [555, 14] width 8 height 8
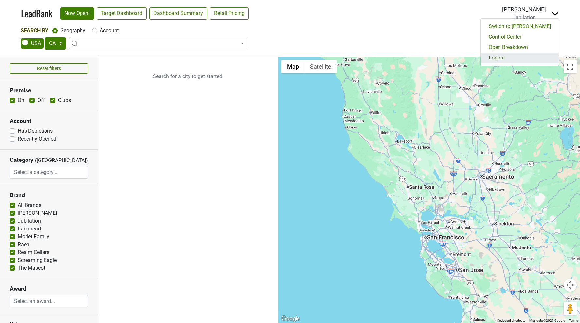
click at [523, 55] on link "Logout" at bounding box center [520, 58] width 78 height 10
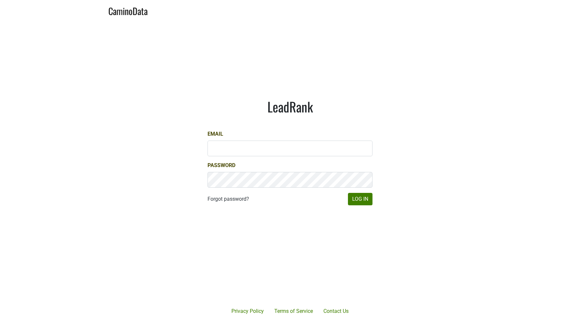
type input "[PERSON_NAME][EMAIL_ADDRESS][DOMAIN_NAME]"
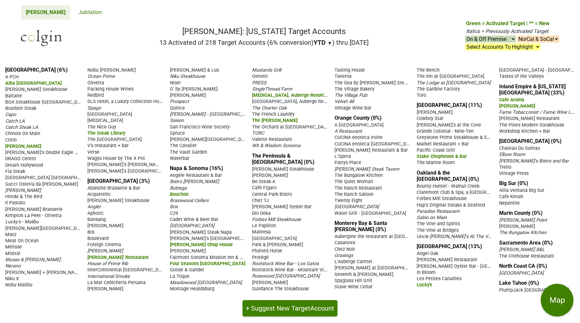
click at [367, 167] on span "[PERSON_NAME] Steak Tavern" at bounding box center [366, 170] width 65 height 6
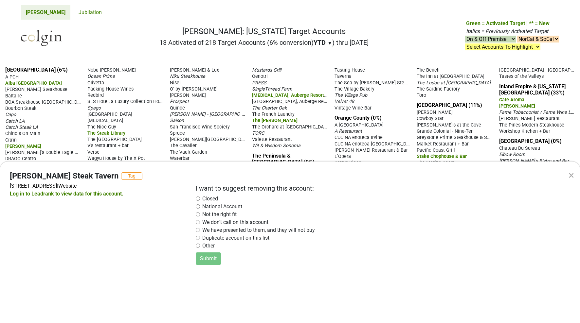
click at [379, 130] on div "× Selanne Steak Tavern Tag 1464 South Coast Hwy, Laguna Beach, CA 92651 | Websi…" at bounding box center [290, 161] width 580 height 323
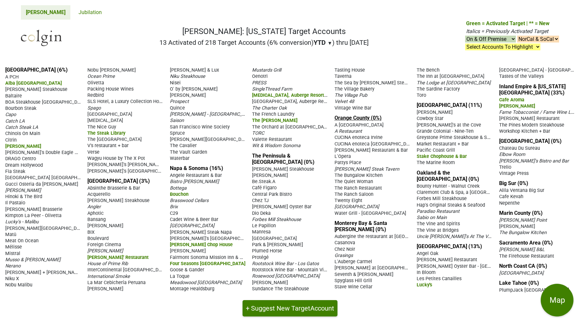
click at [352, 115] on link "Orange County (0%)" at bounding box center [357, 118] width 47 height 6
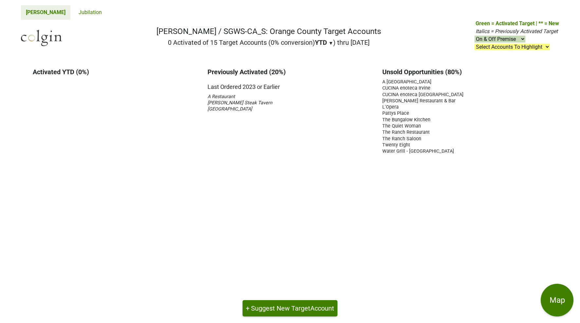
click at [215, 145] on div "Previously Activated (20%) Last Ordered 2023 or Earlier A Restaurant Selanne St…" at bounding box center [290, 111] width 175 height 86
drag, startPoint x: 443, startPoint y: 184, endPoint x: 261, endPoint y: 136, distance: 188.2
click at [261, 136] on main "Activated YTD (0%) Previously Activated (20%) Last Ordered 2023 or Earlier A Re…" at bounding box center [290, 193] width 580 height 262
click at [260, 142] on div "Previously Activated (20%) Last Ordered 2023 or Earlier A Restaurant Selanne St…" at bounding box center [290, 111] width 175 height 86
click at [281, 311] on button "+ Suggest New Target Account" at bounding box center [290, 308] width 95 height 16
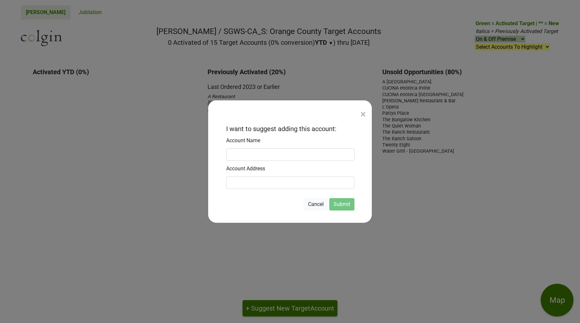
click at [362, 117] on div "×" at bounding box center [363, 114] width 6 height 16
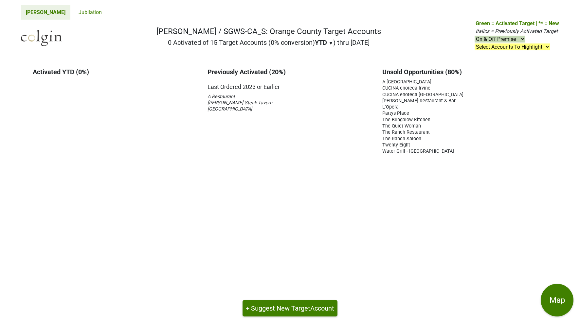
click at [393, 126] on span "The Quiet Woman" at bounding box center [401, 126] width 39 height 6
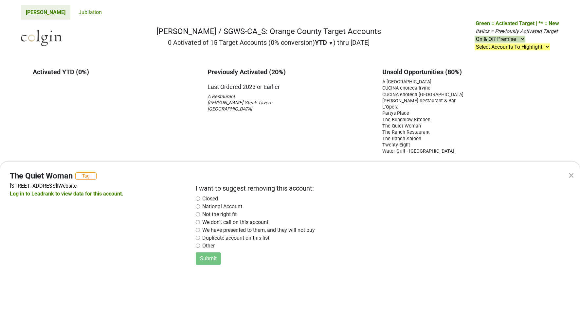
click at [352, 108] on div "× The Quiet Woman Tag 3224 E Coast Hwy, Corona Del Mar, CA 92625 | Website Log …" at bounding box center [290, 161] width 580 height 323
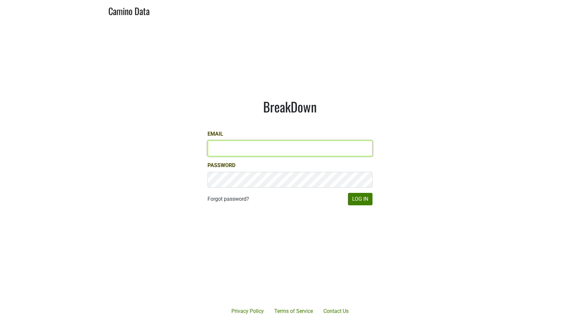
type input "[PERSON_NAME][EMAIL_ADDRESS][DOMAIN_NAME]"
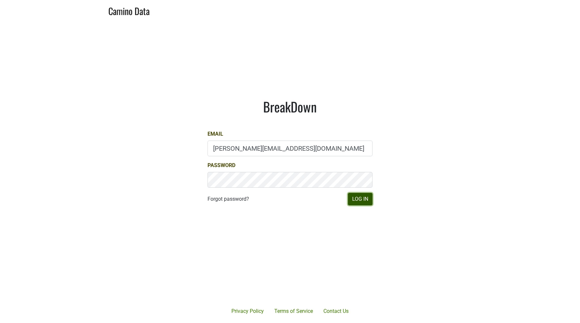
click at [352, 197] on button "Log In" at bounding box center [360, 199] width 25 height 12
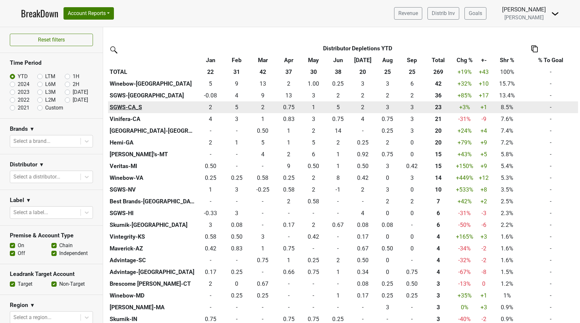
scroll to position [200, 0]
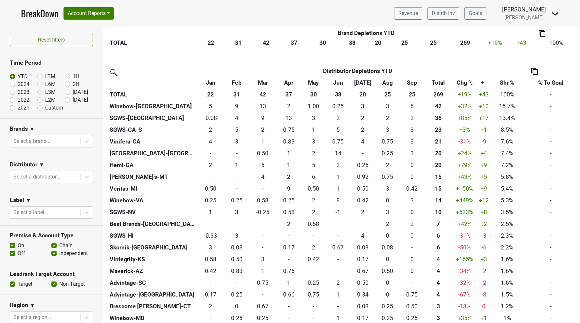
click at [114, 74] on img at bounding box center [113, 72] width 10 height 10
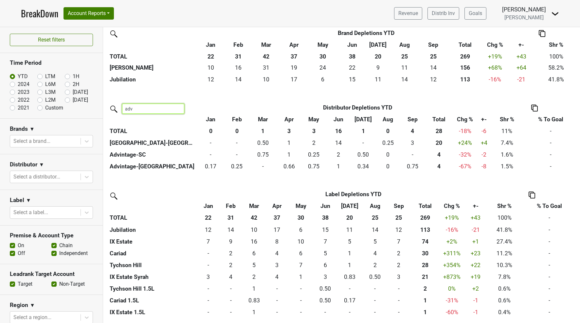
scroll to position [152, 0]
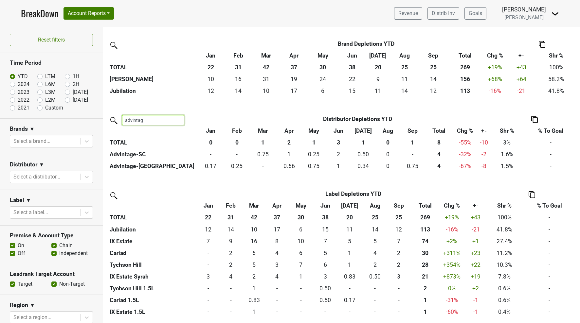
type input "advintage"
click at [178, 120] on input "advintage" at bounding box center [153, 120] width 62 height 10
type input "-ca"
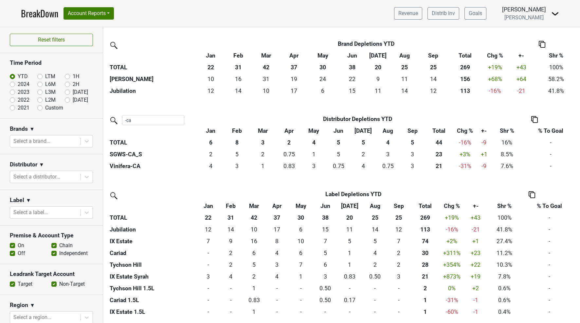
click at [18, 85] on label "2024" at bounding box center [24, 85] width 12 height 8
click at [14, 85] on input "2024" at bounding box center [23, 84] width 26 height 7
radio input "true"
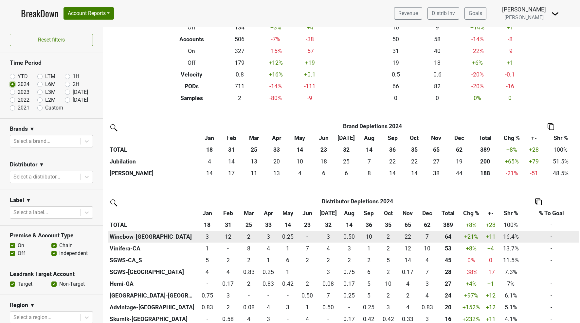
scroll to position [72, 0]
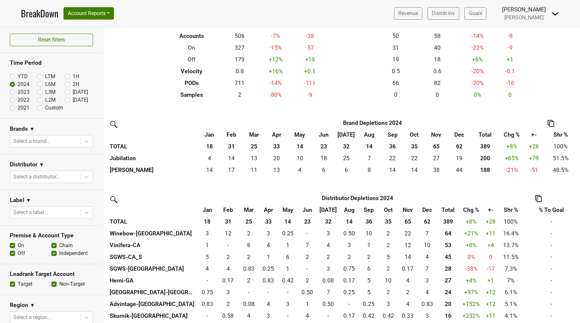
click at [112, 201] on img at bounding box center [113, 199] width 10 height 10
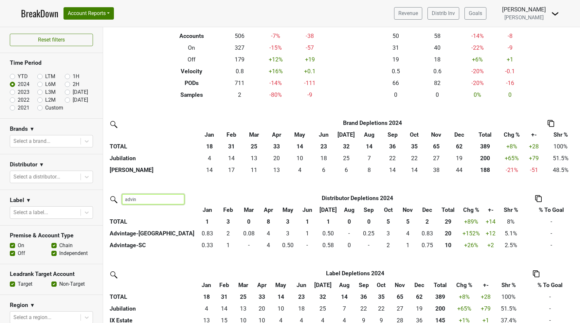
type input "advin"
click at [18, 76] on label "YTD" at bounding box center [23, 77] width 10 height 8
click at [14, 76] on input "YTD" at bounding box center [23, 76] width 26 height 7
radio input "true"
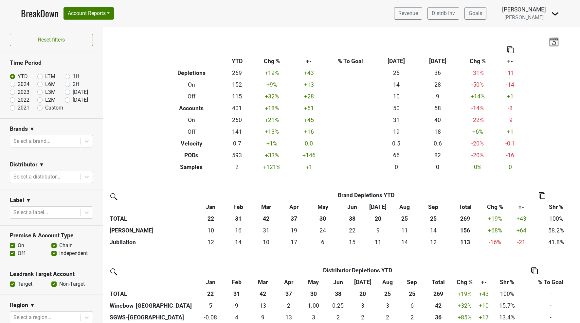
click at [115, 272] on img at bounding box center [113, 271] width 10 height 10
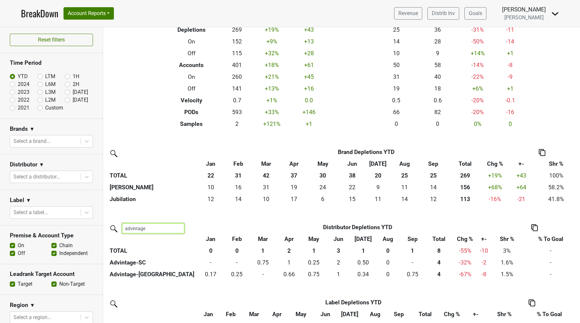
scroll to position [50, 0]
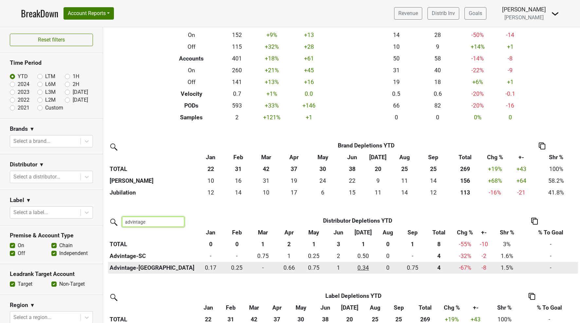
type input "advintage"
click at [365, 267] on div "0.34 0.34" at bounding box center [363, 268] width 22 height 9
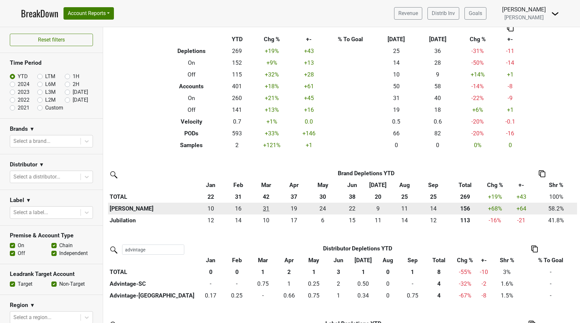
scroll to position [21, 0]
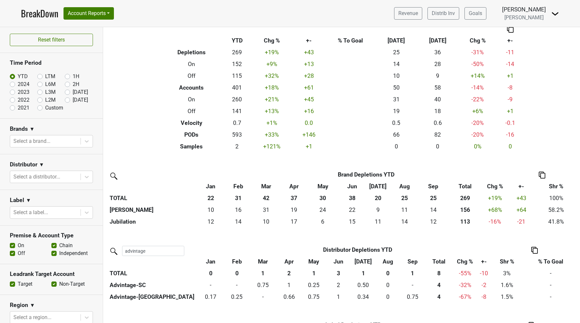
click at [18, 86] on label "2024" at bounding box center [24, 85] width 12 height 8
click at [13, 86] on input "2024" at bounding box center [23, 84] width 26 height 7
radio input "true"
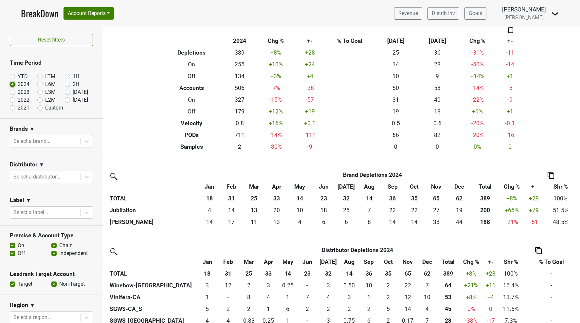
scroll to position [22, 0]
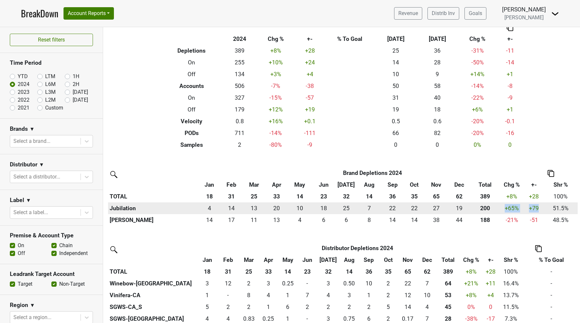
drag, startPoint x: 502, startPoint y: 208, endPoint x: 538, endPoint y: 208, distance: 36.0
click at [538, 208] on tr "Jubilation 3.58 4 13.919 14 13.25 13 20.172 20 9.836 10 17.998 18 25.498 25 6.7…" at bounding box center [343, 209] width 470 height 12
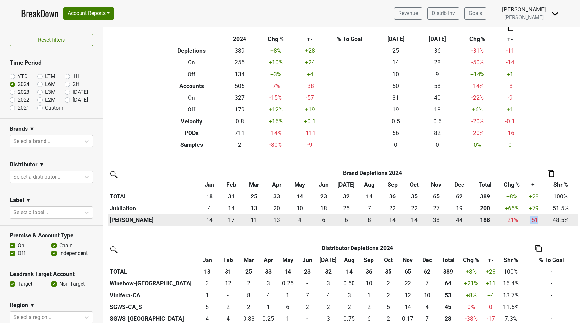
drag, startPoint x: 538, startPoint y: 222, endPoint x: 524, endPoint y: 223, distance: 14.1
click at [524, 223] on td "-50.828 -51" at bounding box center [533, 220] width 19 height 12
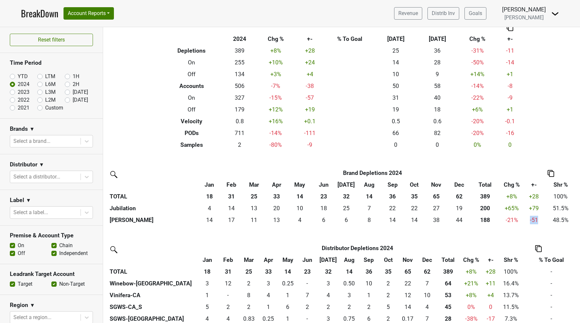
click at [18, 76] on label "YTD" at bounding box center [23, 77] width 10 height 8
click at [10, 76] on input "YTD" at bounding box center [23, 76] width 26 height 7
radio input "true"
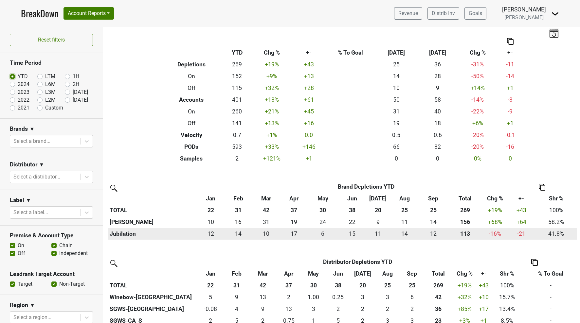
scroll to position [9, 0]
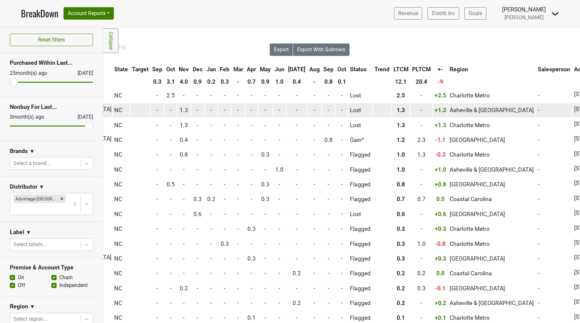
scroll to position [0, 221]
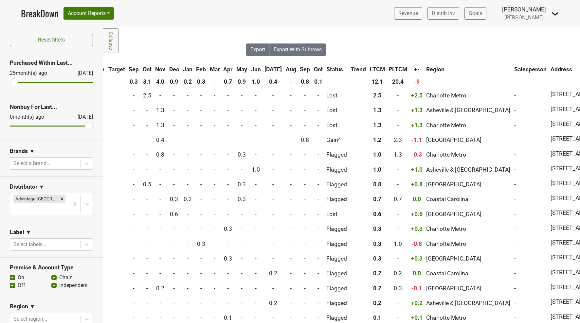
click at [414, 67] on span "+-" at bounding box center [417, 69] width 6 height 7
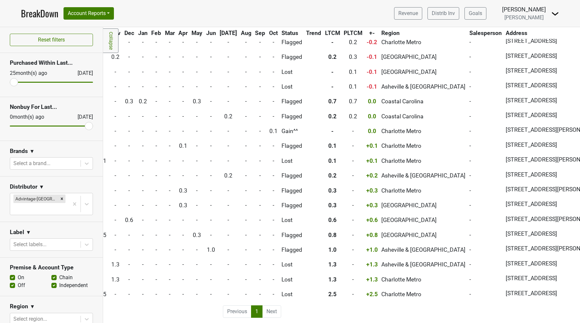
scroll to position [0, 266]
